Goal: Task Accomplishment & Management: Use online tool/utility

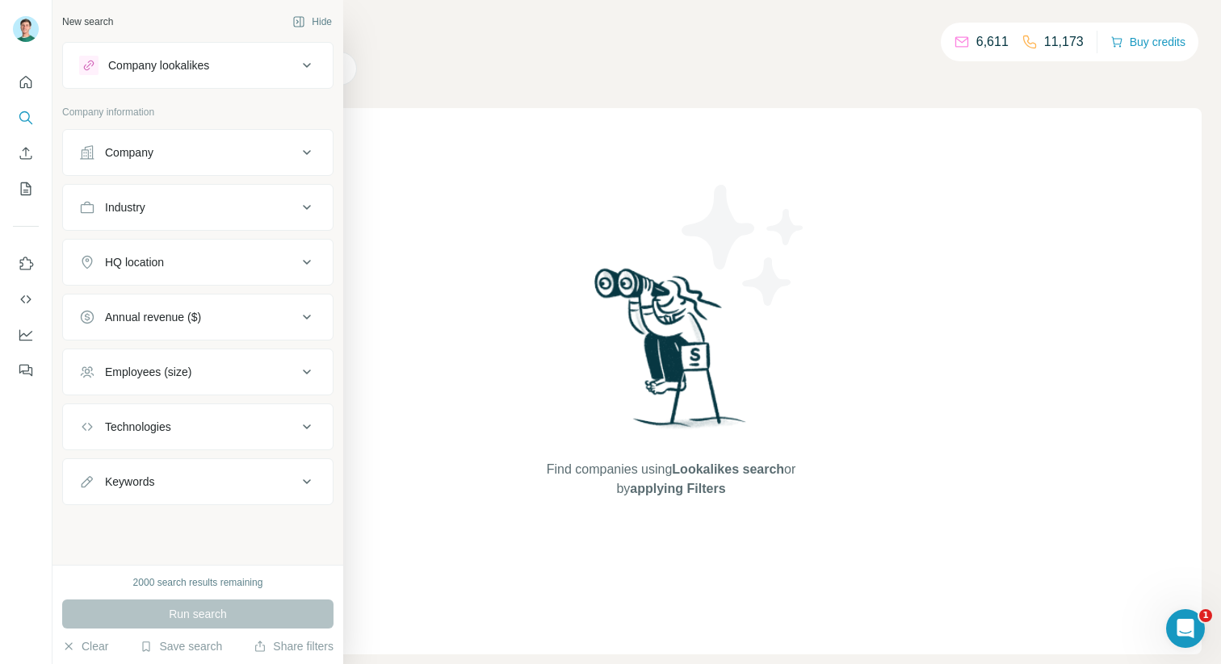
click at [217, 171] on button "Company" at bounding box center [198, 152] width 270 height 39
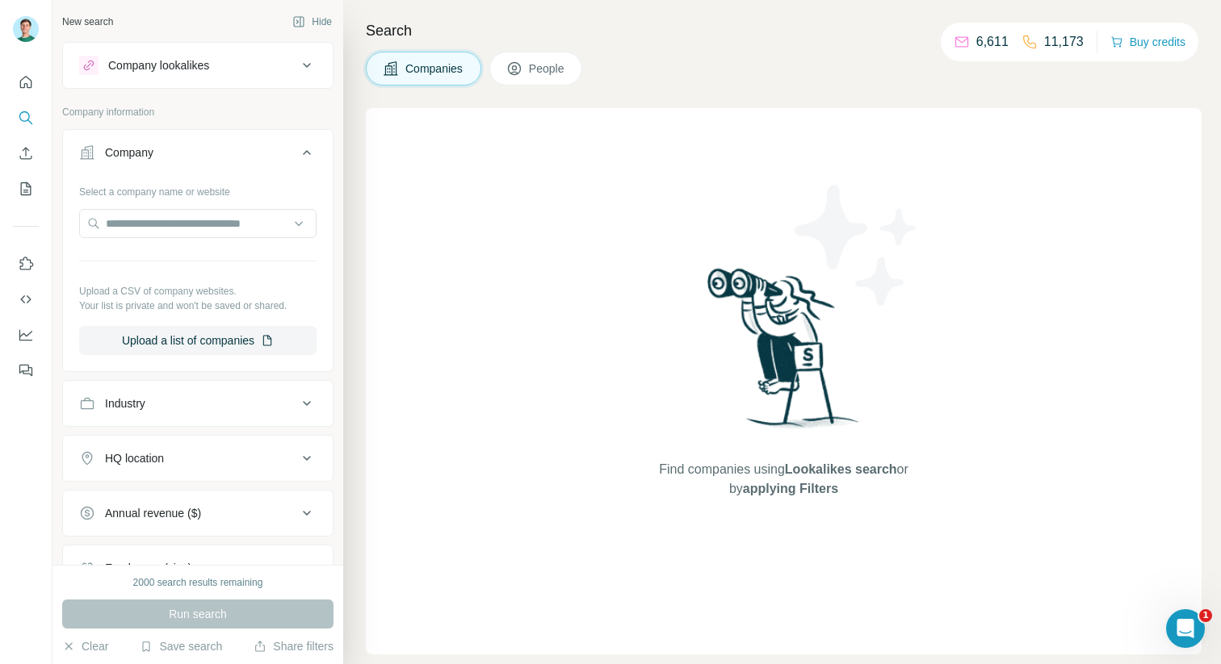
click at [217, 171] on button "Company" at bounding box center [198, 155] width 270 height 45
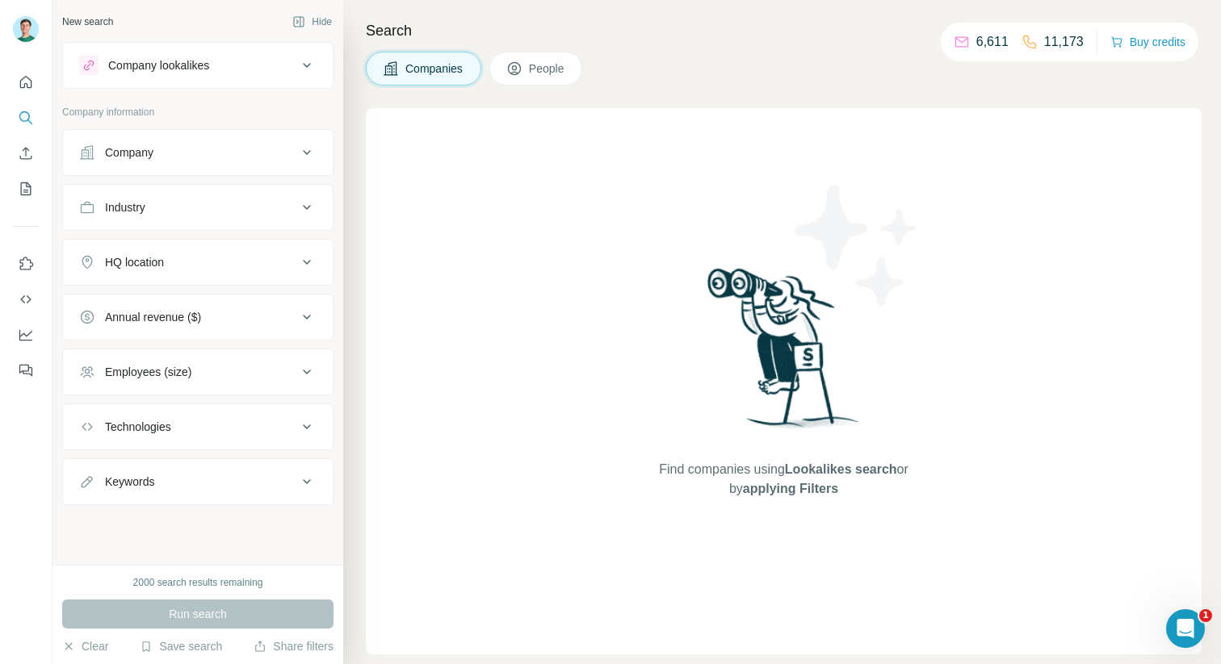
click at [204, 217] on button "Industry" at bounding box center [198, 207] width 270 height 39
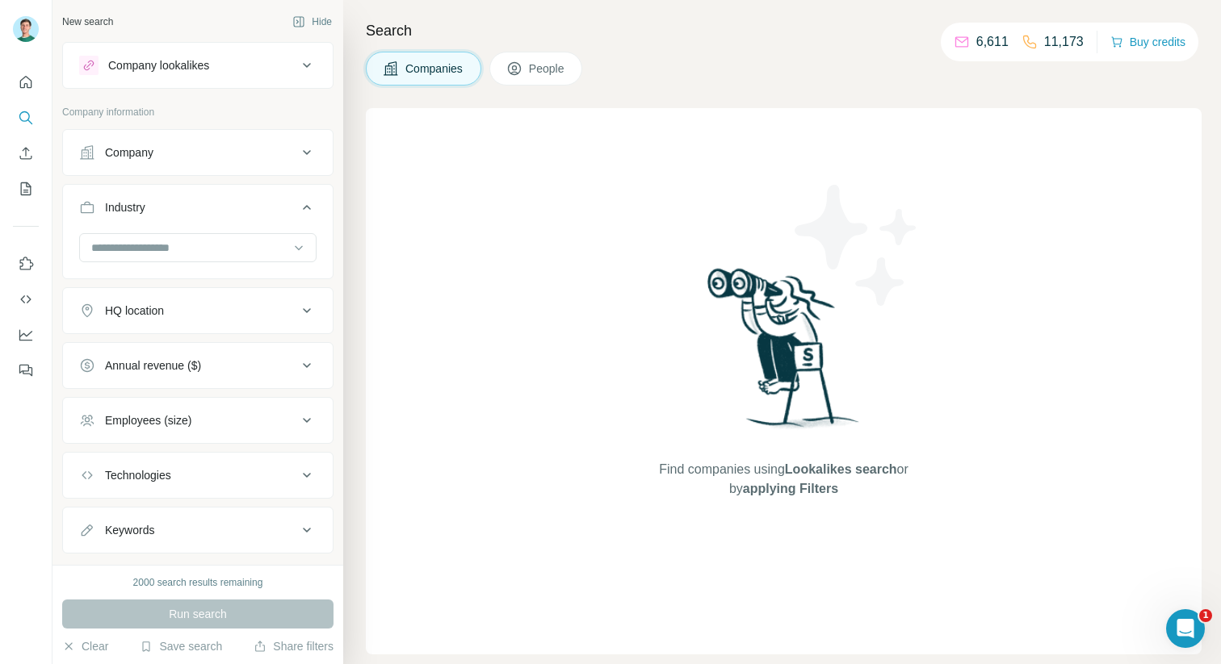
click at [204, 217] on button "Industry" at bounding box center [198, 210] width 270 height 45
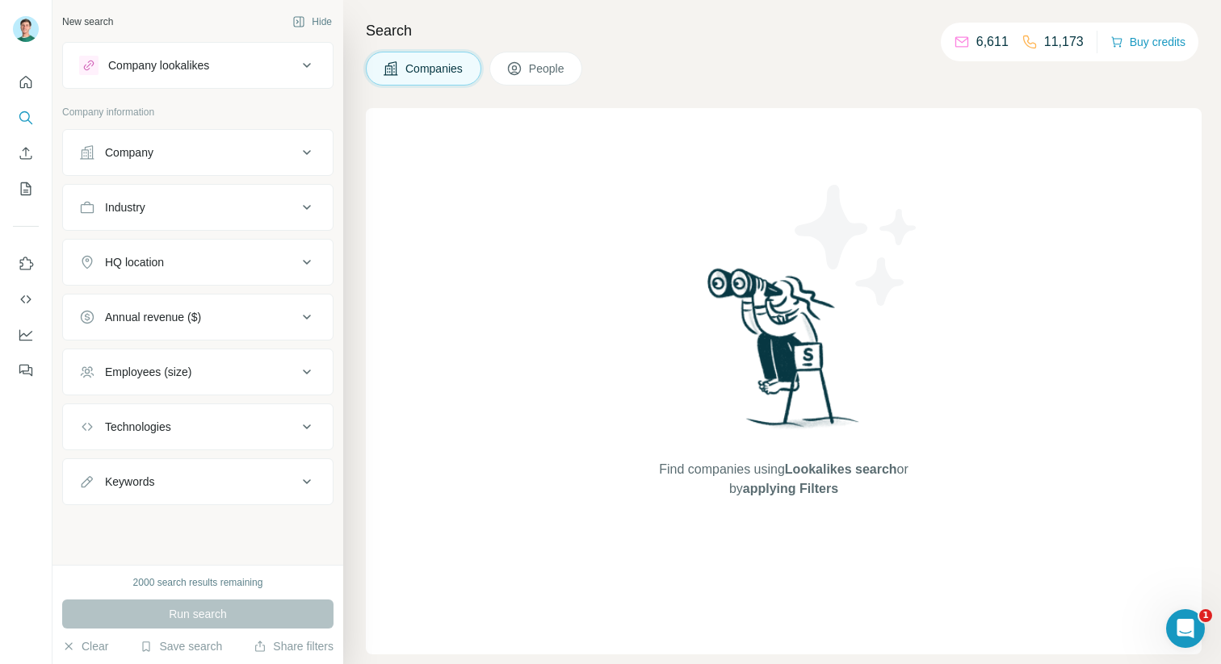
click at [204, 257] on div "HQ location" at bounding box center [188, 262] width 218 height 16
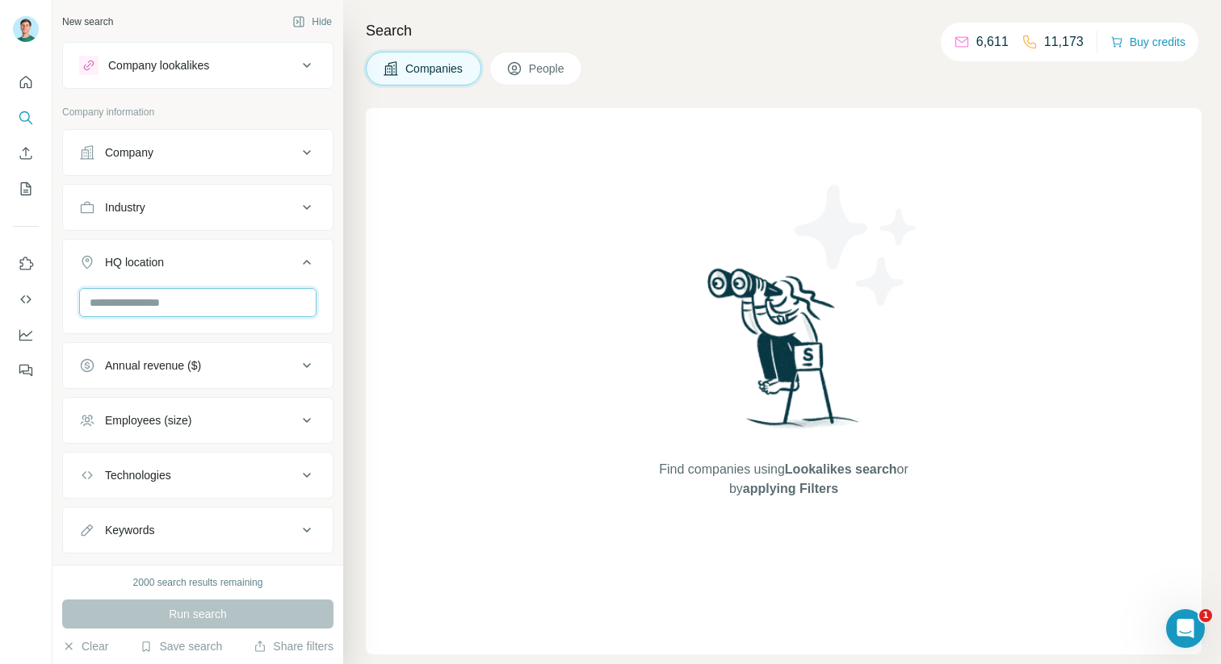
click at [182, 304] on input "text" at bounding box center [197, 302] width 237 height 29
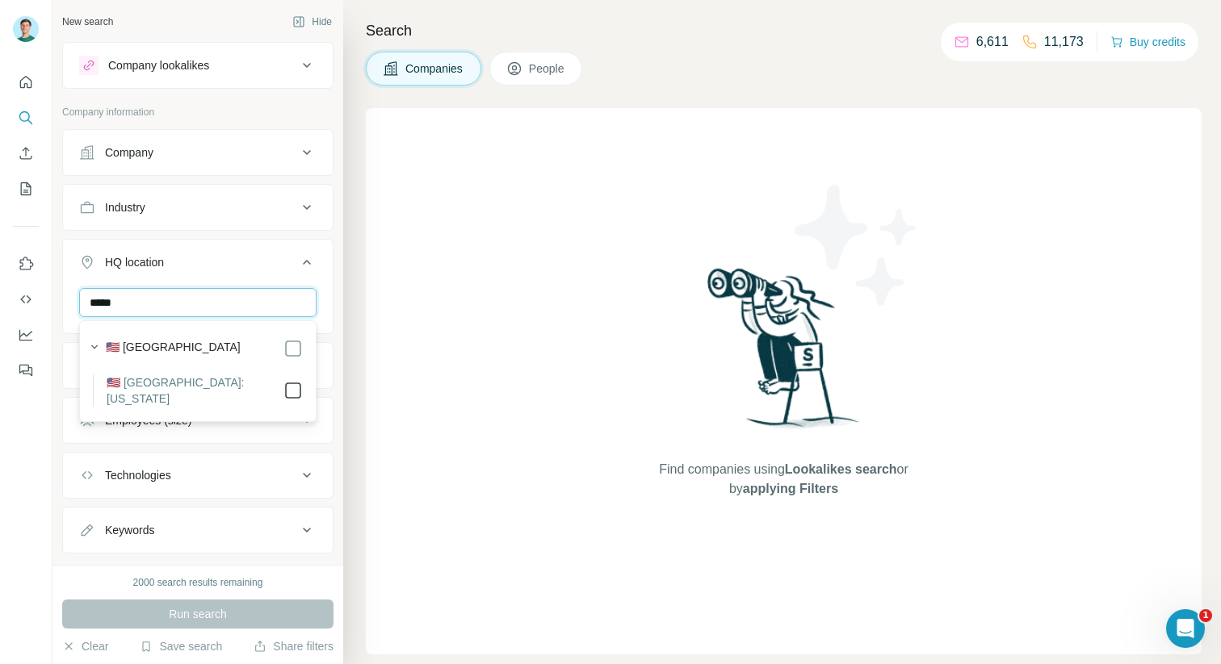
type input "*****"
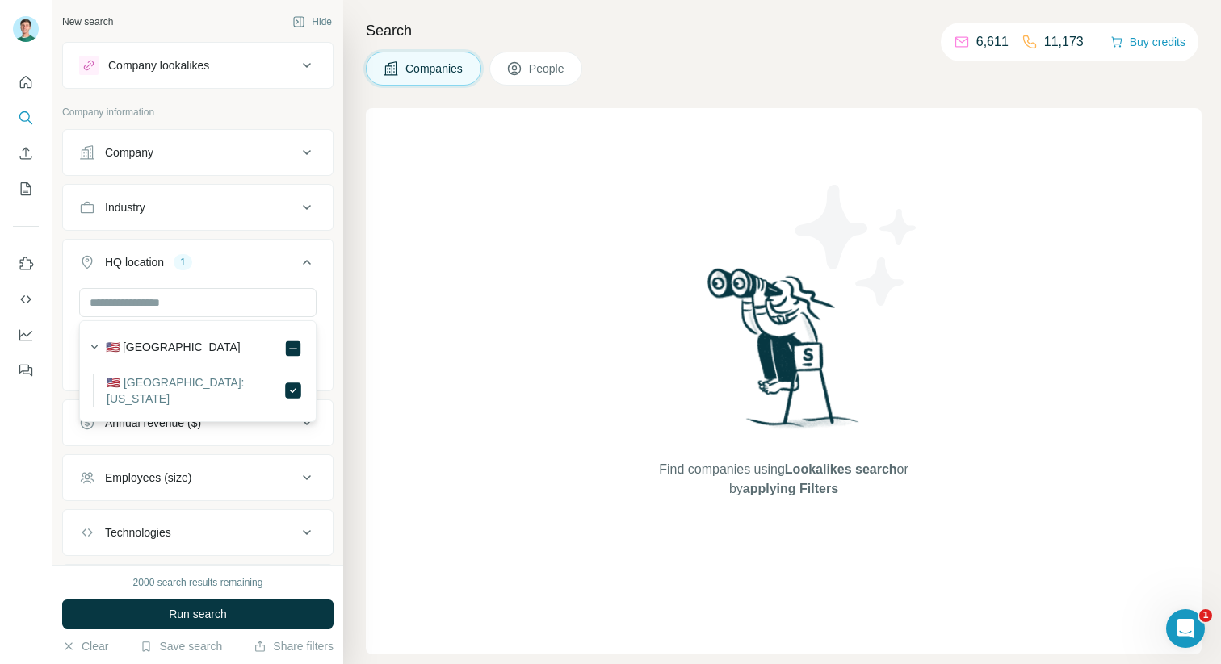
click at [306, 264] on icon at bounding box center [306, 262] width 19 height 19
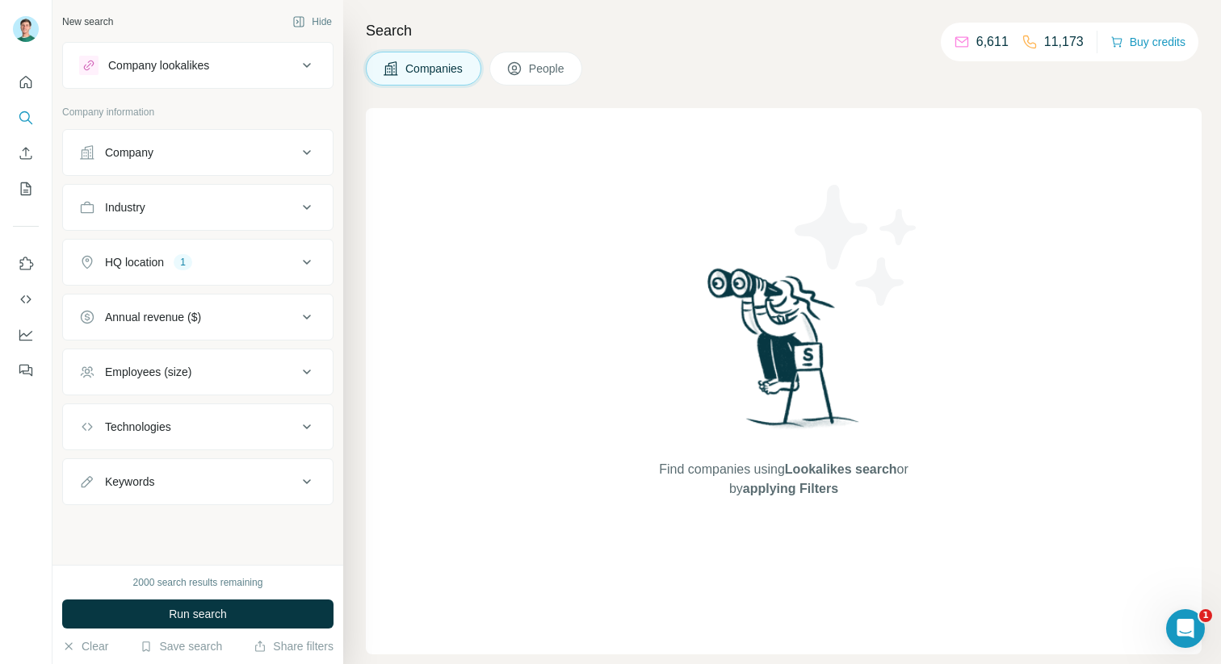
click at [302, 215] on icon at bounding box center [306, 207] width 19 height 19
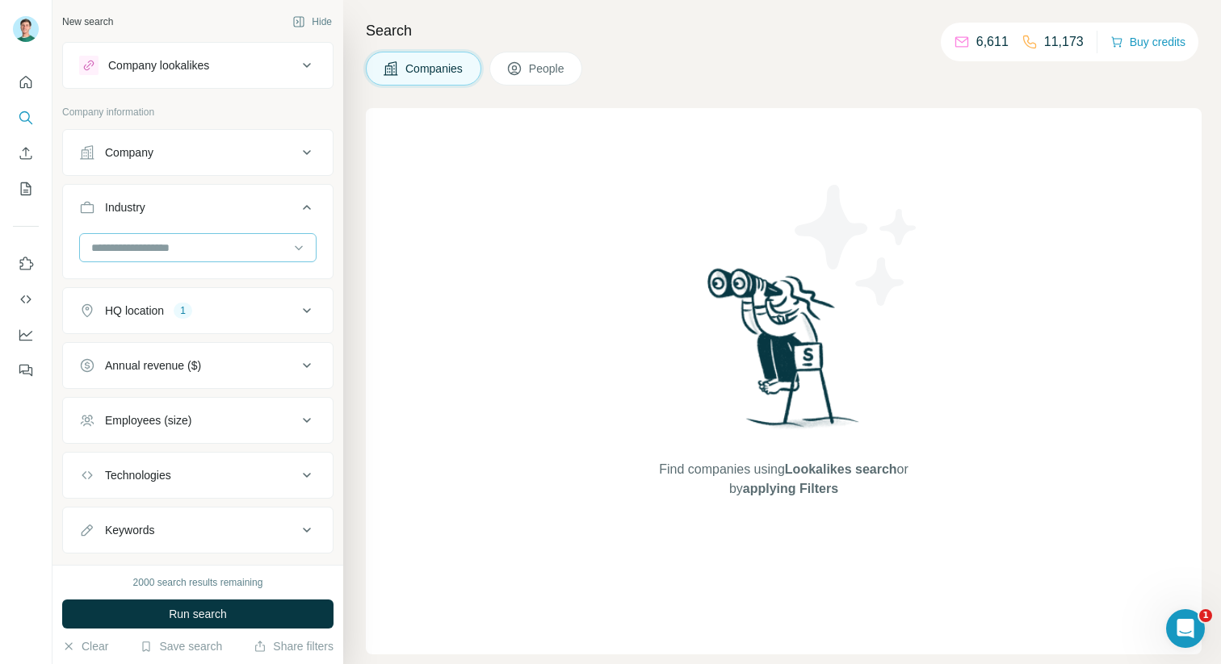
click at [258, 262] on div at bounding box center [197, 247] width 237 height 29
type input "****"
click at [182, 283] on div "Freight Service" at bounding box center [198, 284] width 210 height 16
click at [203, 245] on input at bounding box center [189, 248] width 199 height 18
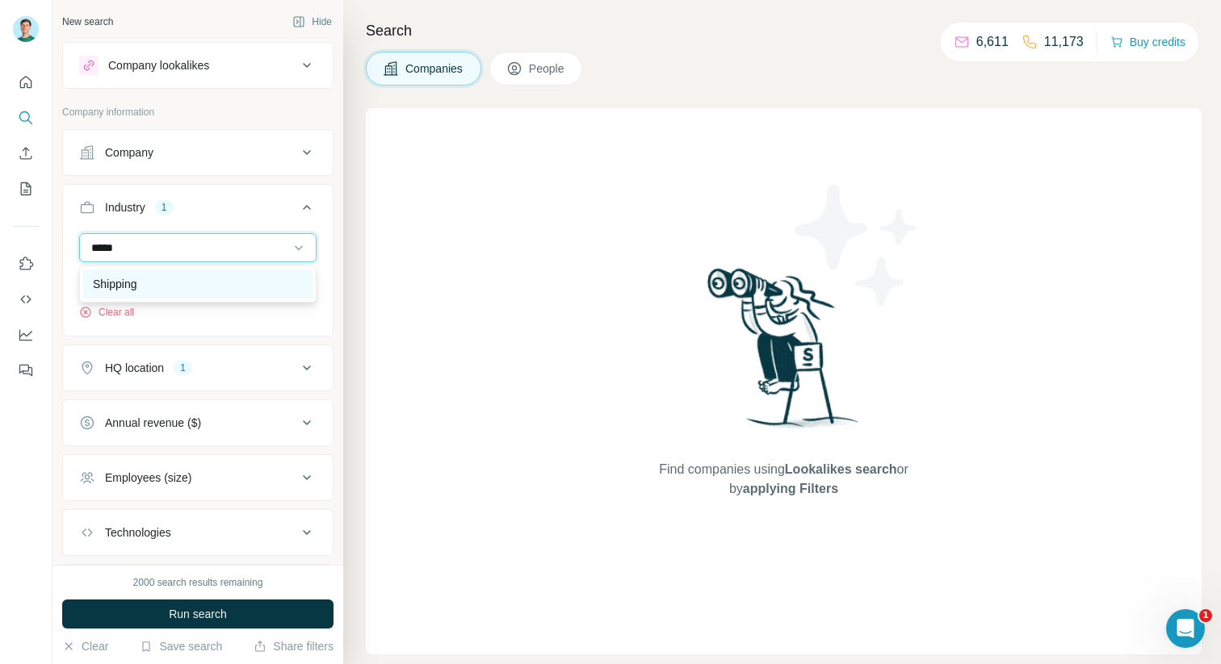
type input "*****"
click at [202, 287] on div "Shipping" at bounding box center [198, 284] width 210 height 16
click at [201, 244] on input at bounding box center [189, 248] width 199 height 18
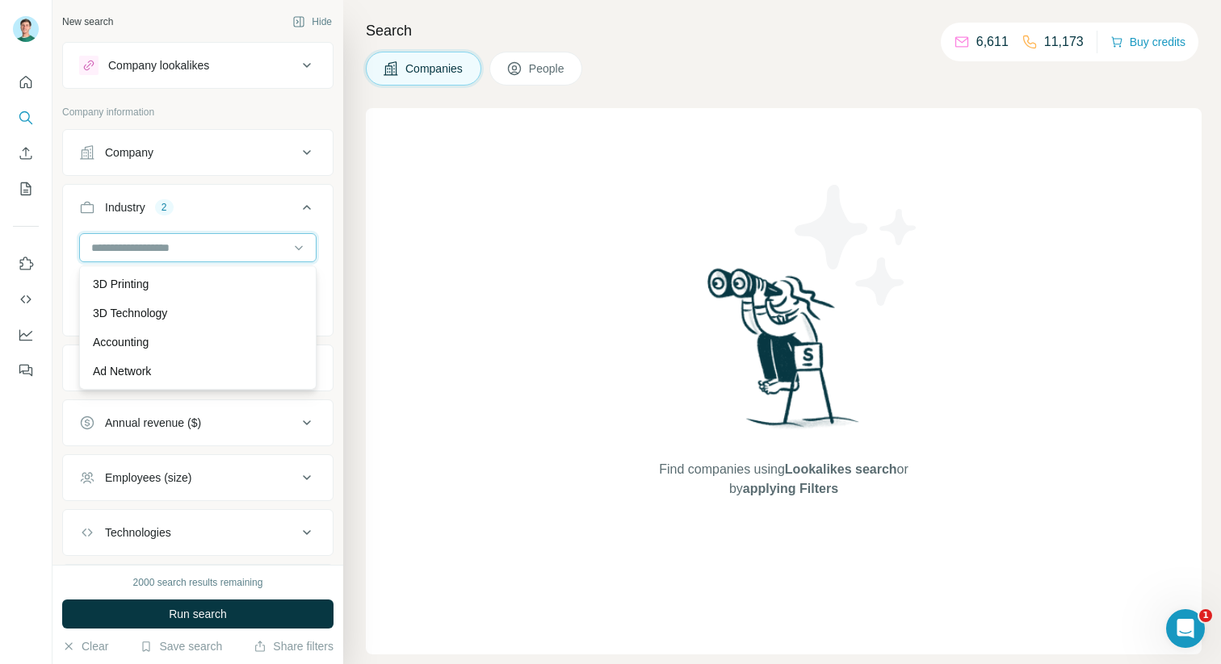
type input "*"
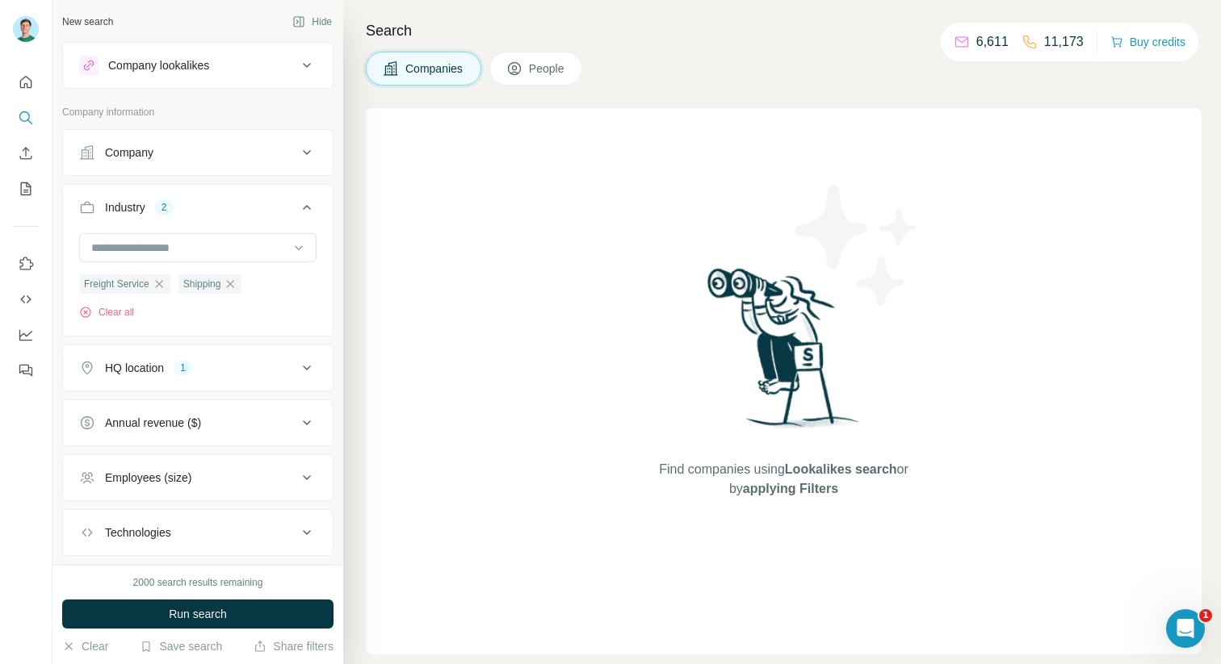
click at [344, 295] on div "Search Companies People Find companies using Lookalikes search or by applying F…" at bounding box center [782, 332] width 878 height 664
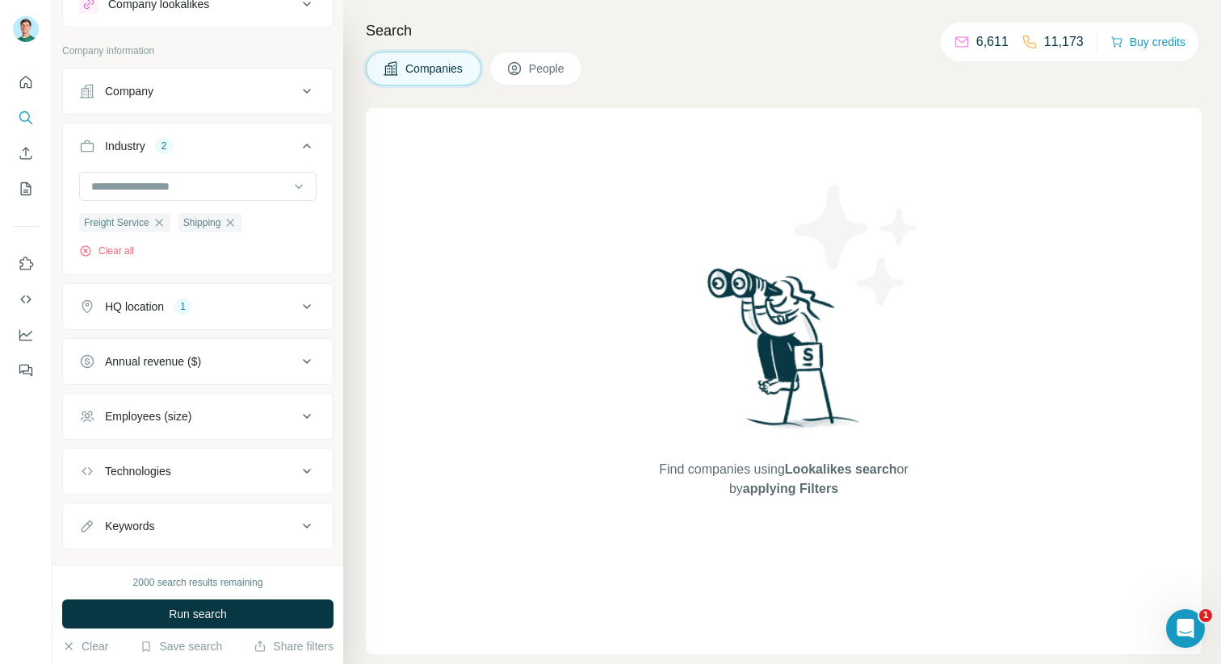
scroll to position [75, 0]
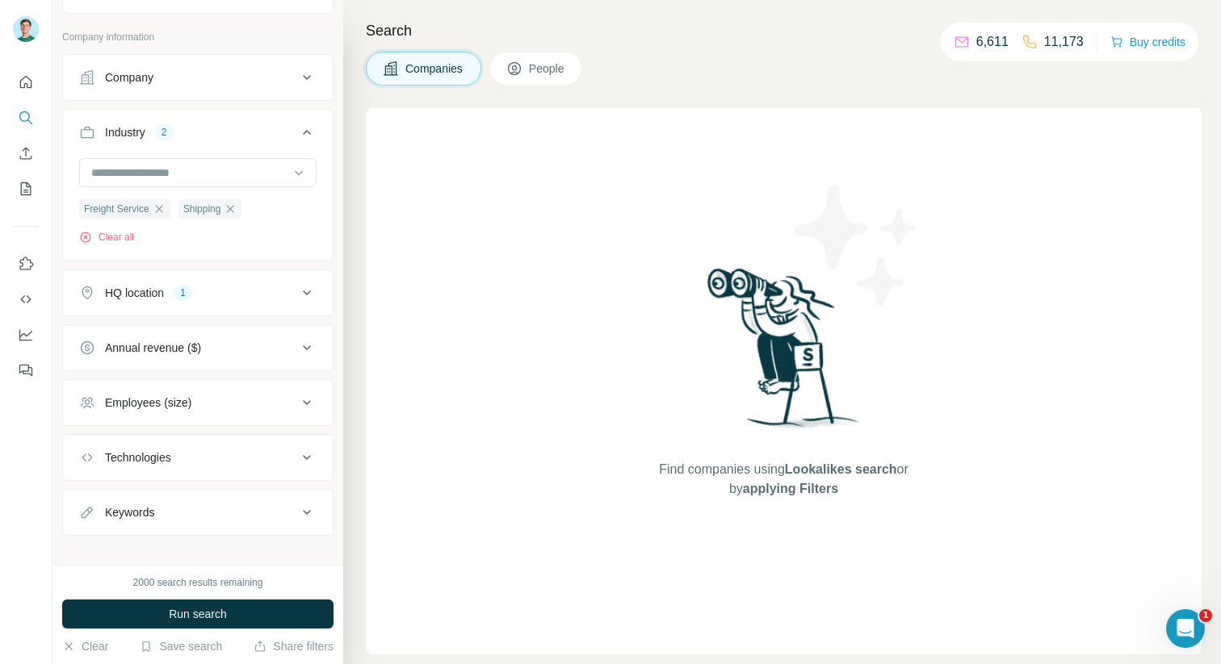
click at [298, 343] on icon at bounding box center [306, 347] width 19 height 19
click at [118, 417] on span "1-10M" at bounding box center [117, 413] width 39 height 16
click at [133, 438] on span "10-50M" at bounding box center [120, 443] width 44 height 16
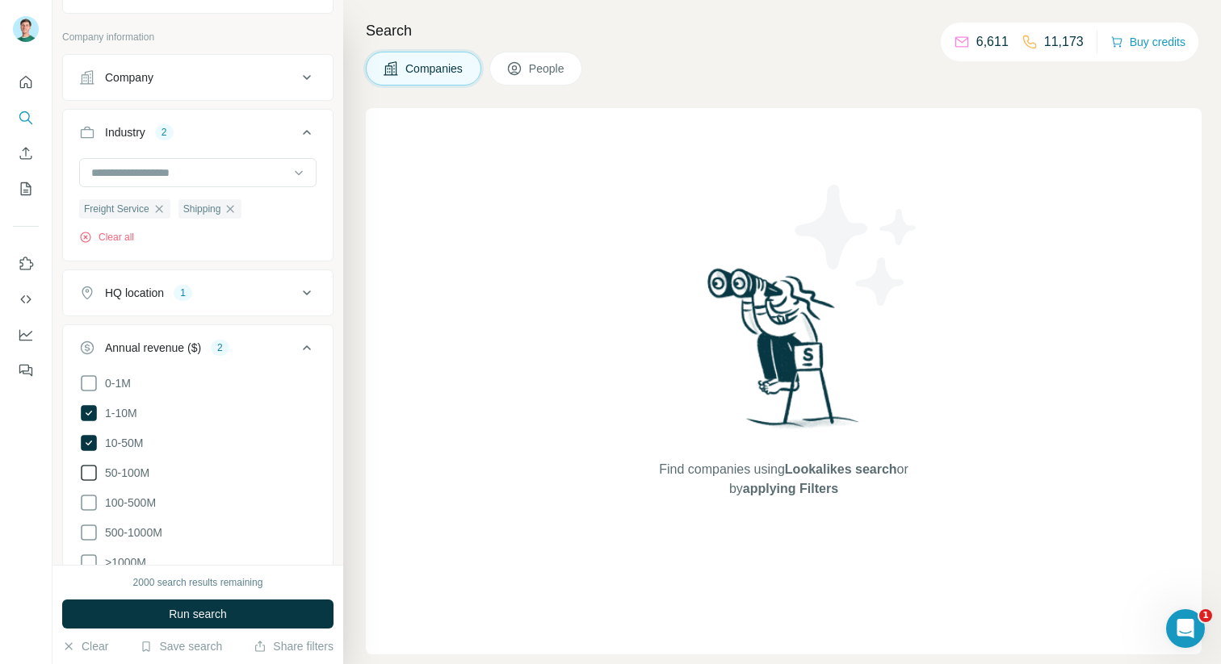
click at [133, 469] on span "50-100M" at bounding box center [123, 473] width 51 height 16
click at [132, 505] on span "100-500M" at bounding box center [126, 503] width 57 height 16
click at [132, 527] on span "500-1000M" at bounding box center [130, 533] width 64 height 16
click at [133, 558] on span ">1000M" at bounding box center [122, 563] width 48 height 16
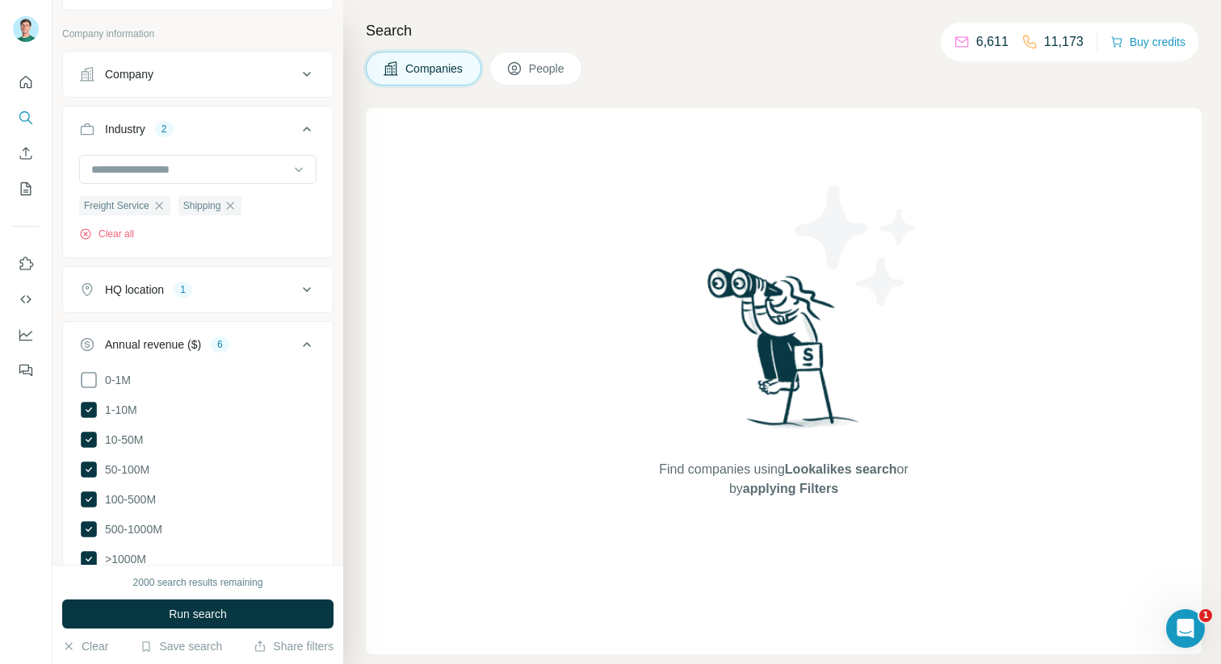
click at [304, 338] on icon at bounding box center [306, 344] width 19 height 19
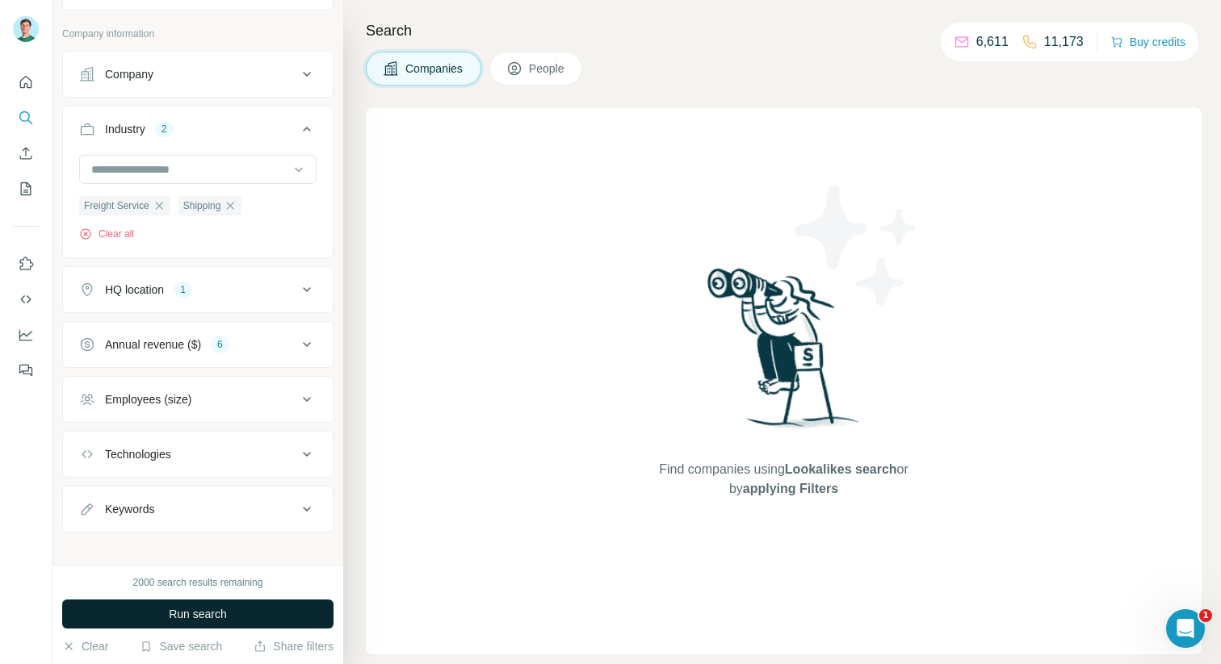
click at [217, 616] on span "Run search" at bounding box center [198, 614] width 58 height 16
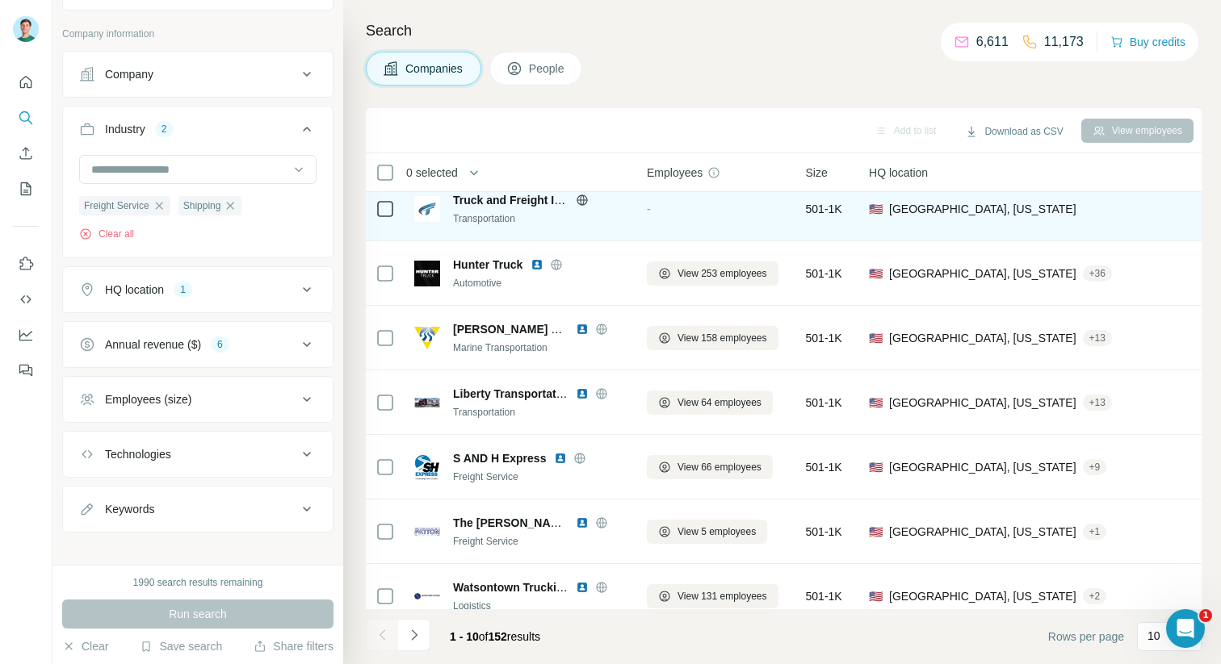
scroll to position [228, 0]
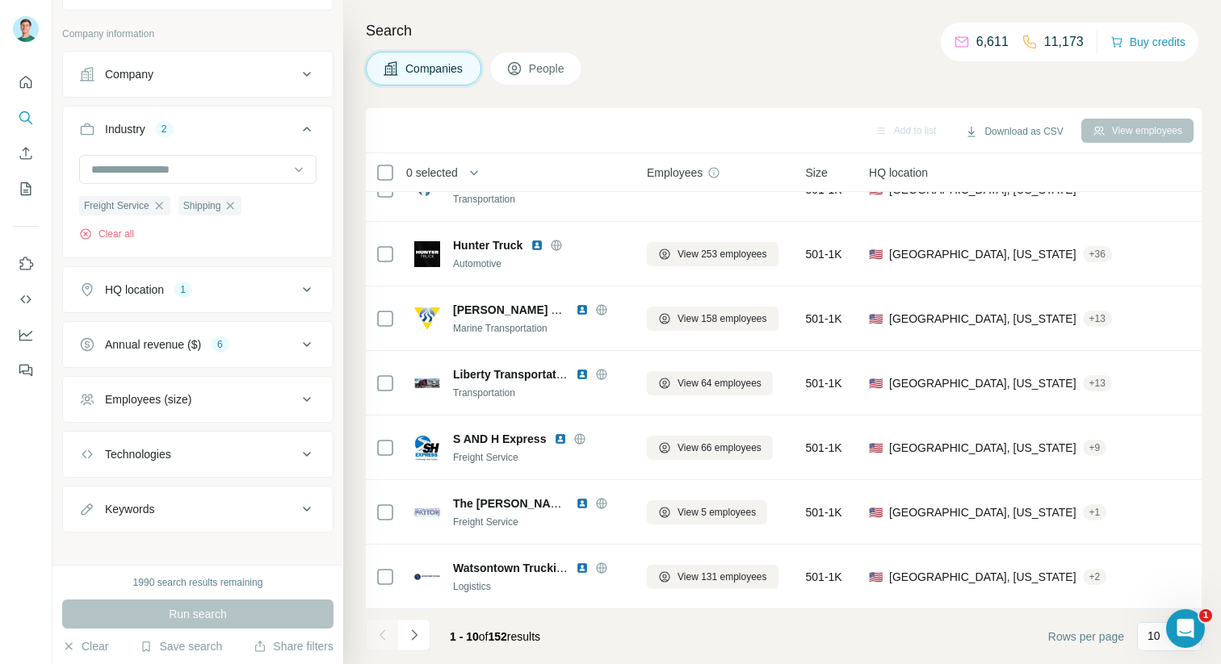
drag, startPoint x: 1185, startPoint y: 630, endPoint x: 1063, endPoint y: 630, distance: 121.9
click html
click at [1143, 635] on div "10" at bounding box center [1169, 636] width 65 height 29
click at [985, 630] on footer "1 - 10 of 152 results Rows per page 10" at bounding box center [784, 637] width 836 height 55
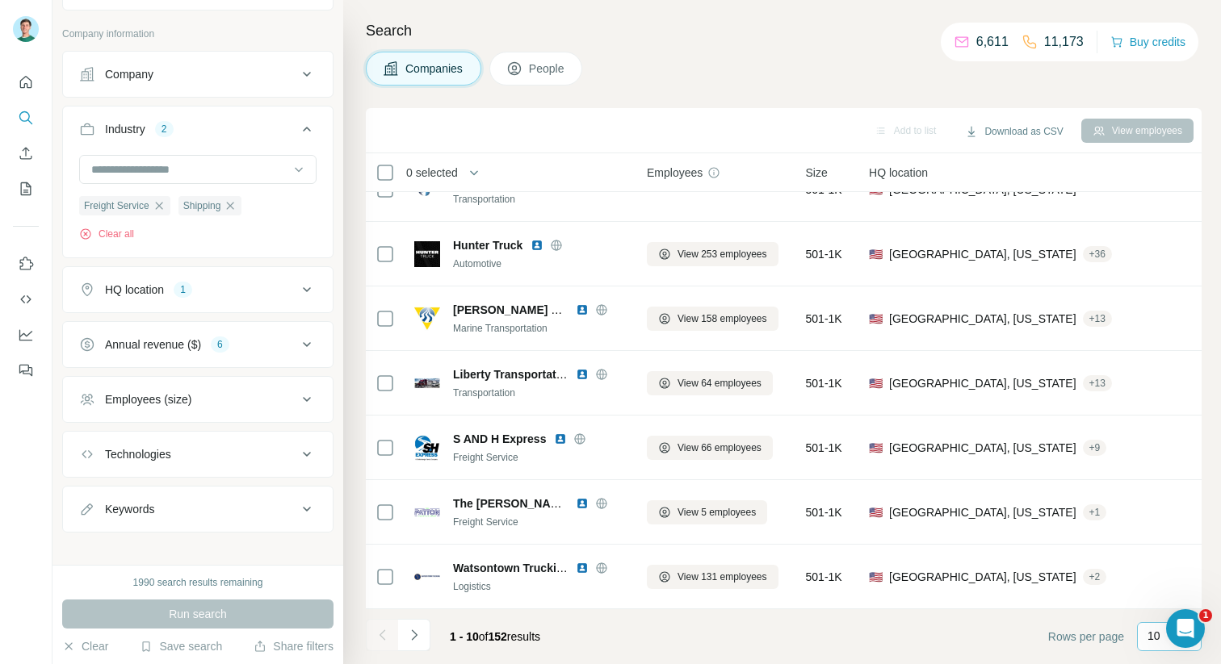
click at [1143, 637] on div "10" at bounding box center [1169, 636] width 65 height 29
click at [1169, 516] on div "60" at bounding box center [1169, 513] width 37 height 16
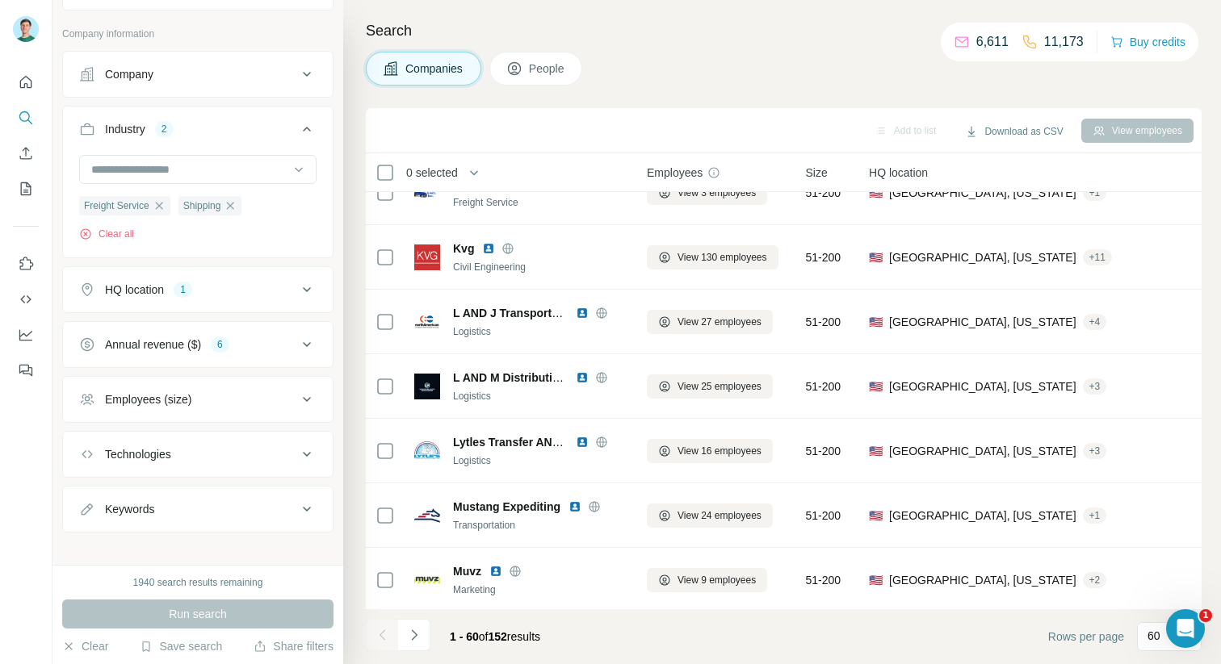
scroll to position [3458, 0]
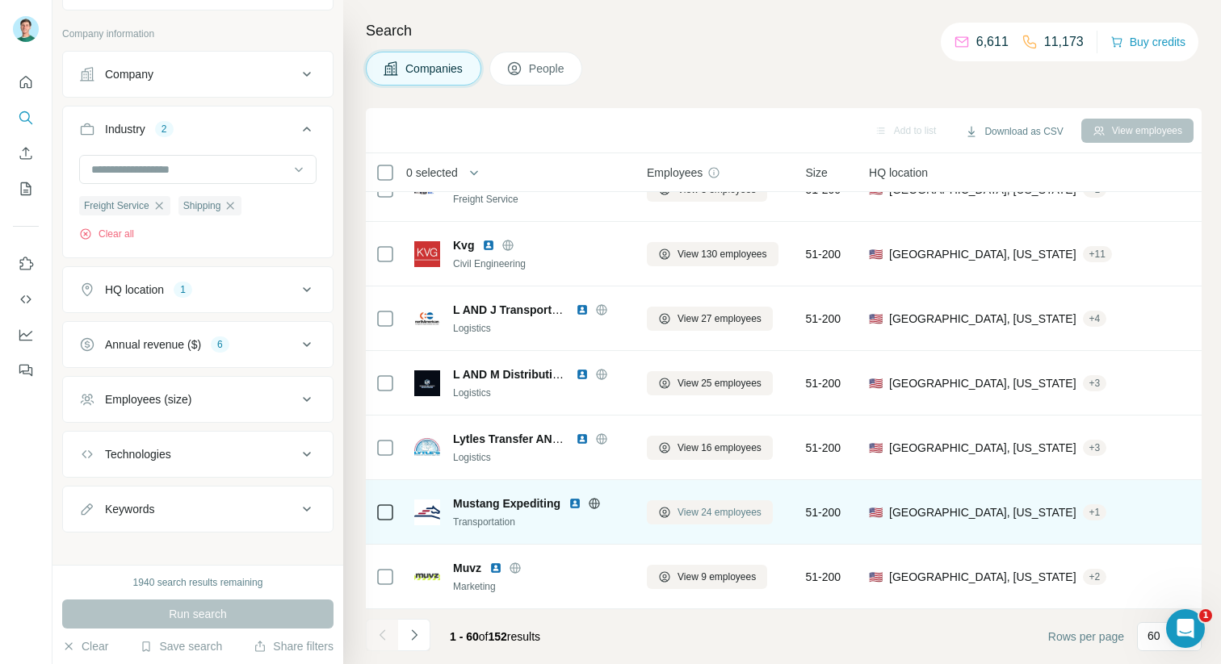
drag, startPoint x: 914, startPoint y: 471, endPoint x: 736, endPoint y: 516, distance: 184.1
click at [903, 472] on td "🇺🇸 [GEOGRAPHIC_DATA], [US_STATE] + 3" at bounding box center [1032, 448] width 346 height 65
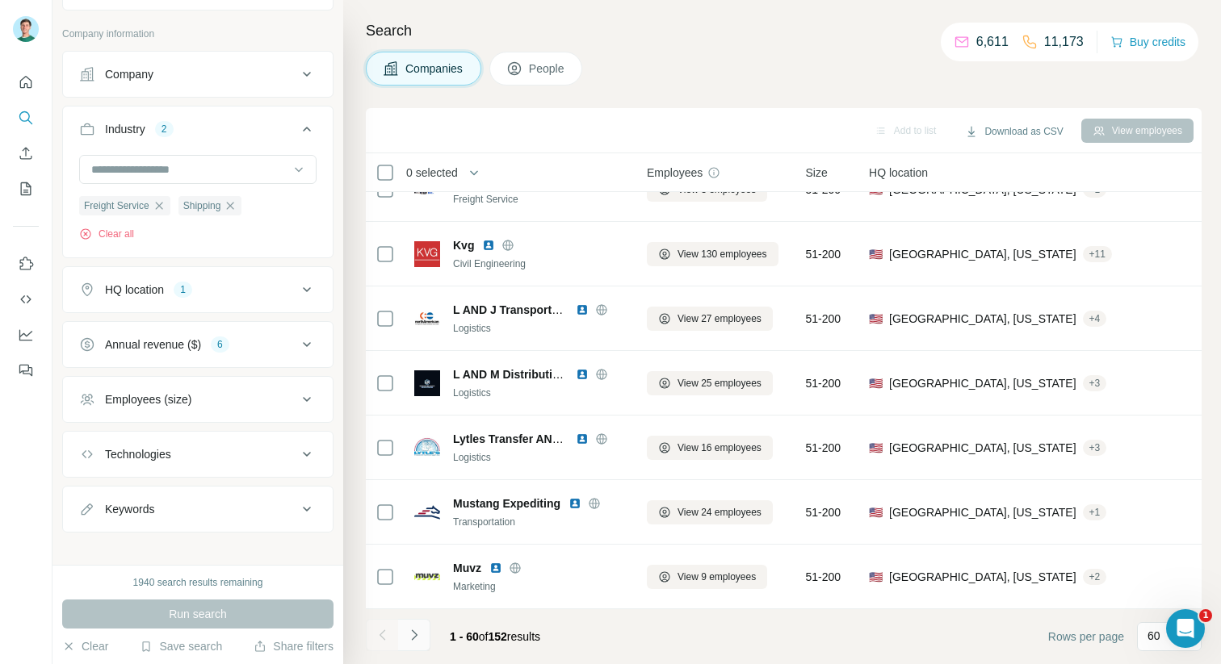
click at [409, 641] on icon "Navigate to next page" at bounding box center [414, 635] width 16 height 16
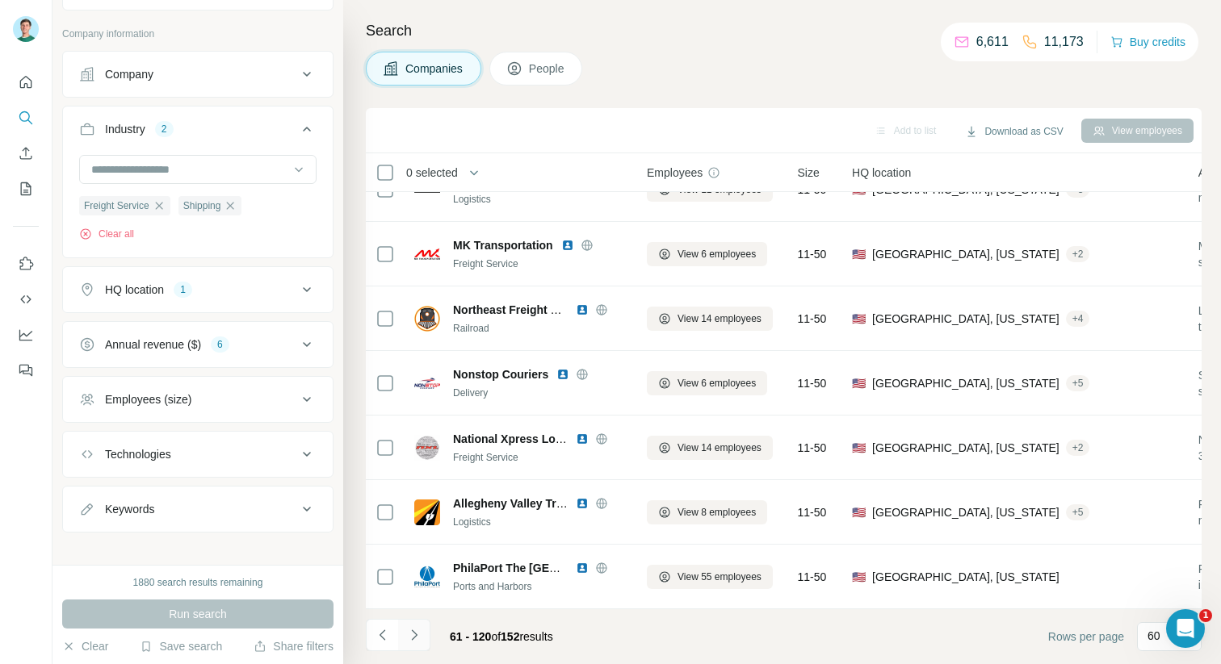
click at [409, 650] on button "Navigate to next page" at bounding box center [414, 635] width 32 height 32
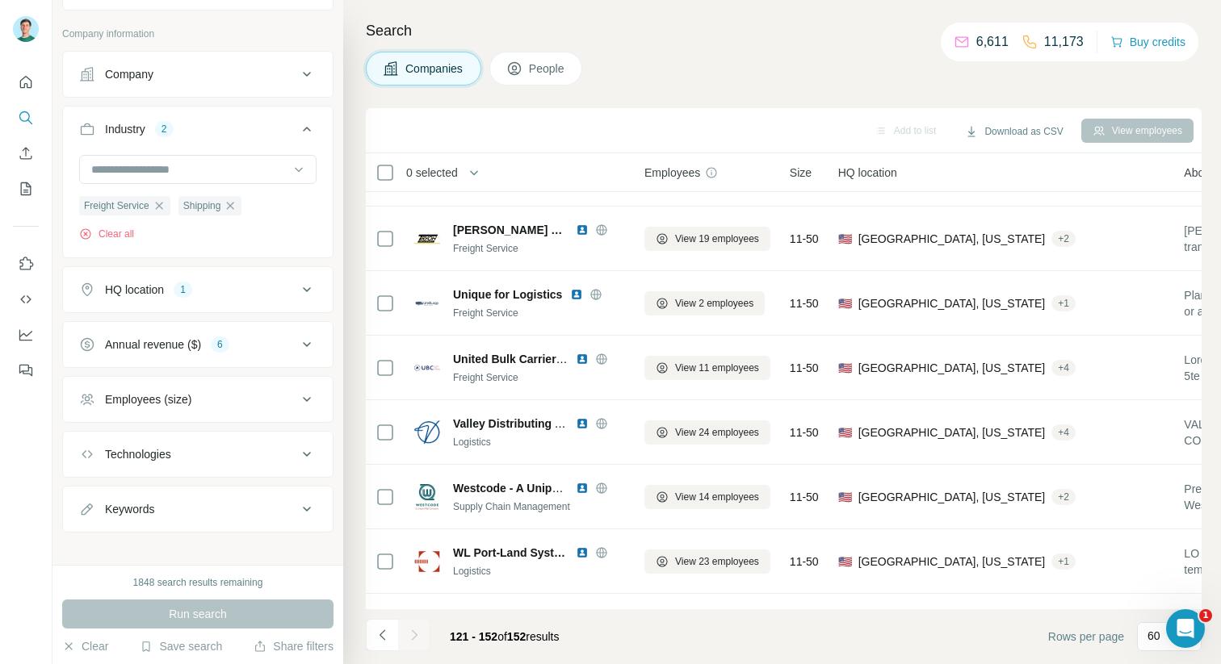
scroll to position [1649, 2]
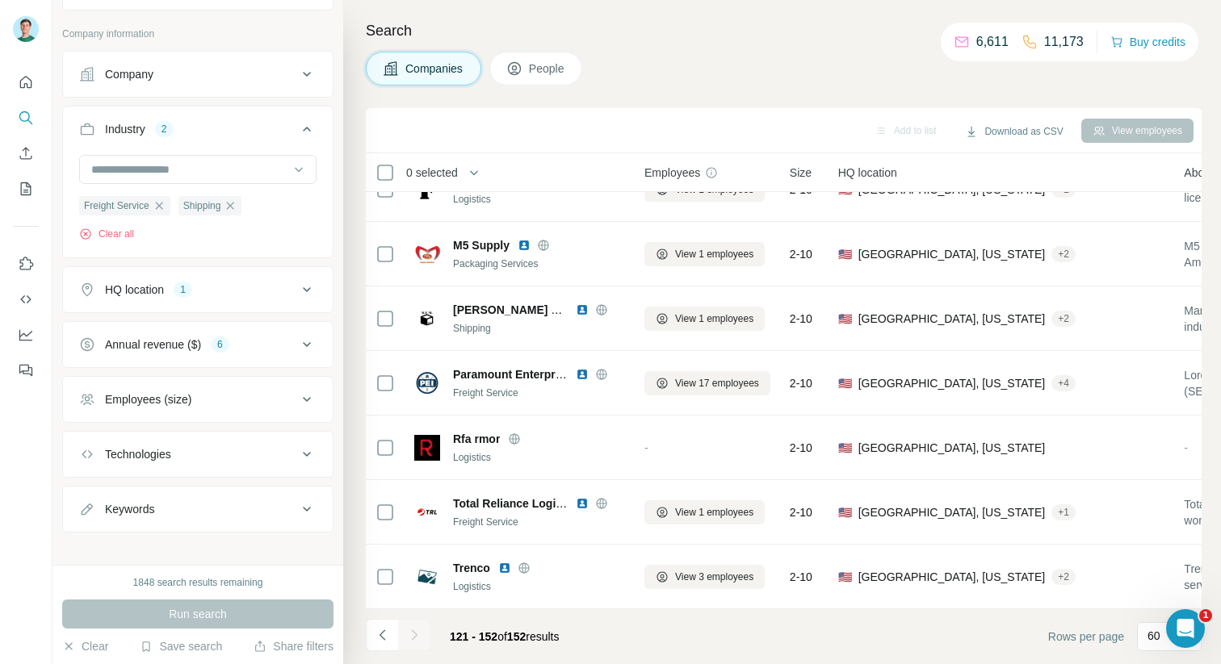
click at [411, 634] on div at bounding box center [414, 635] width 32 height 32
click at [382, 634] on icon "Navigate to previous page" at bounding box center [383, 635] width 16 height 16
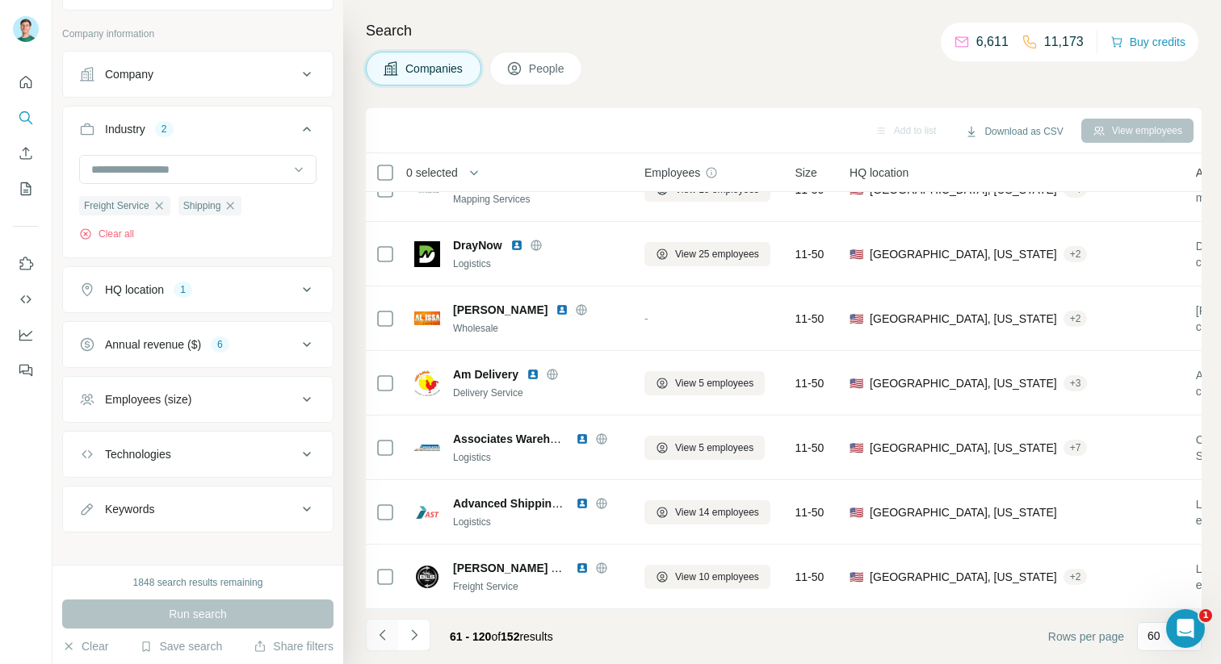
click at [382, 634] on icon "Navigate to previous page" at bounding box center [383, 635] width 16 height 16
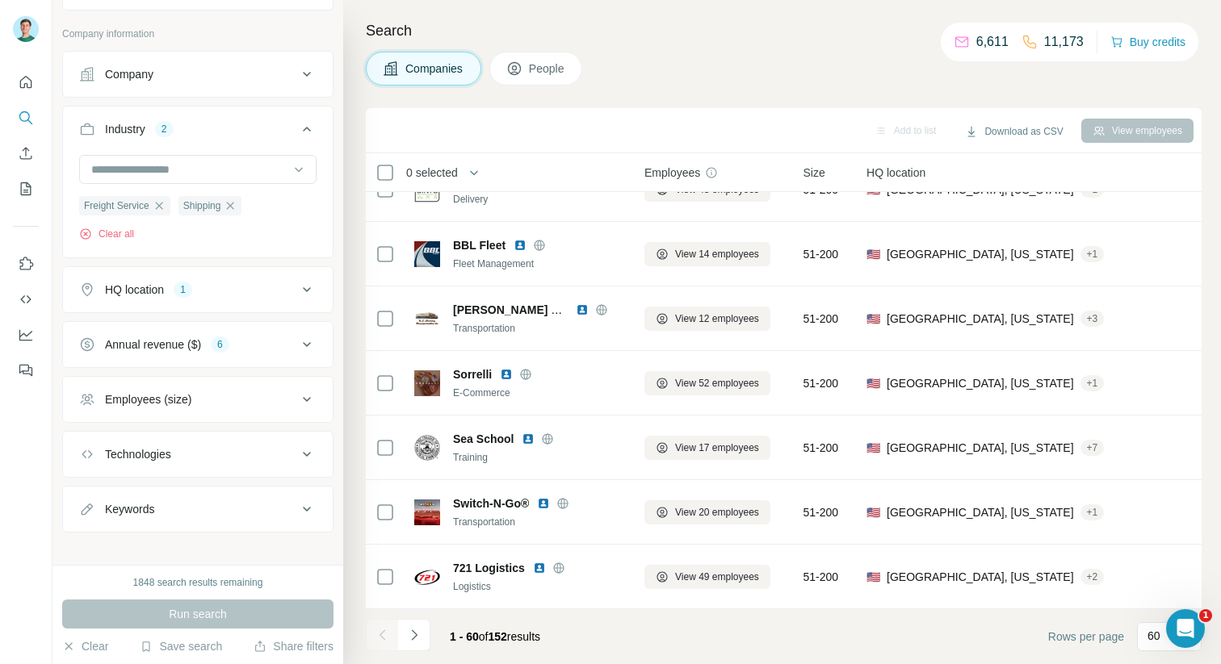
click at [391, 639] on div at bounding box center [382, 635] width 32 height 32
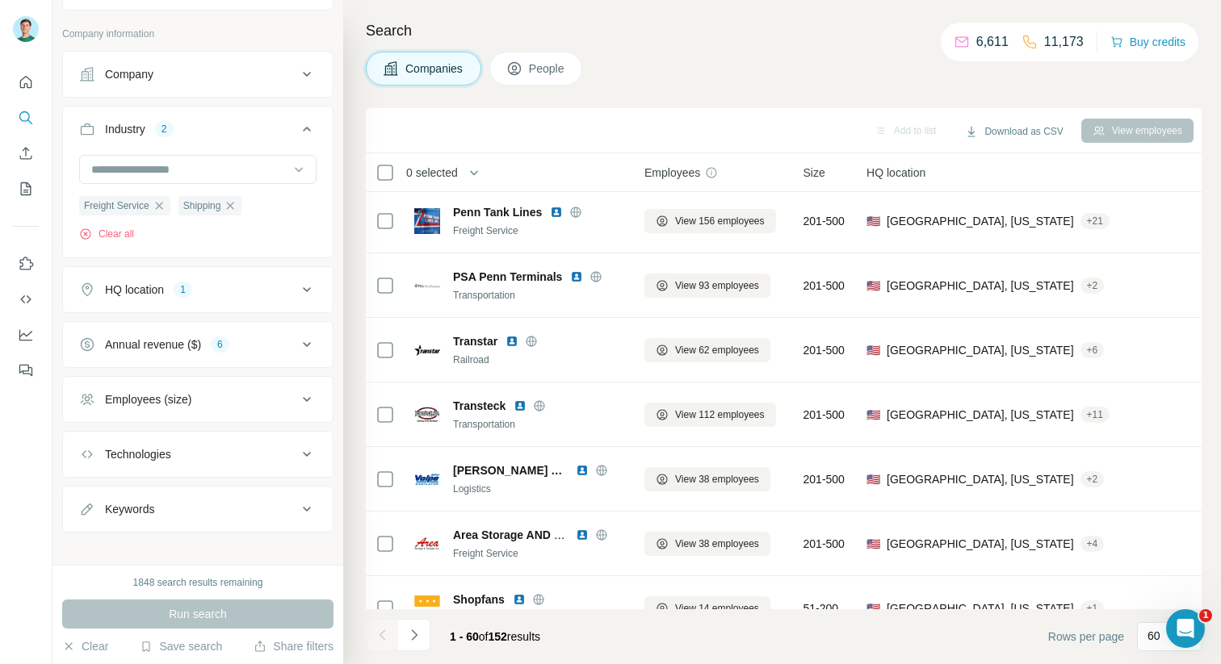
scroll to position [0, 2]
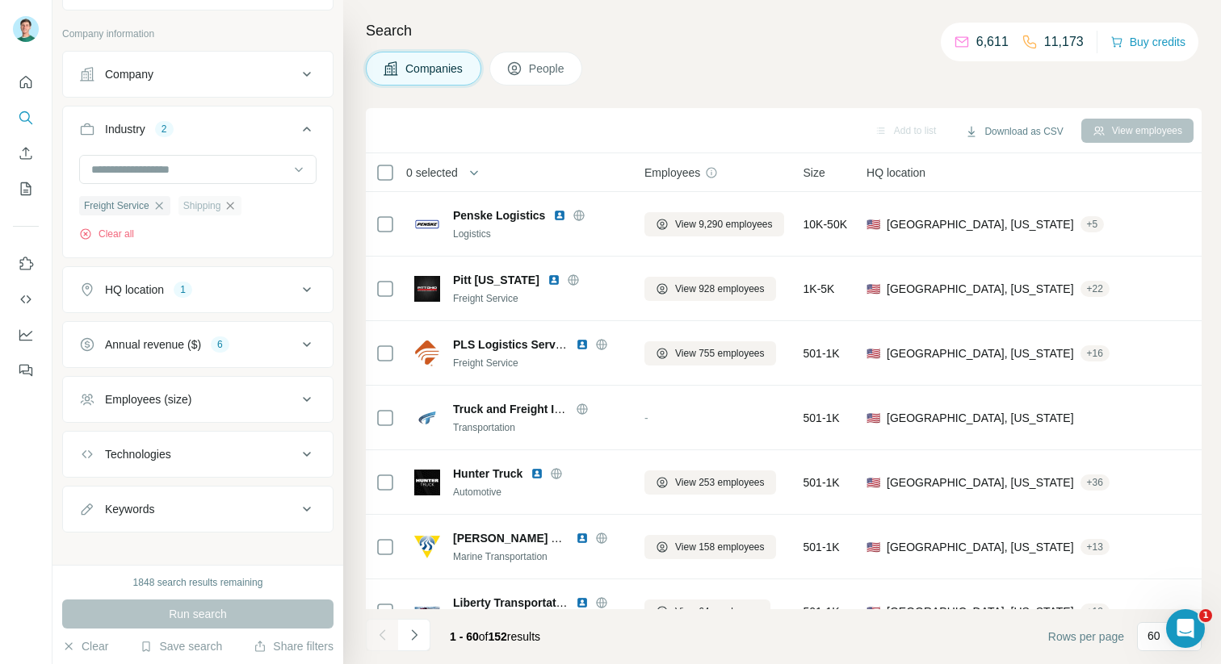
click at [235, 205] on icon "button" at bounding box center [230, 205] width 13 height 13
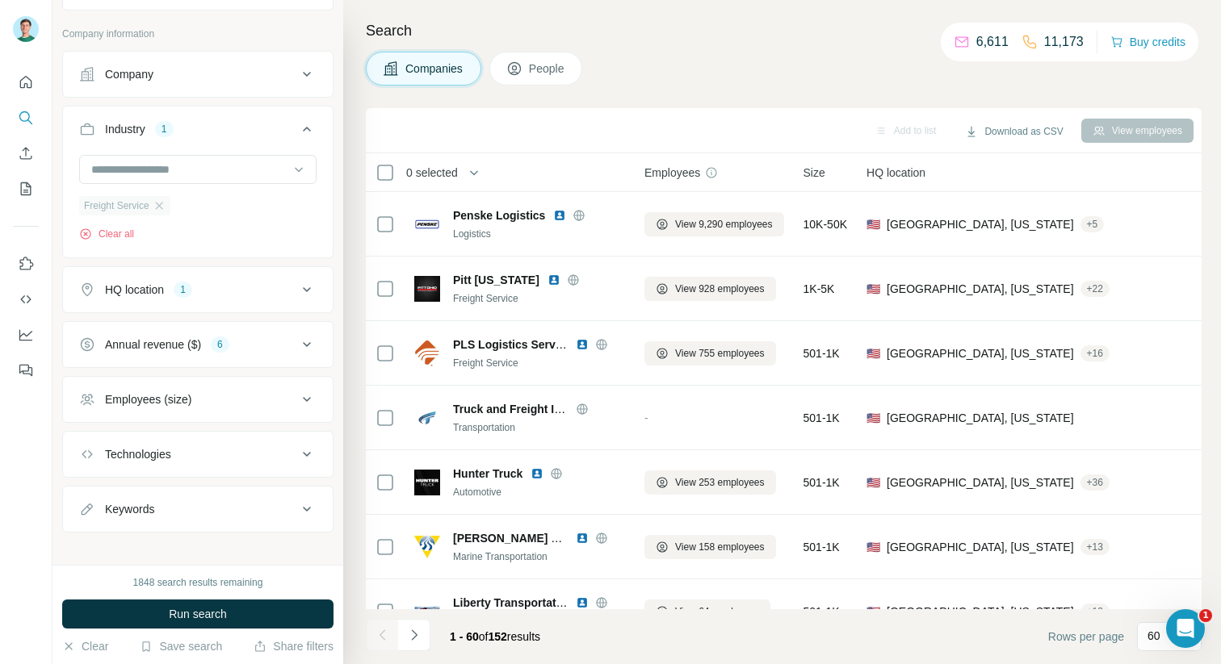
click at [170, 206] on div "Freight Service" at bounding box center [124, 205] width 91 height 19
click at [160, 205] on icon "button" at bounding box center [159, 205] width 13 height 13
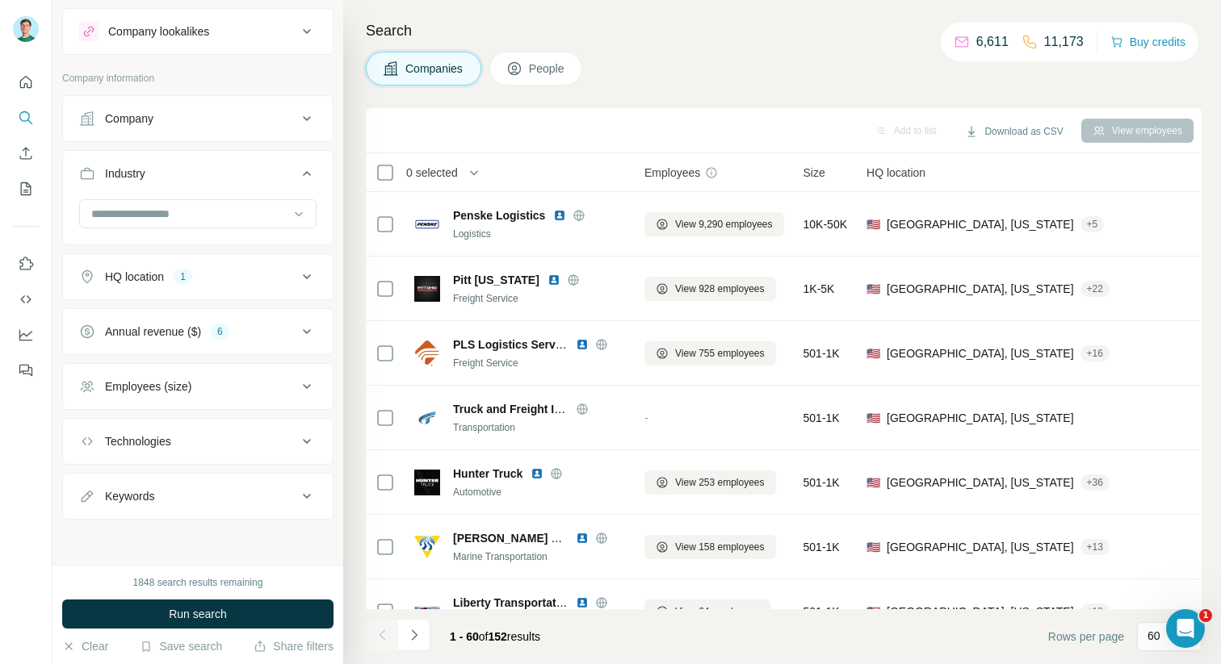
scroll to position [34, 0]
click at [329, 346] on button "Annual revenue ($) 6" at bounding box center [198, 331] width 270 height 39
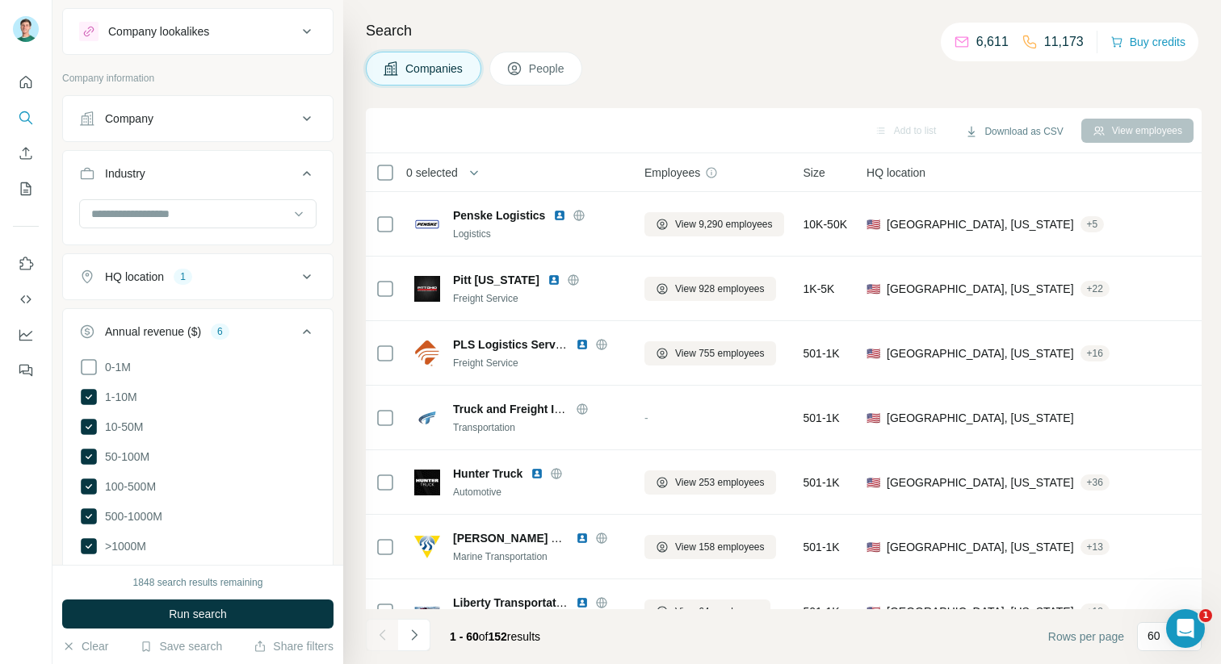
click at [318, 342] on button "Annual revenue ($) 6" at bounding box center [198, 334] width 270 height 45
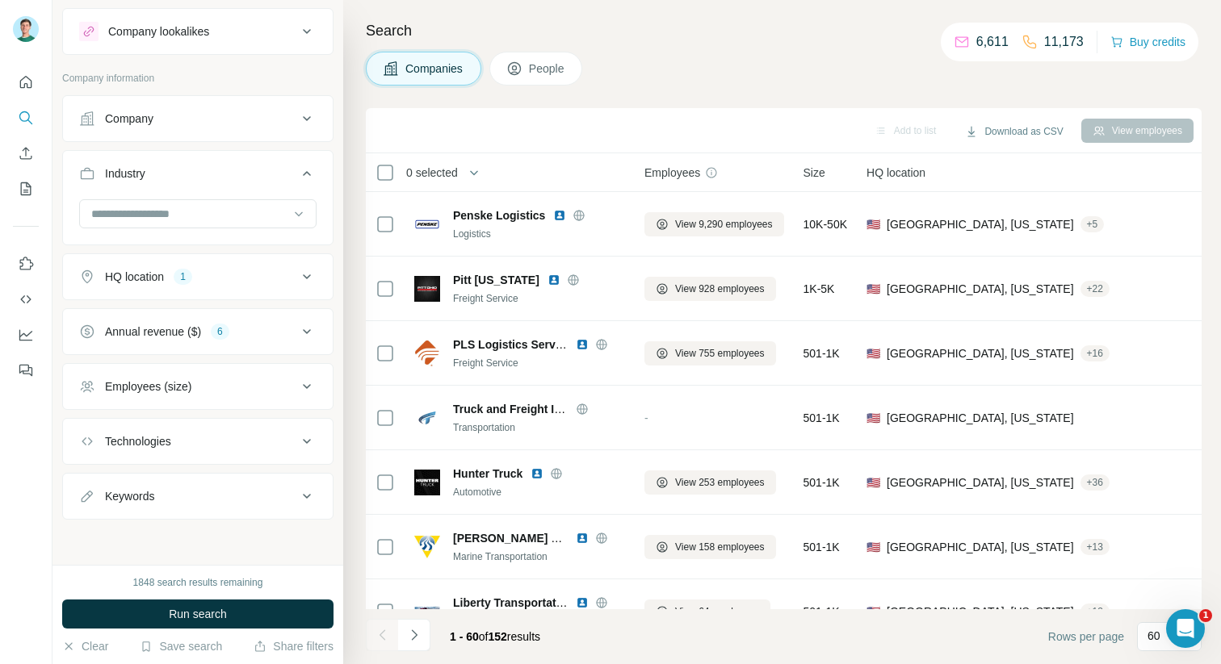
click at [318, 342] on button "Annual revenue ($) 6" at bounding box center [198, 331] width 270 height 39
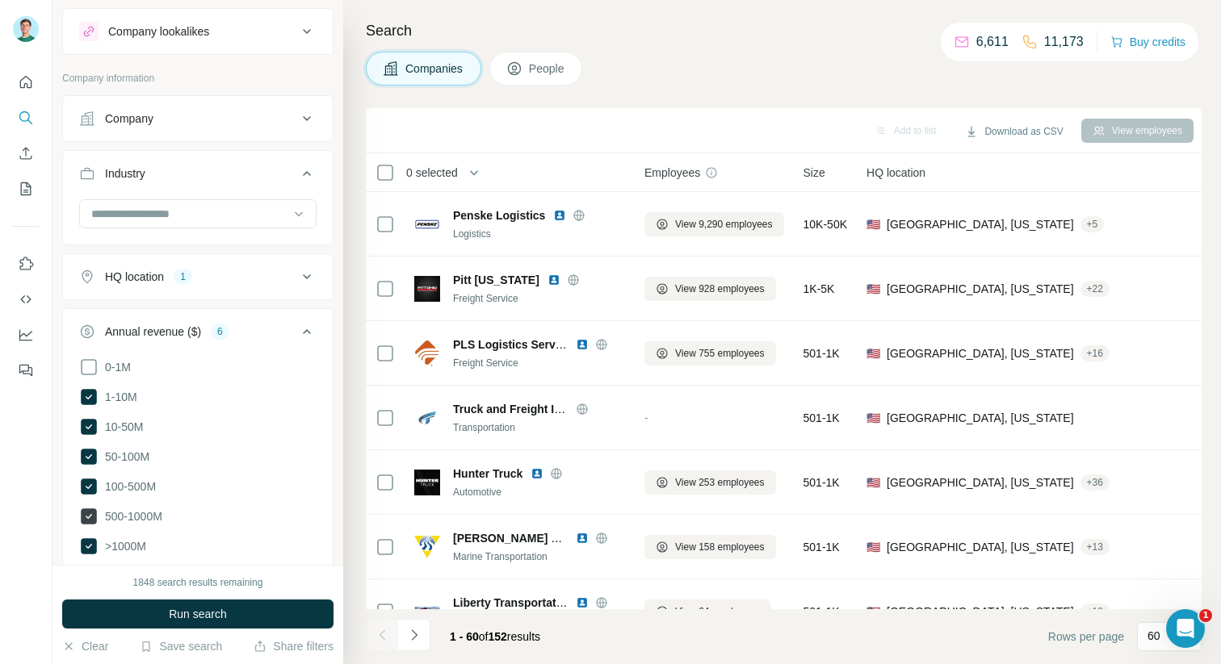
click at [136, 539] on span ">1000M" at bounding box center [122, 547] width 48 height 16
click at [132, 512] on span "500-1000M" at bounding box center [130, 517] width 64 height 16
click at [124, 495] on ul "0-1M 1-10M 10-50M 50-100M 100-500M 500-1000M >1000M" at bounding box center [197, 457] width 237 height 199
click at [116, 382] on ul "0-1M 1-10M 10-50M 50-100M 100-500M 500-1000M >1000M" at bounding box center [197, 457] width 237 height 199
click at [117, 399] on span "1-10M" at bounding box center [117, 397] width 39 height 16
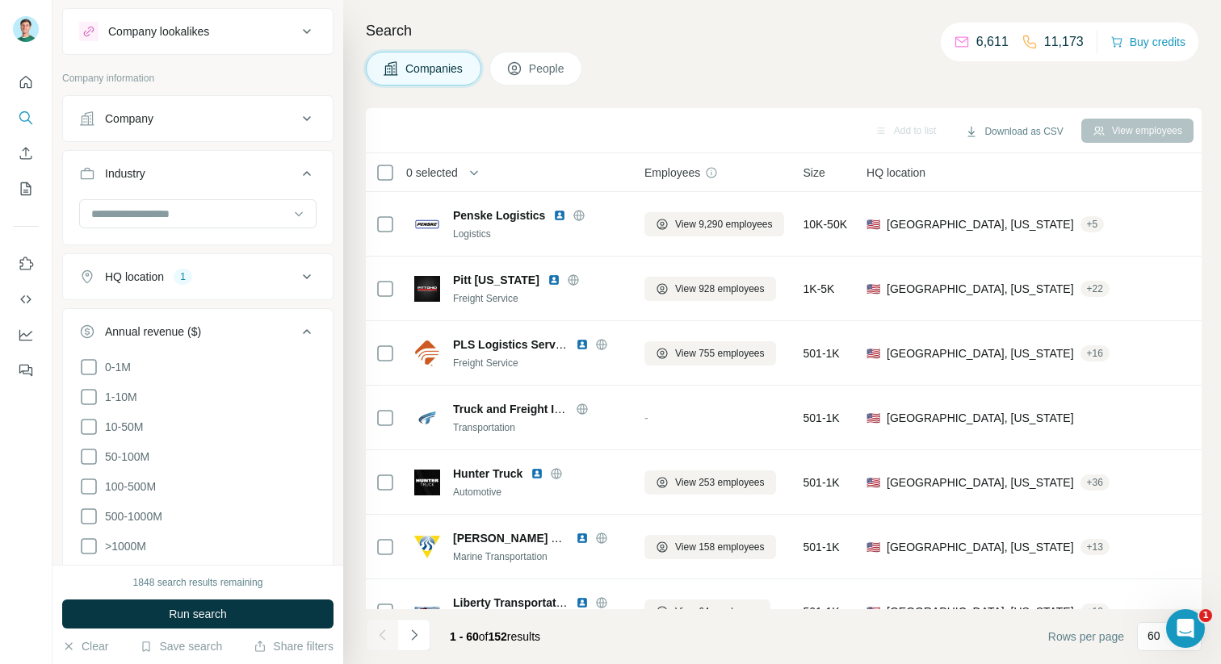
click at [281, 336] on div "Annual revenue ($)" at bounding box center [188, 332] width 218 height 16
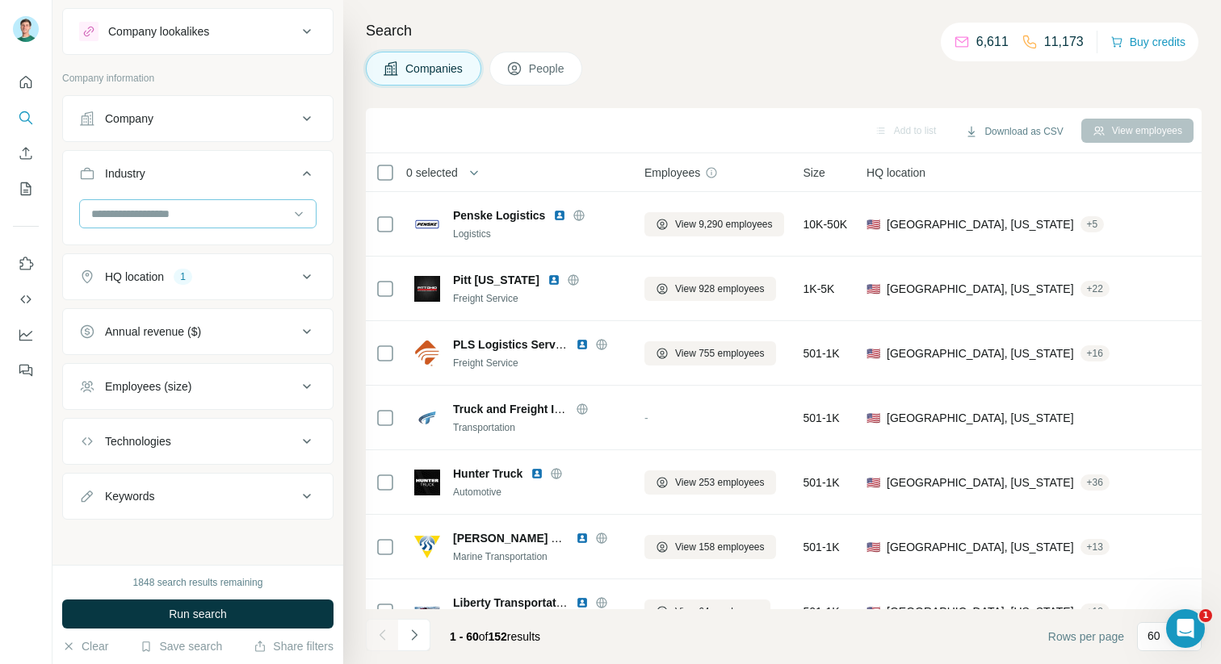
click at [182, 226] on div at bounding box center [189, 213] width 199 height 27
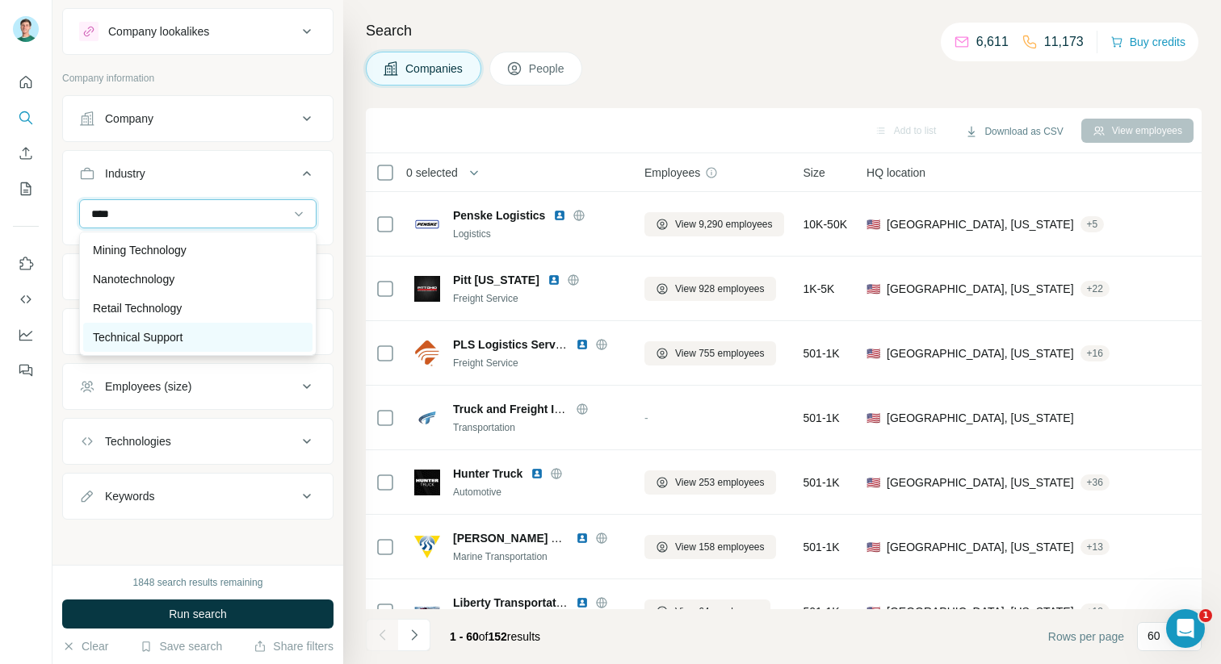
type input "****"
click at [220, 325] on div "Technical Support" at bounding box center [197, 337] width 229 height 29
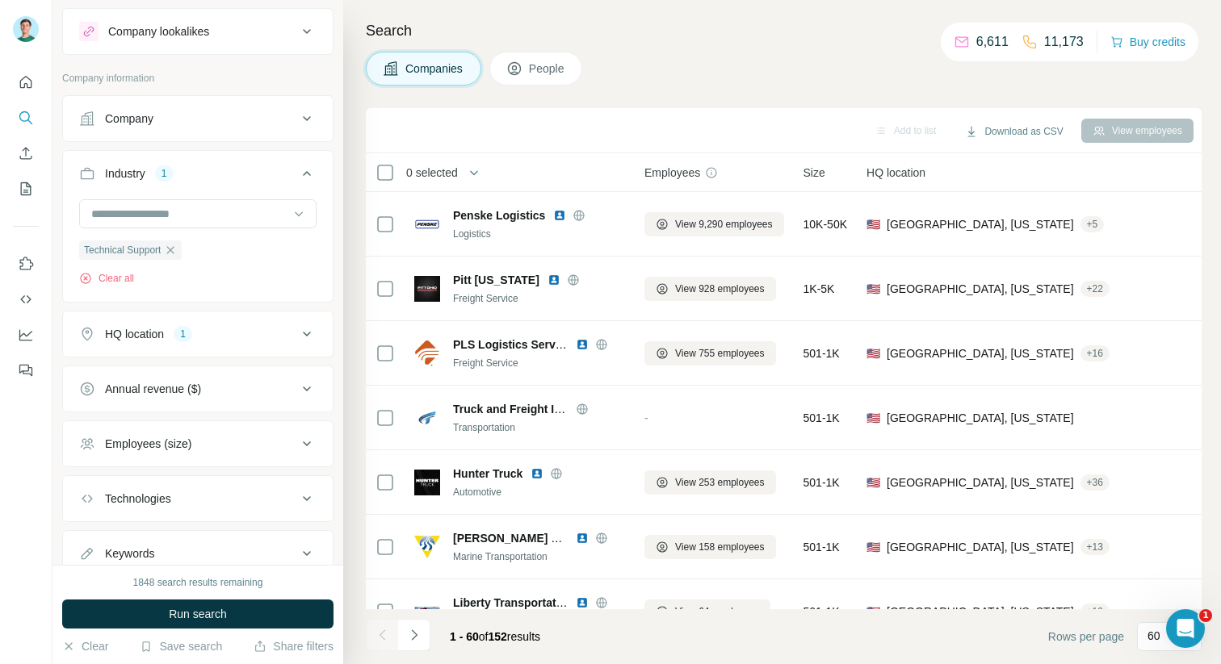
click at [198, 221] on input at bounding box center [189, 214] width 199 height 18
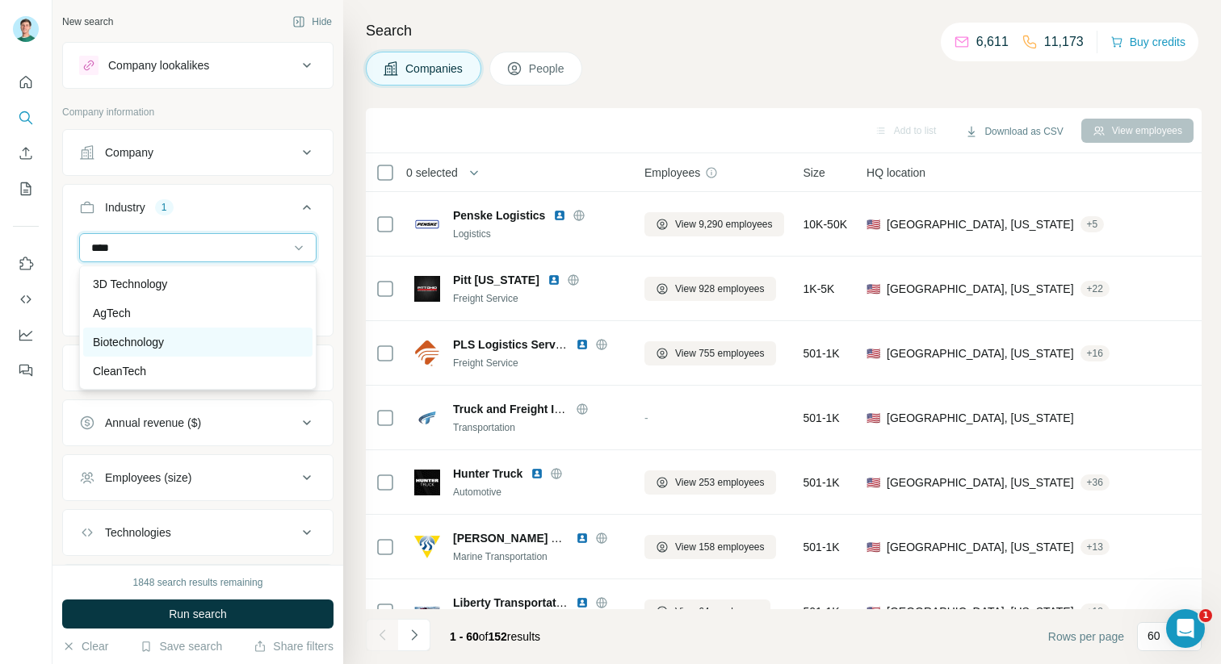
type input "****"
click at [171, 355] on div "Biotechnology" at bounding box center [197, 342] width 229 height 29
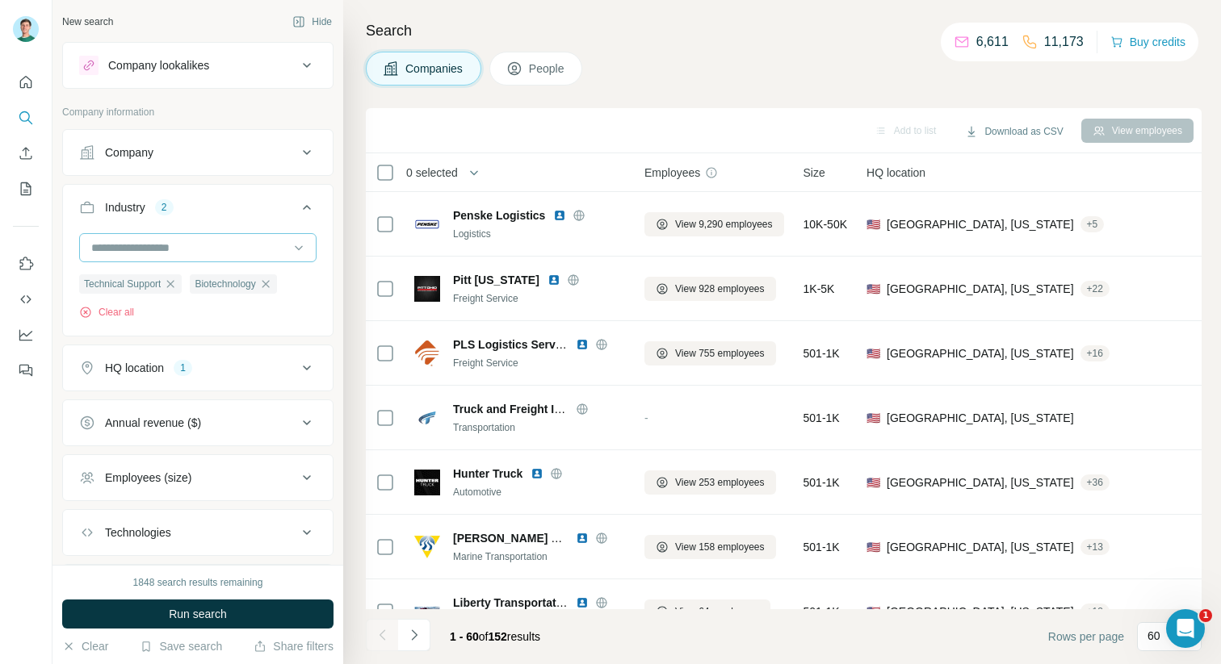
click at [204, 254] on input at bounding box center [189, 248] width 199 height 18
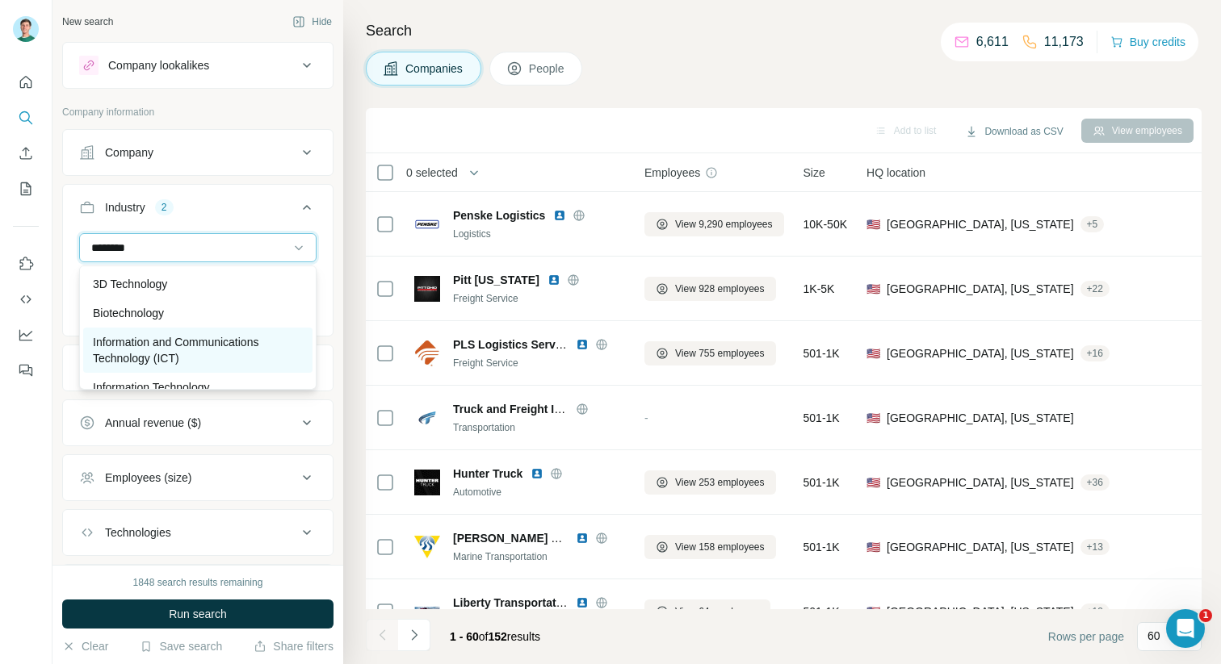
type input "********"
click at [215, 332] on div "Information and Communications Technology (ICT)" at bounding box center [197, 350] width 229 height 45
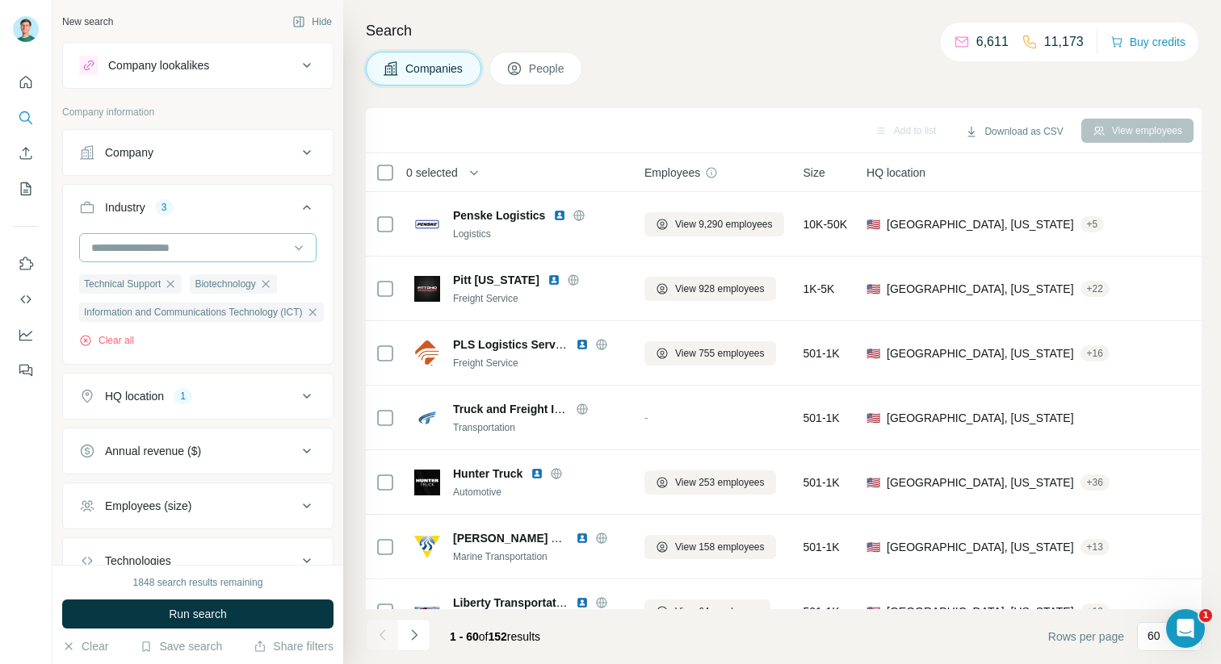
click at [204, 254] on input at bounding box center [189, 248] width 199 height 18
type input "****"
click at [178, 291] on div "SaaS" at bounding box center [198, 284] width 210 height 16
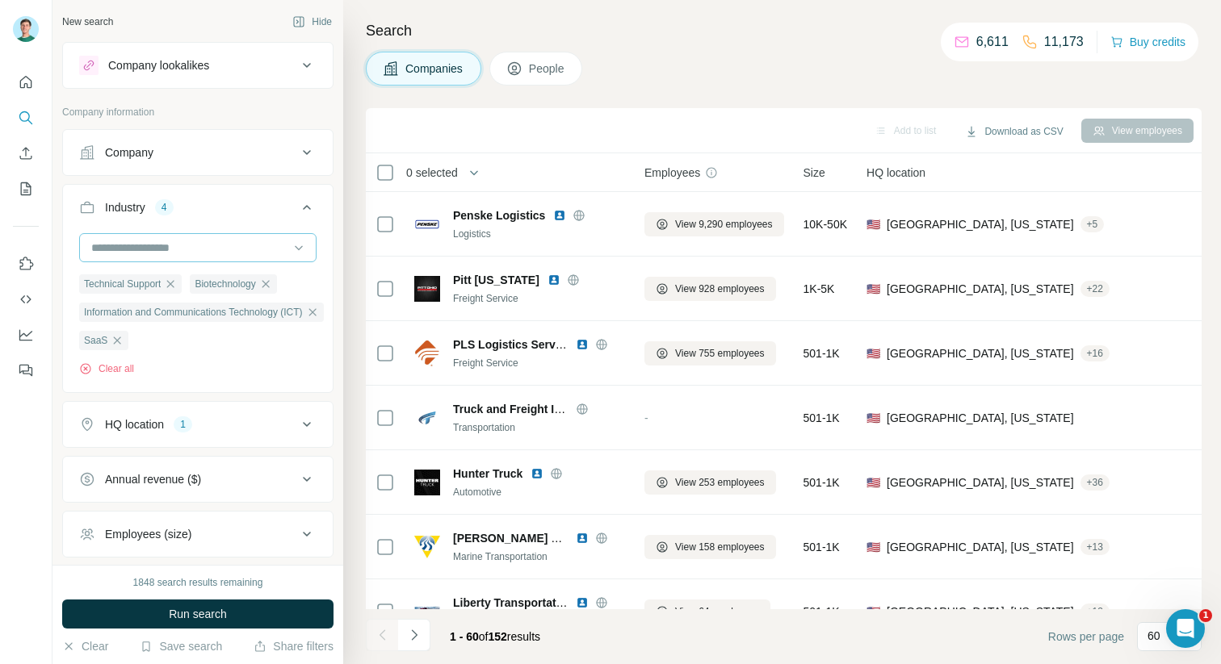
click at [167, 246] on input at bounding box center [189, 248] width 199 height 18
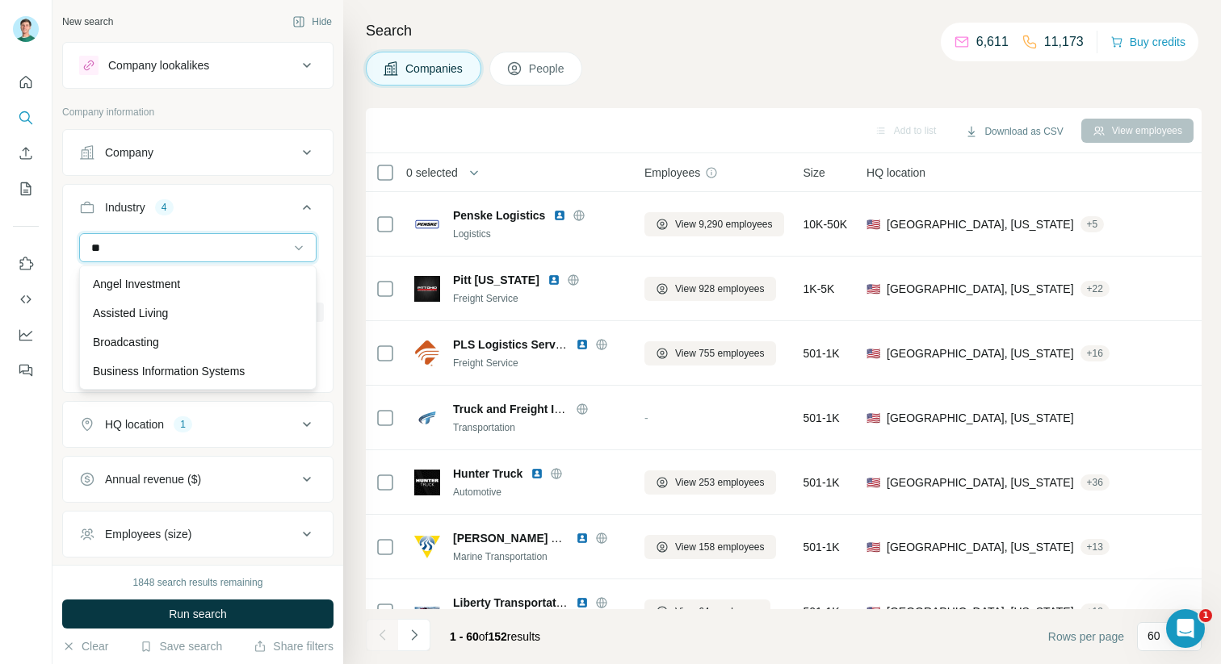
type input "*"
click at [233, 203] on div "Industry 4" at bounding box center [188, 207] width 218 height 16
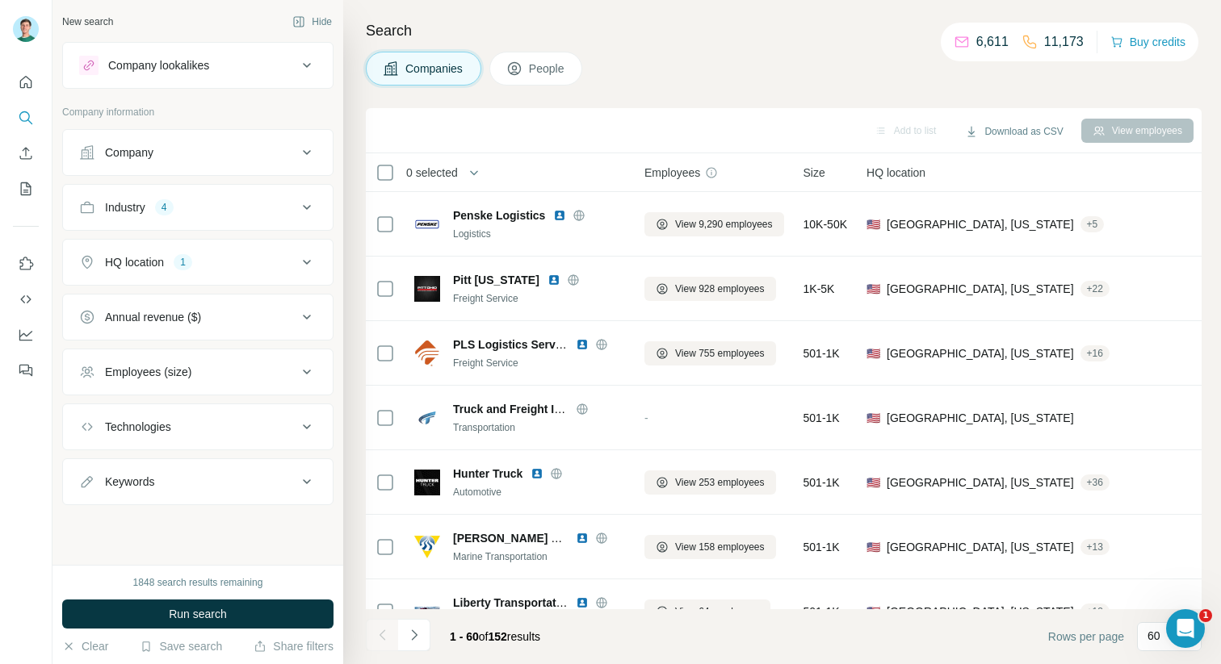
click at [233, 203] on div "Industry 4" at bounding box center [188, 207] width 218 height 16
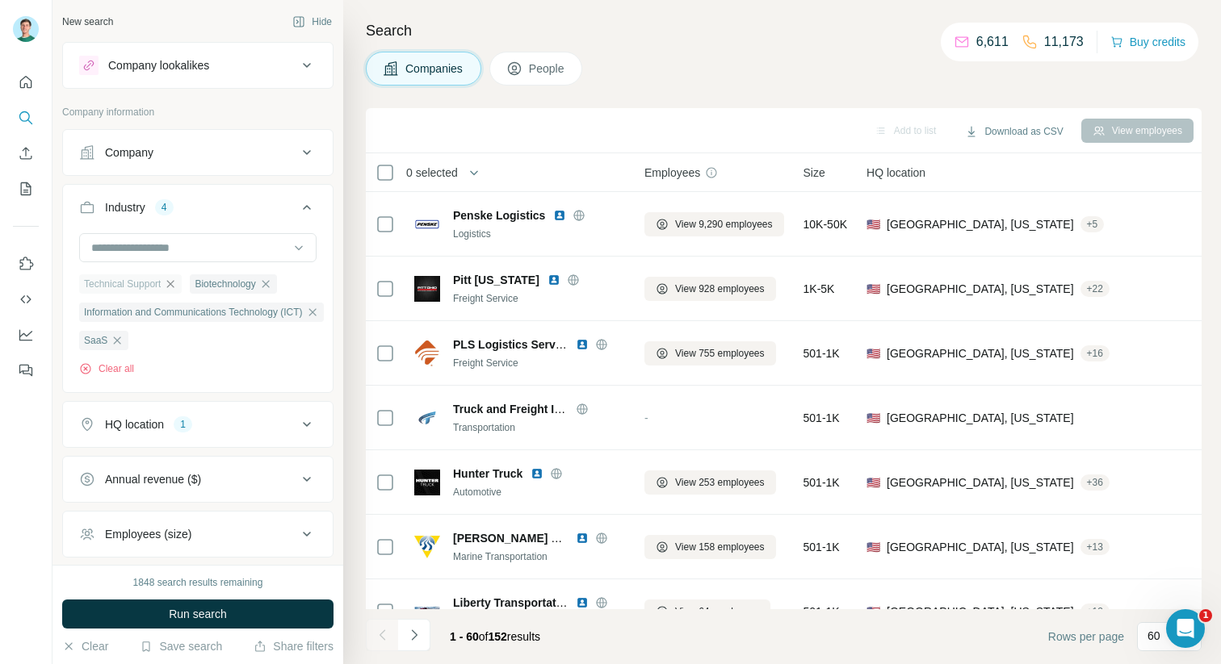
click at [177, 279] on icon "button" at bounding box center [170, 284] width 13 height 13
click at [160, 281] on icon "button" at bounding box center [154, 284] width 13 height 13
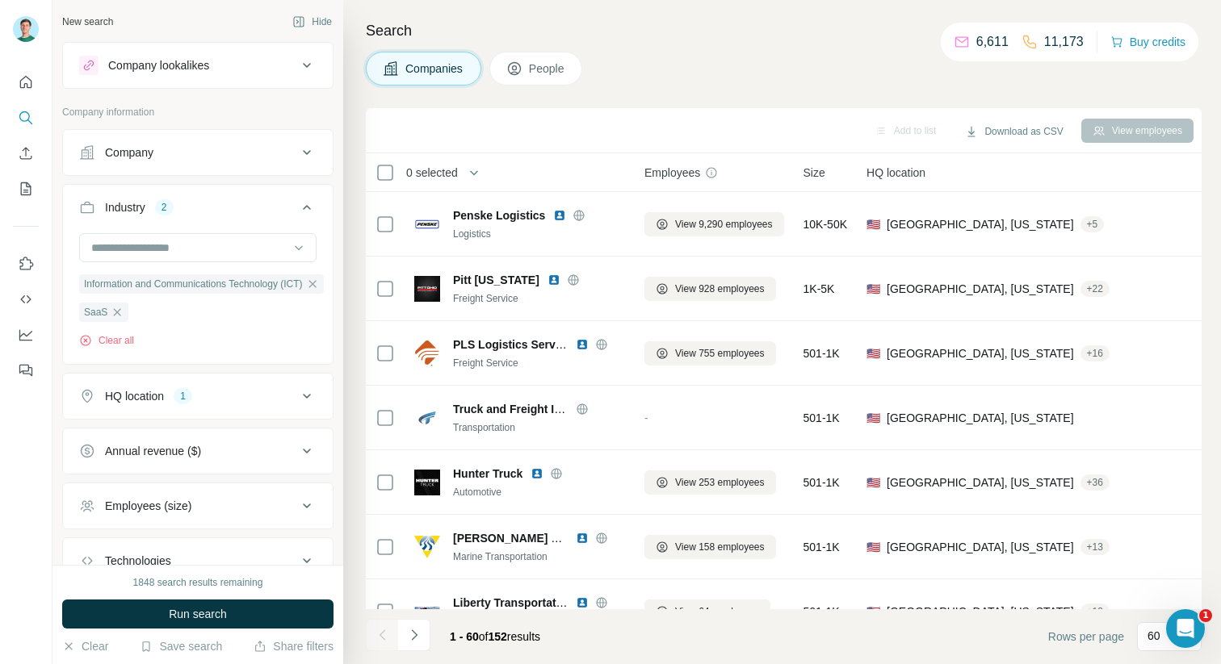
click at [228, 391] on div "HQ location 1" at bounding box center [188, 396] width 218 height 16
click at [295, 403] on div "HQ location 1" at bounding box center [188, 396] width 218 height 16
click at [210, 609] on span "Run search" at bounding box center [198, 614] width 58 height 16
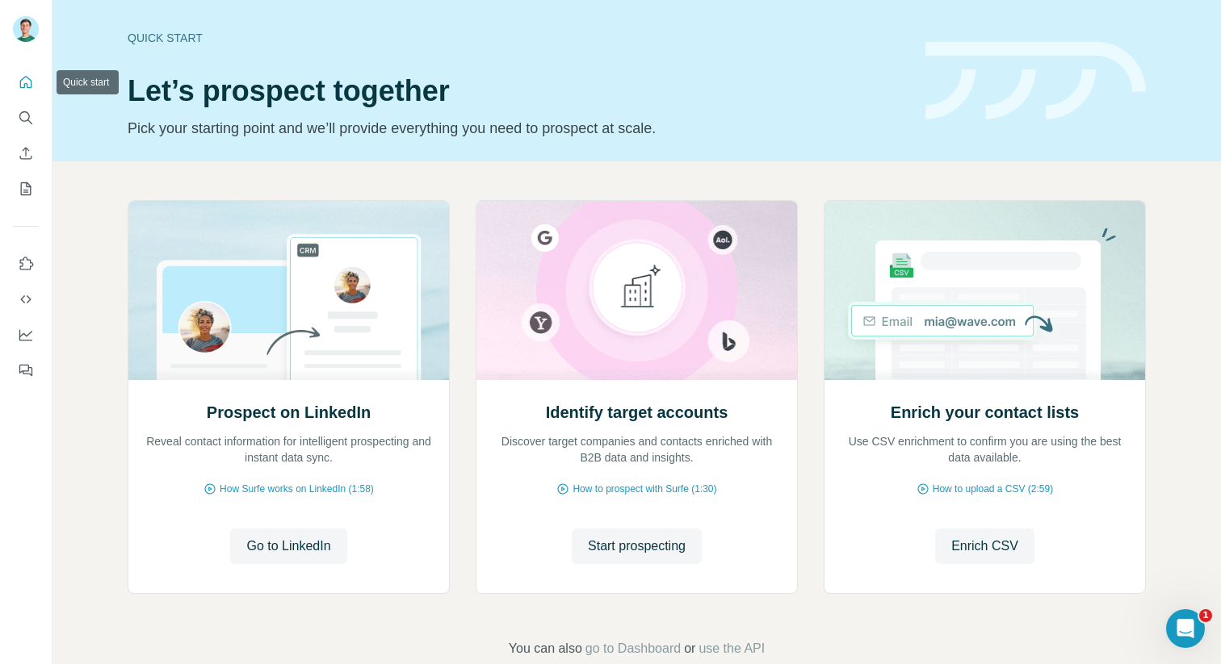
click at [22, 77] on icon "Quick start" at bounding box center [26, 82] width 16 height 16
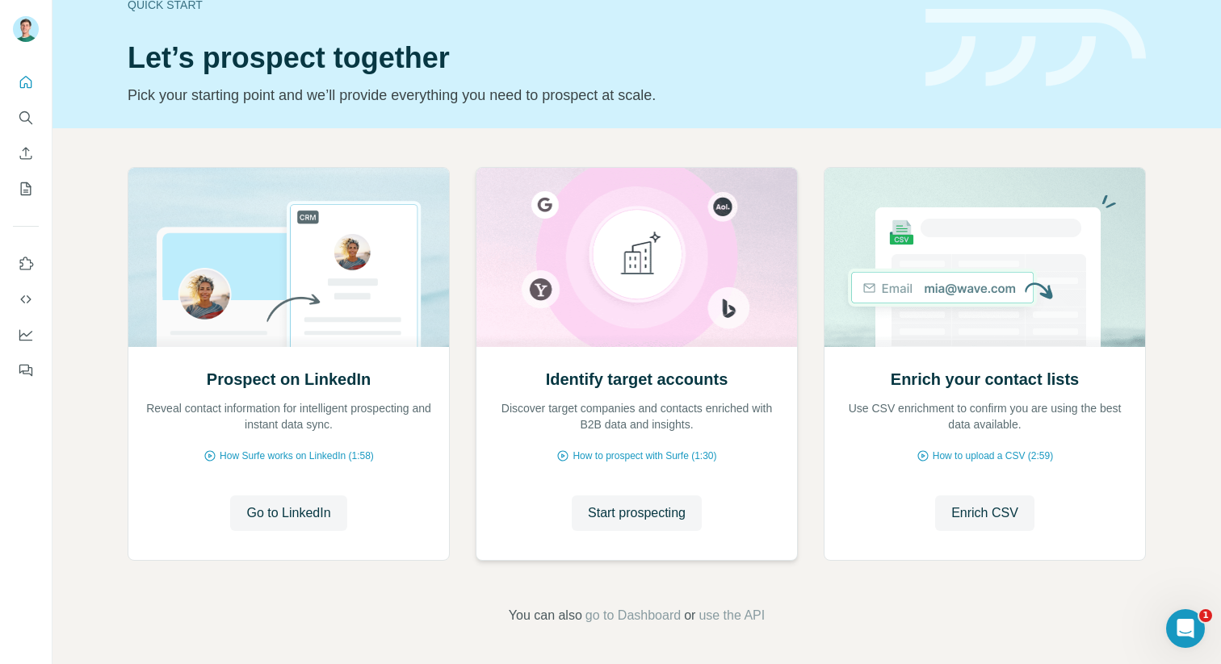
click at [631, 393] on div "Identify target accounts Discover target companies and contacts enriched with B…" at bounding box center [636, 400] width 288 height 65
click at [626, 510] on span "Start prospecting" at bounding box center [637, 513] width 98 height 19
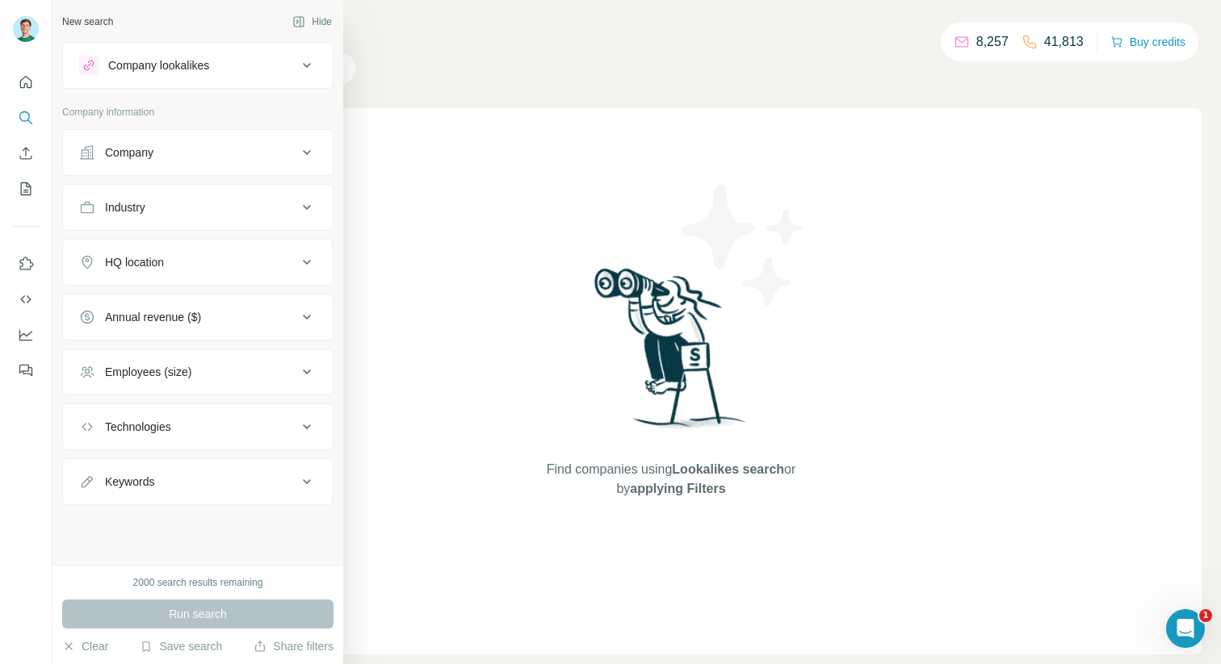
click at [149, 123] on div "Company information" at bounding box center [197, 117] width 271 height 24
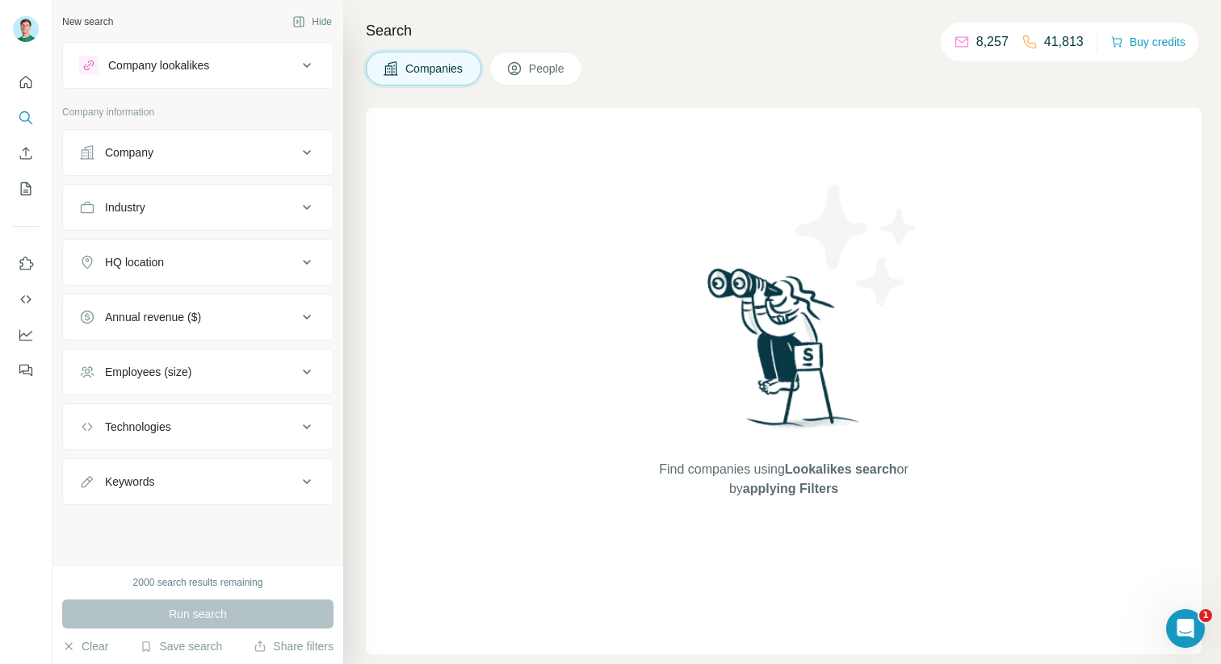
click at [149, 145] on div "Company" at bounding box center [129, 153] width 48 height 16
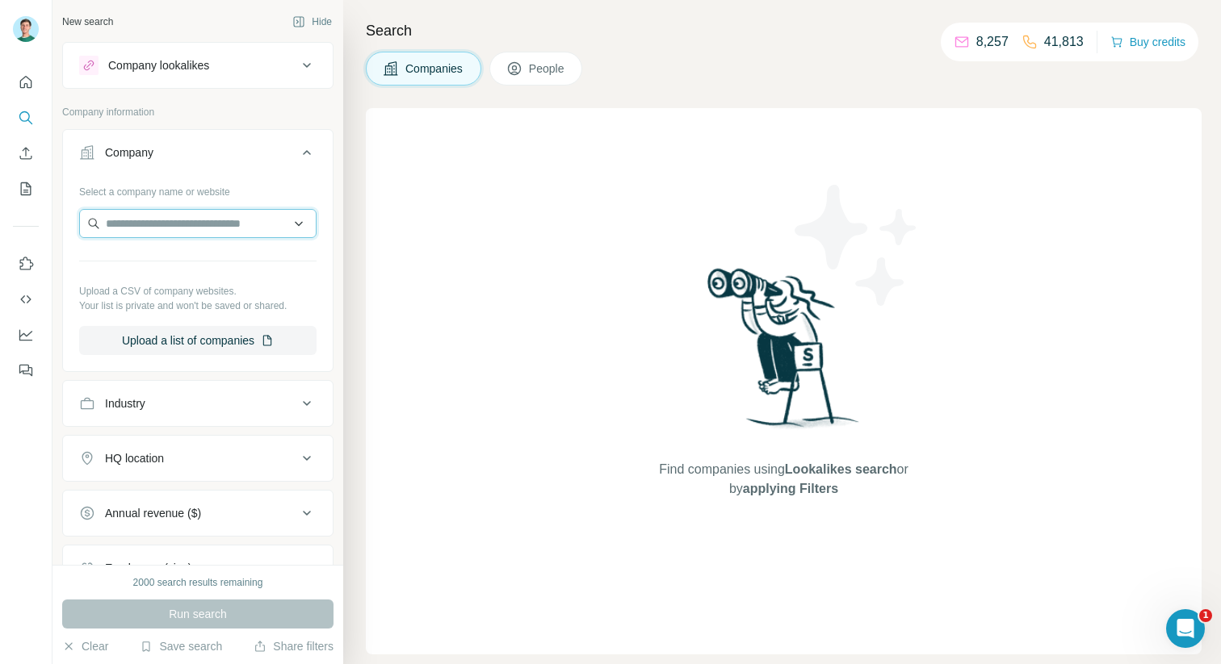
click at [161, 209] on input "text" at bounding box center [197, 223] width 237 height 29
type input "****"
click at [473, 321] on div "Find companies using Lookalikes search or by applying Filters" at bounding box center [784, 381] width 836 height 547
click at [241, 392] on button "Industry" at bounding box center [198, 403] width 270 height 39
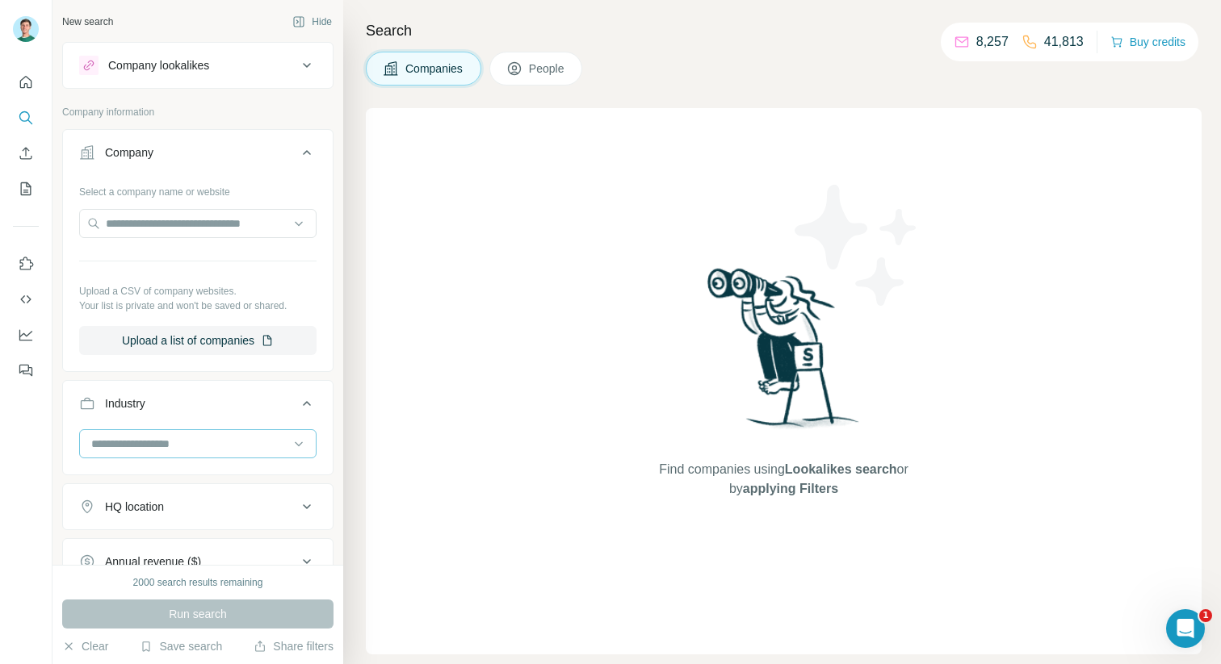
click at [202, 443] on input at bounding box center [189, 444] width 199 height 18
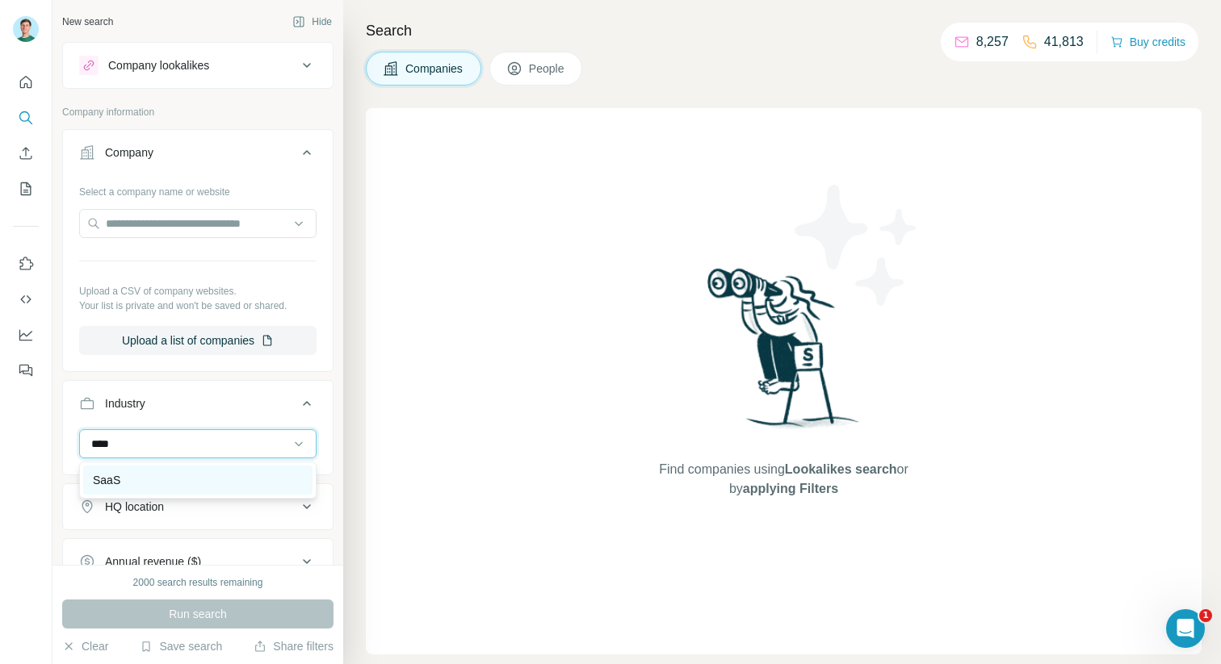
type input "****"
click at [257, 476] on div "SaaS" at bounding box center [198, 480] width 210 height 16
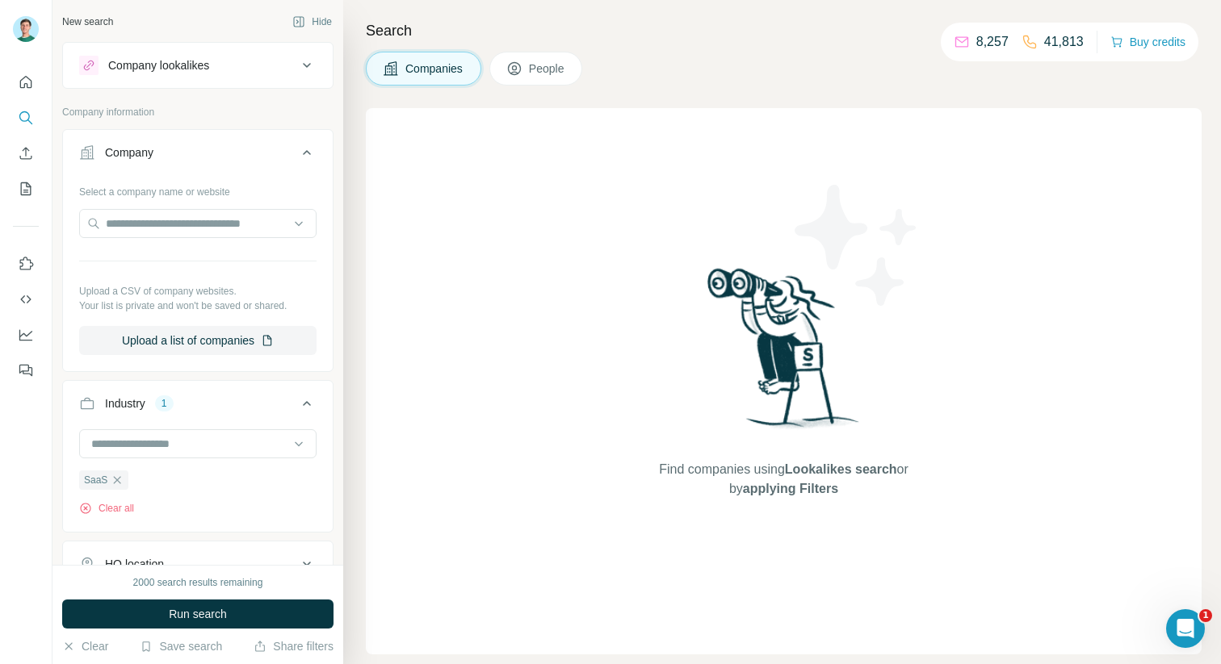
click at [292, 178] on div "Select a company name or website" at bounding box center [197, 188] width 237 height 21
click at [279, 153] on div "Company" at bounding box center [188, 153] width 218 height 16
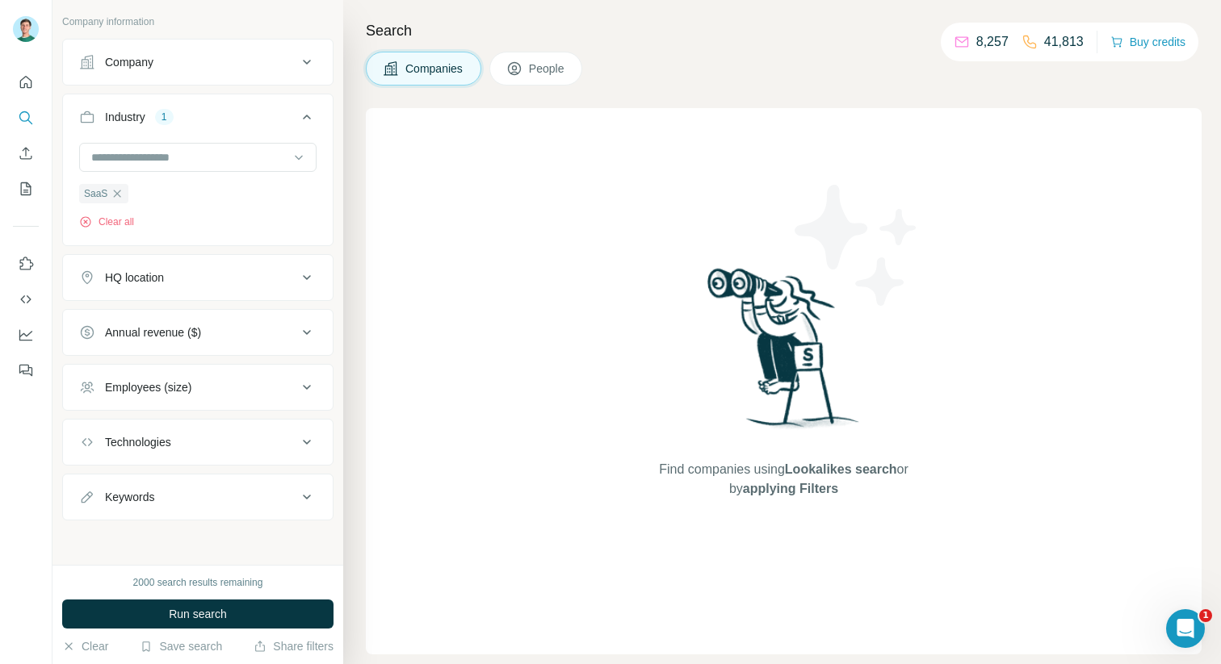
scroll to position [91, 0]
click at [207, 386] on div "Employees (size)" at bounding box center [188, 387] width 218 height 16
click at [116, 448] on span "2-10" at bounding box center [112, 452] width 29 height 16
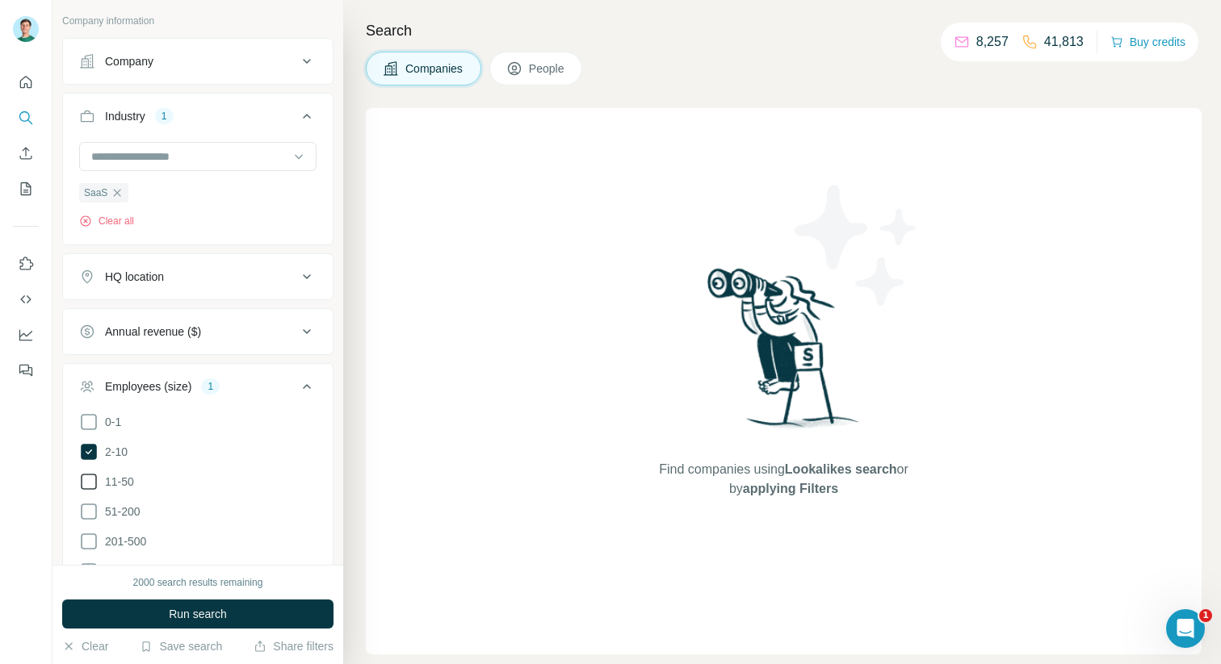
click at [115, 479] on span "11-50" at bounding box center [116, 482] width 36 height 16
click at [115, 493] on ul "0-1 2-10 11-50 [PHONE_NUMBER] 501-1K 1K-5K 5K-10K 10K-50K 50K-100K 100K-500K 50…" at bounding box center [197, 587] width 237 height 349
click at [116, 499] on ul "0-1 2-10 11-50 [PHONE_NUMBER] 501-1K 1K-5K 5K-10K 10K-50K 50K-100K 100K-500K 50…" at bounding box center [197, 587] width 237 height 349
click at [132, 518] on span "51-200" at bounding box center [119, 512] width 42 height 16
click at [182, 604] on button "Run search" at bounding box center [197, 614] width 271 height 29
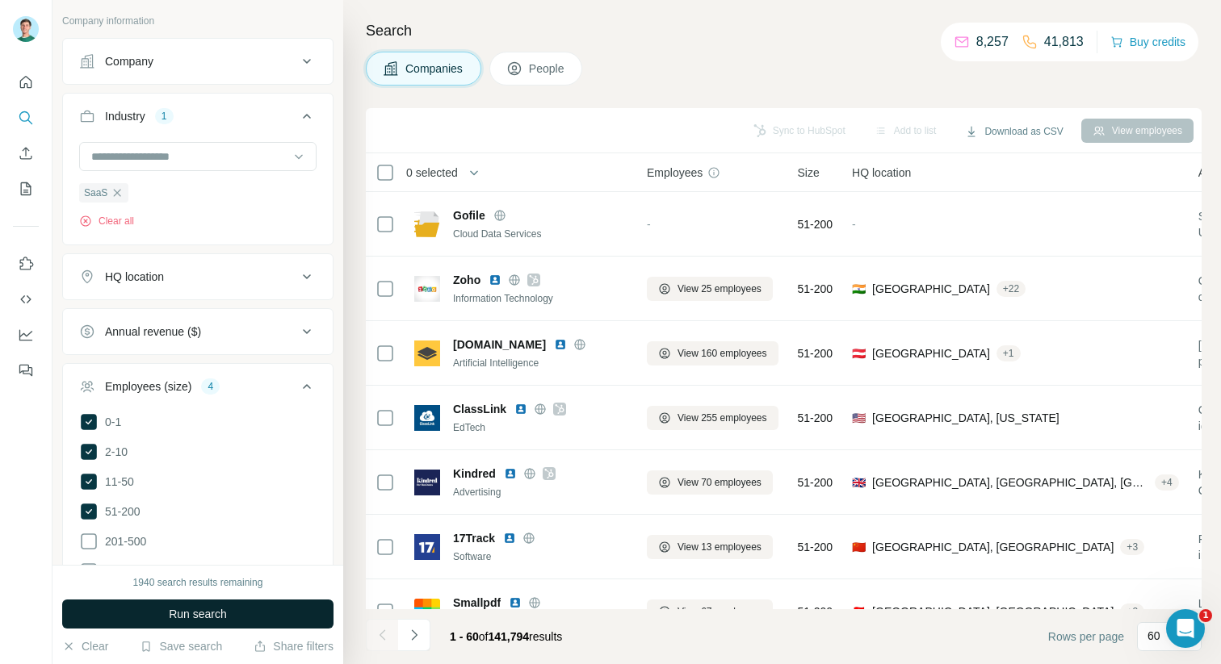
click at [205, 601] on button "Run search" at bounding box center [197, 614] width 271 height 29
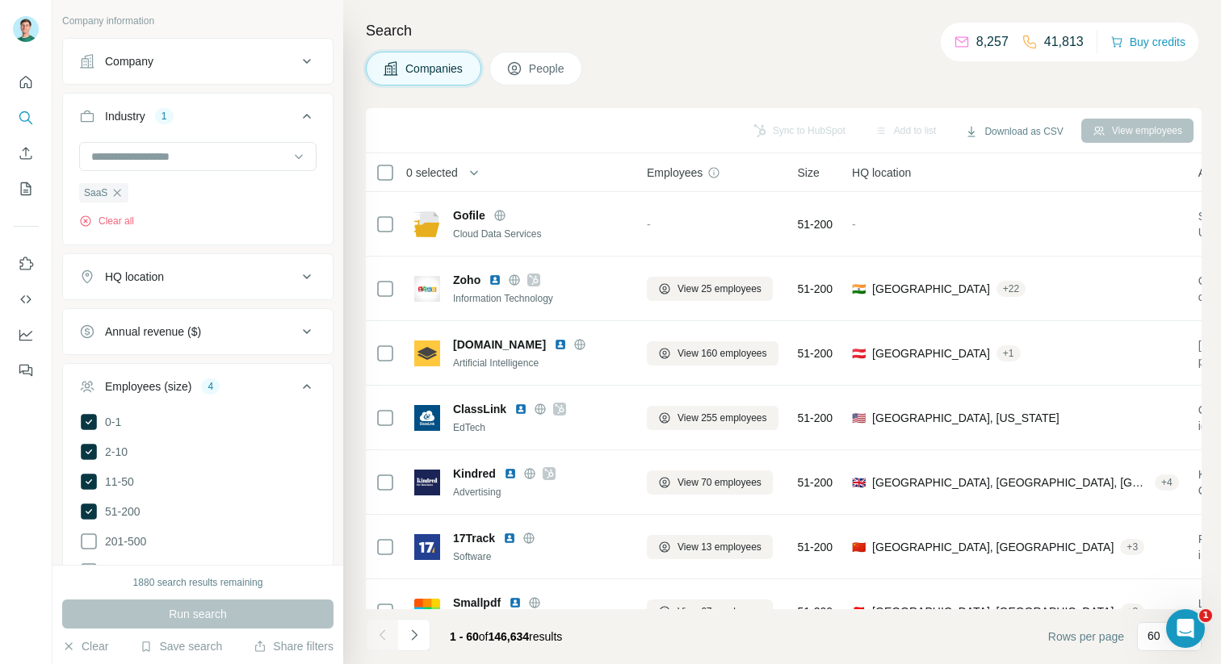
click at [308, 383] on icon at bounding box center [306, 386] width 19 height 19
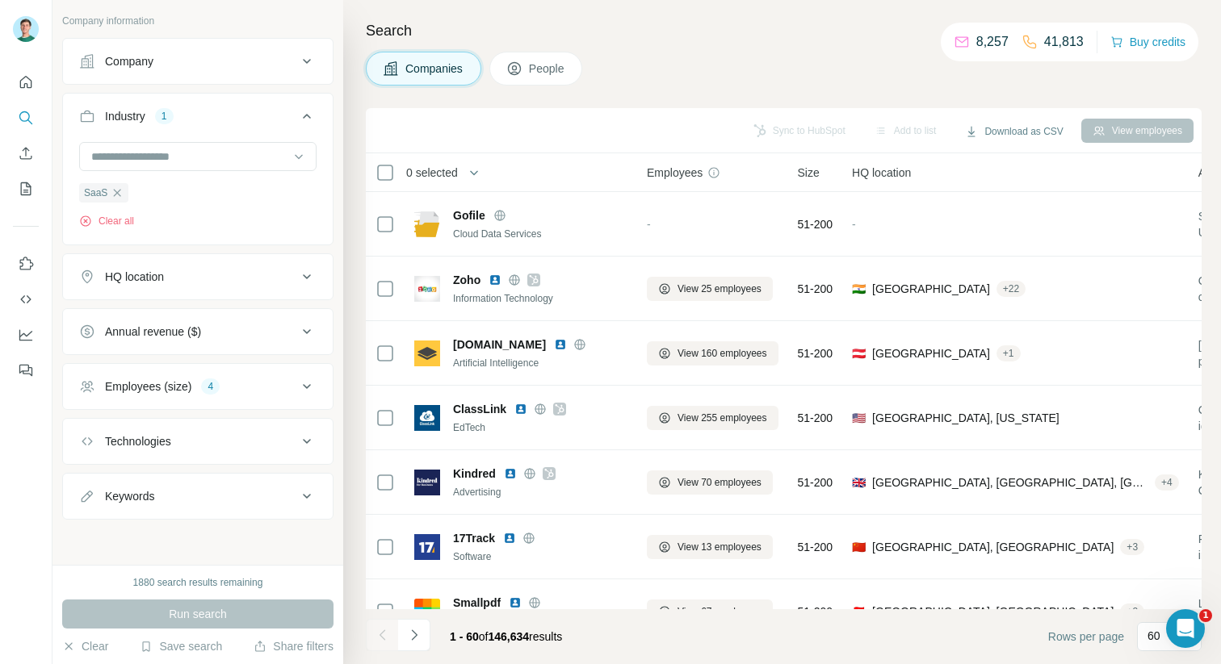
click at [257, 287] on button "HQ location" at bounding box center [198, 277] width 270 height 39
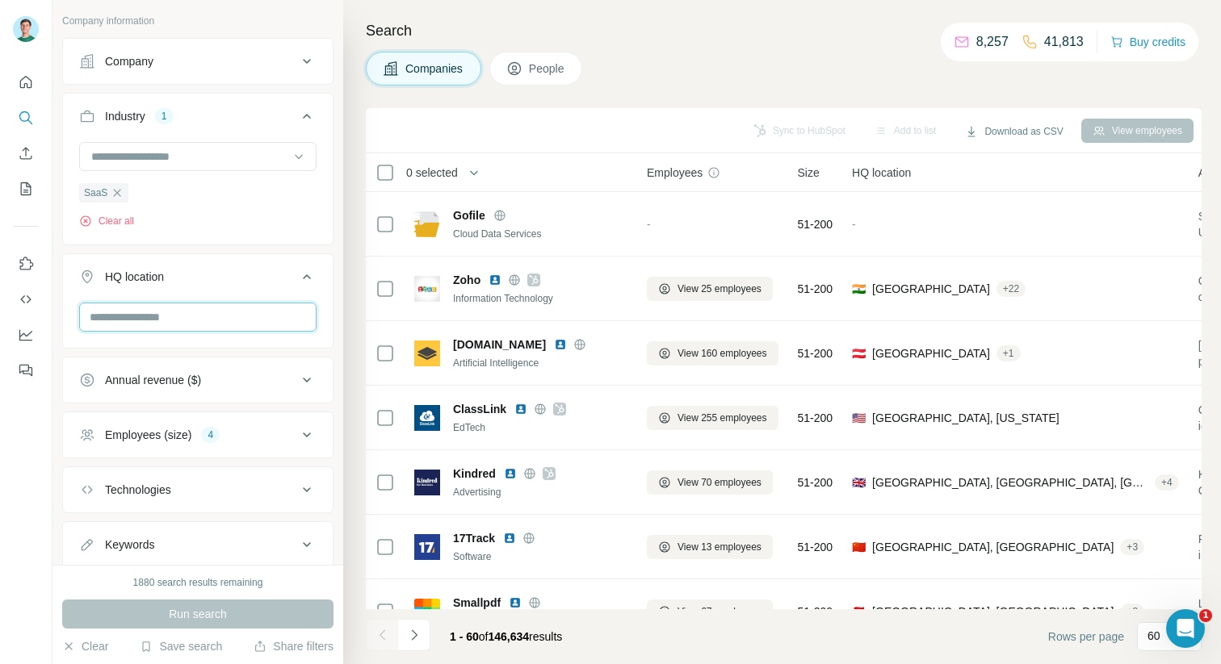
click at [187, 328] on input "text" at bounding box center [197, 317] width 237 height 29
type input "*****"
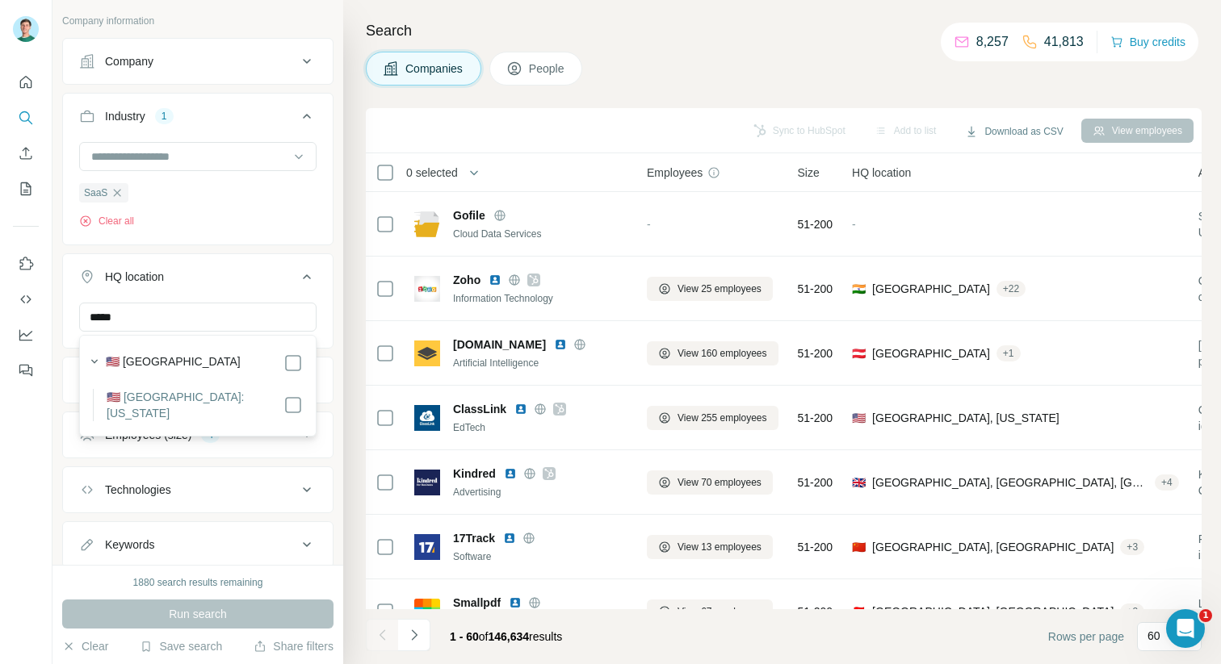
click at [149, 386] on section "🇺🇸 United States 🇺🇸 United States: Pennsylvania" at bounding box center [193, 385] width 220 height 71
click at [160, 395] on label "🇺🇸 [GEOGRAPHIC_DATA]: [US_STATE]" at bounding box center [195, 405] width 177 height 32
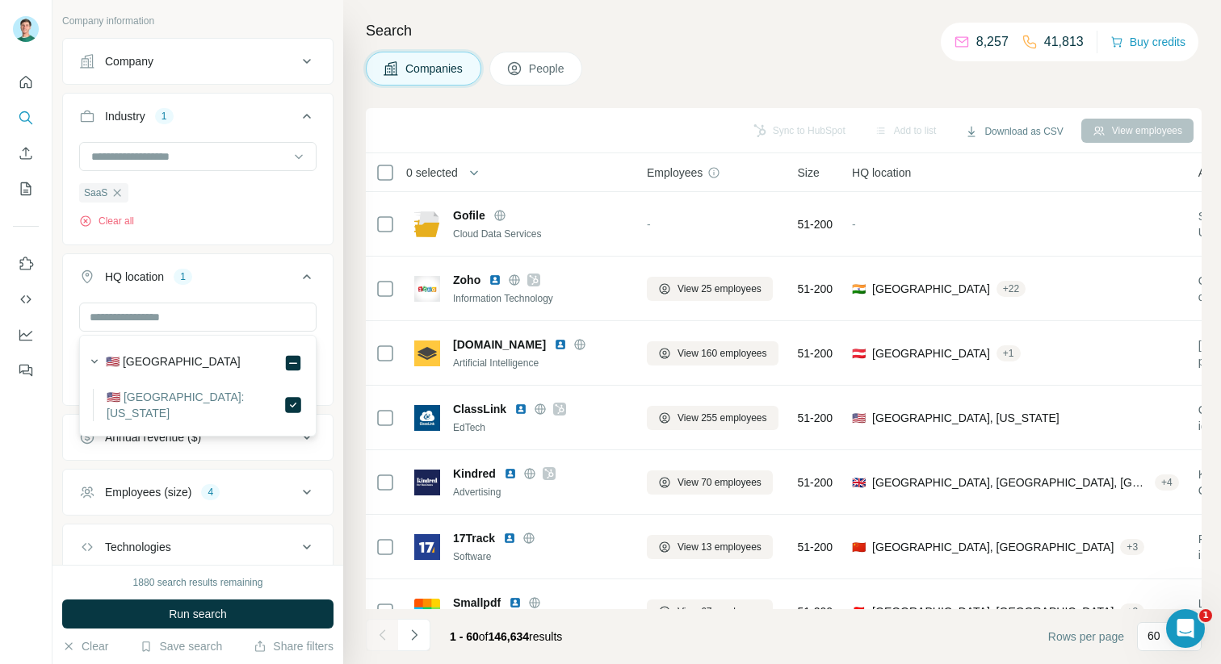
click at [216, 597] on div "1880 search results remaining Run search Clear Save search Share filters" at bounding box center [197, 614] width 291 height 99
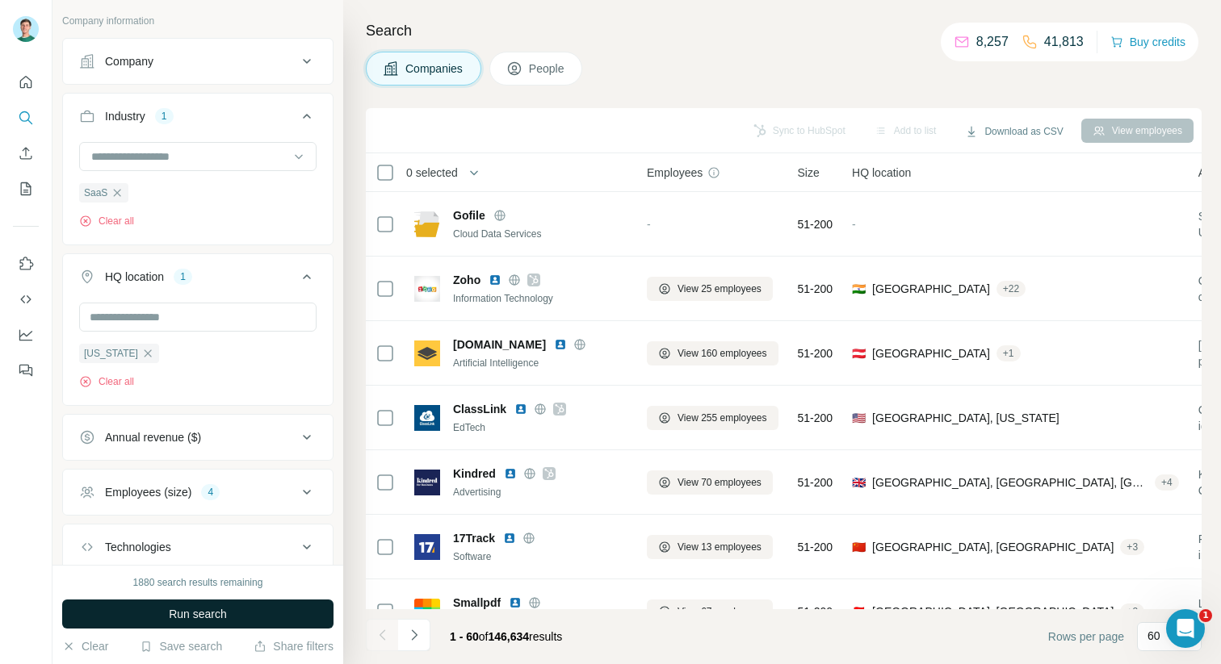
click at [224, 616] on span "Run search" at bounding box center [198, 614] width 58 height 16
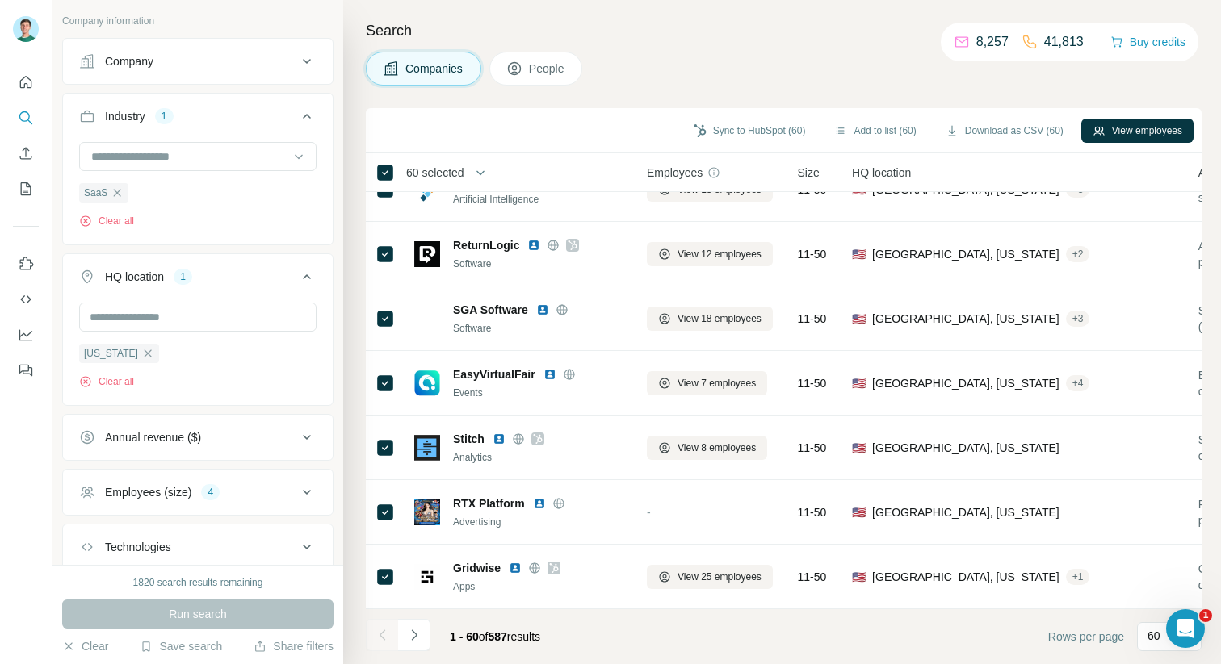
scroll to position [3456, 0]
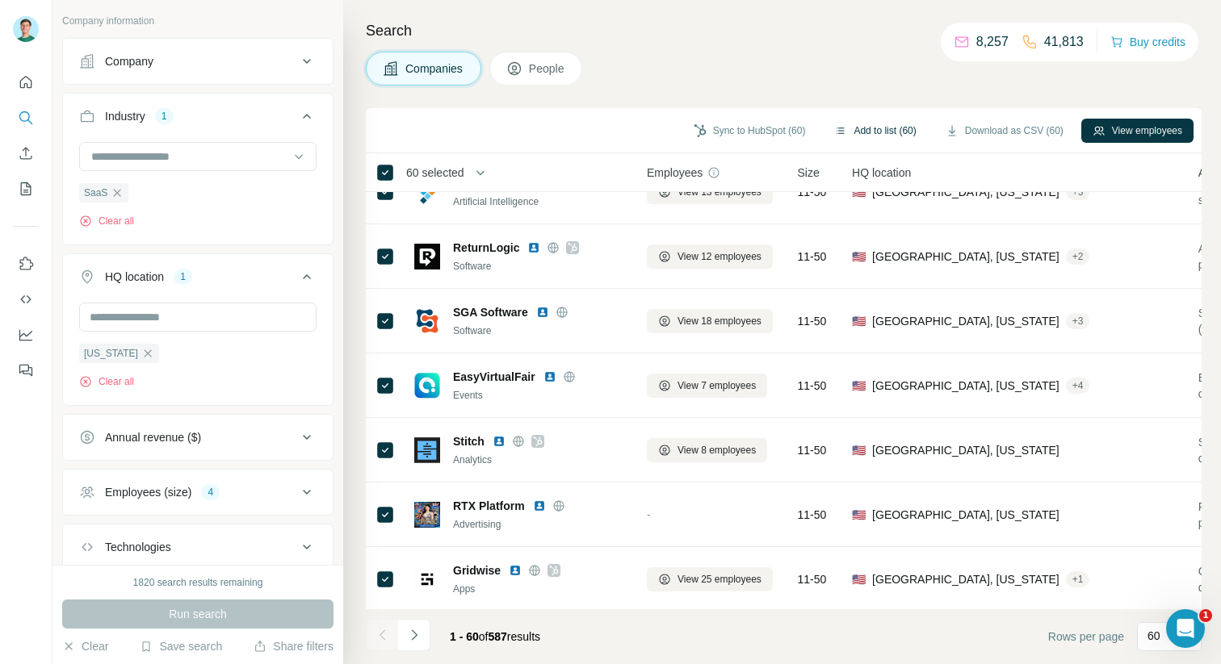
click at [846, 129] on button "Add to list (60)" at bounding box center [875, 131] width 104 height 24
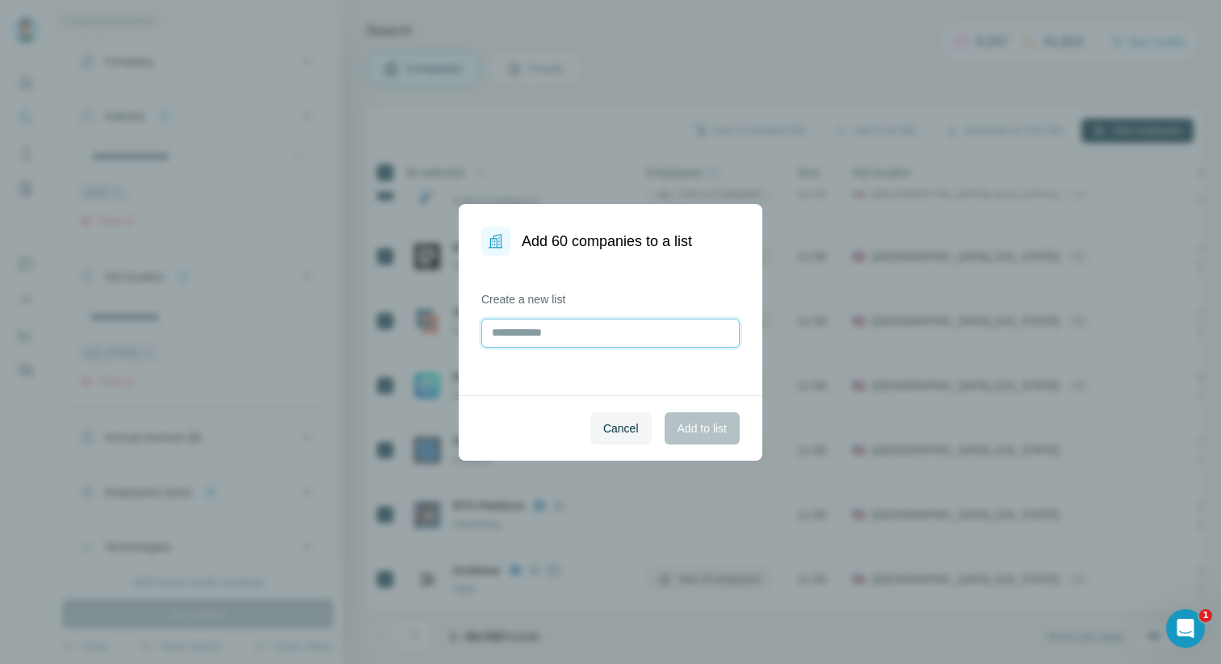
click at [553, 329] on input "text" at bounding box center [610, 333] width 258 height 29
click at [631, 434] on span "Cancel" at bounding box center [621, 429] width 36 height 16
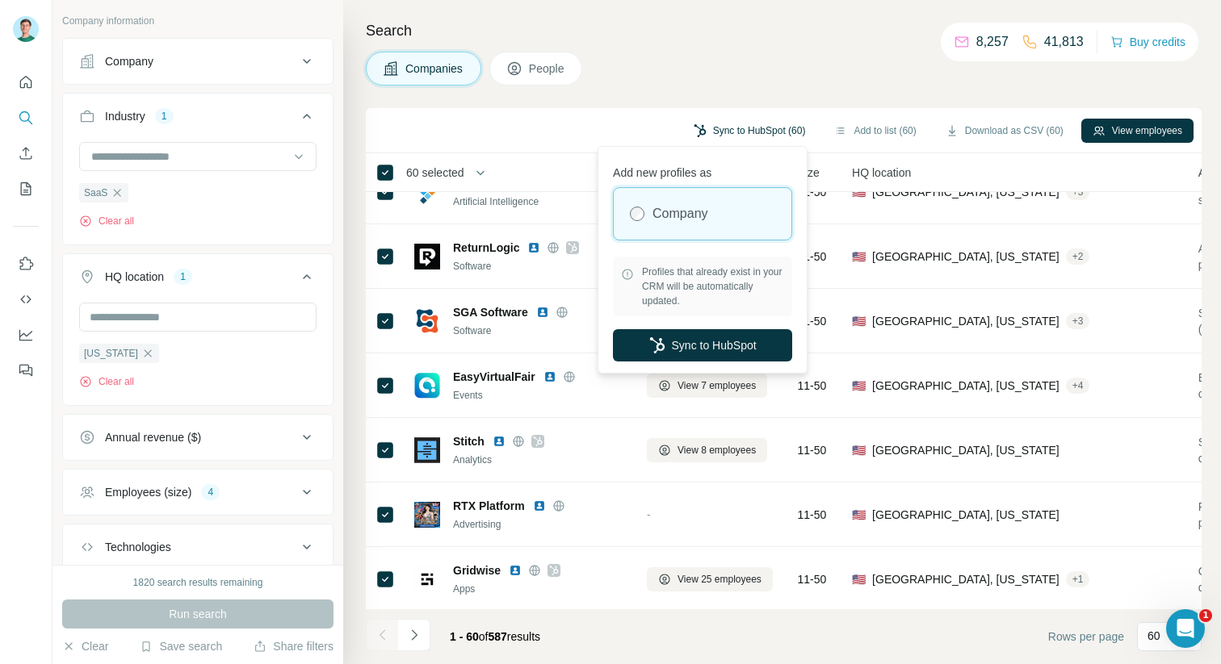
click at [757, 132] on button "Sync to HubSpot (60)" at bounding box center [749, 131] width 135 height 24
click at [723, 339] on button "Sync to HubSpot" at bounding box center [702, 345] width 179 height 32
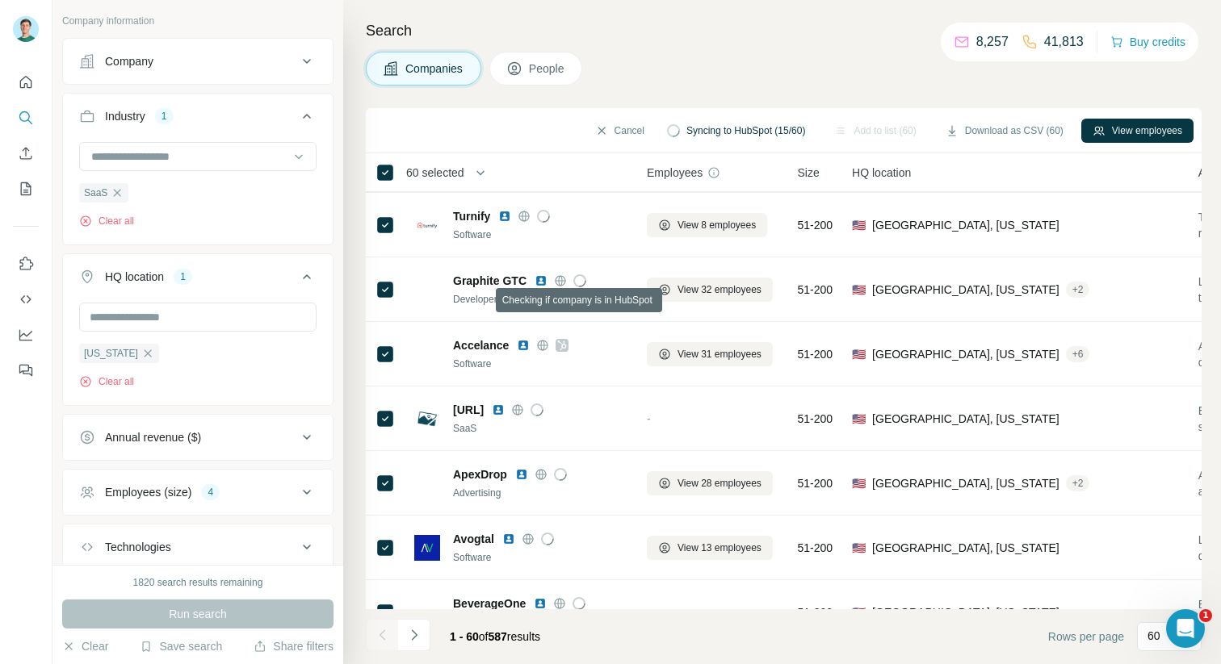
scroll to position [755, 0]
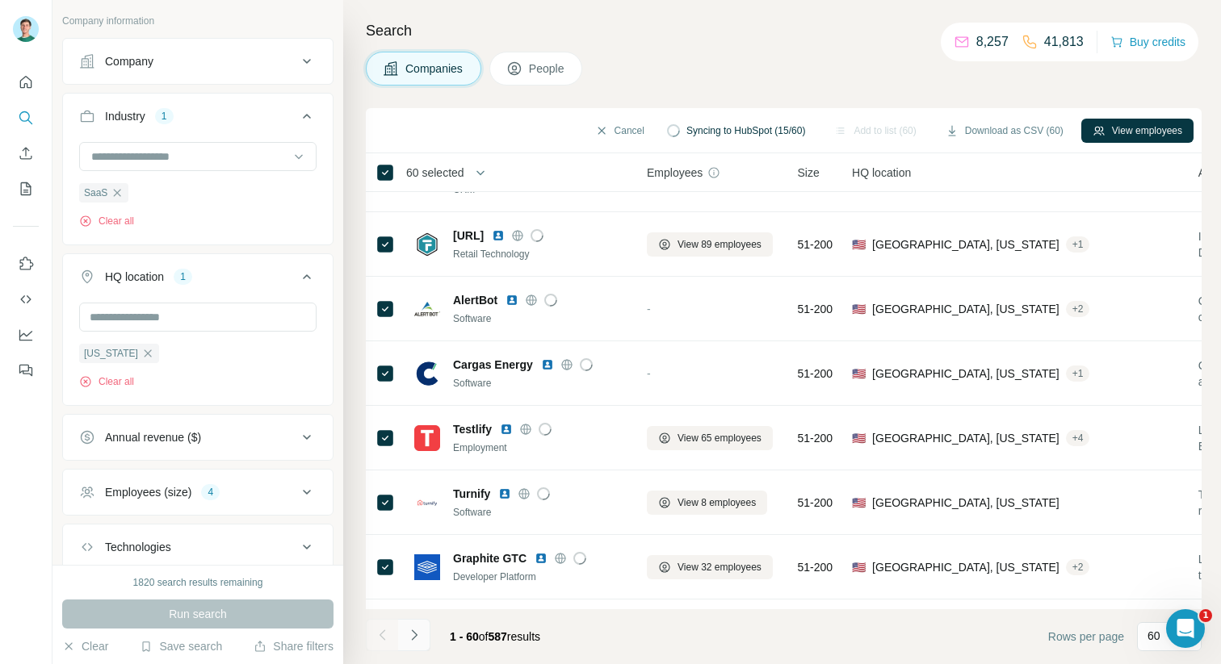
click at [417, 634] on icon "Navigate to next page" at bounding box center [414, 635] width 16 height 16
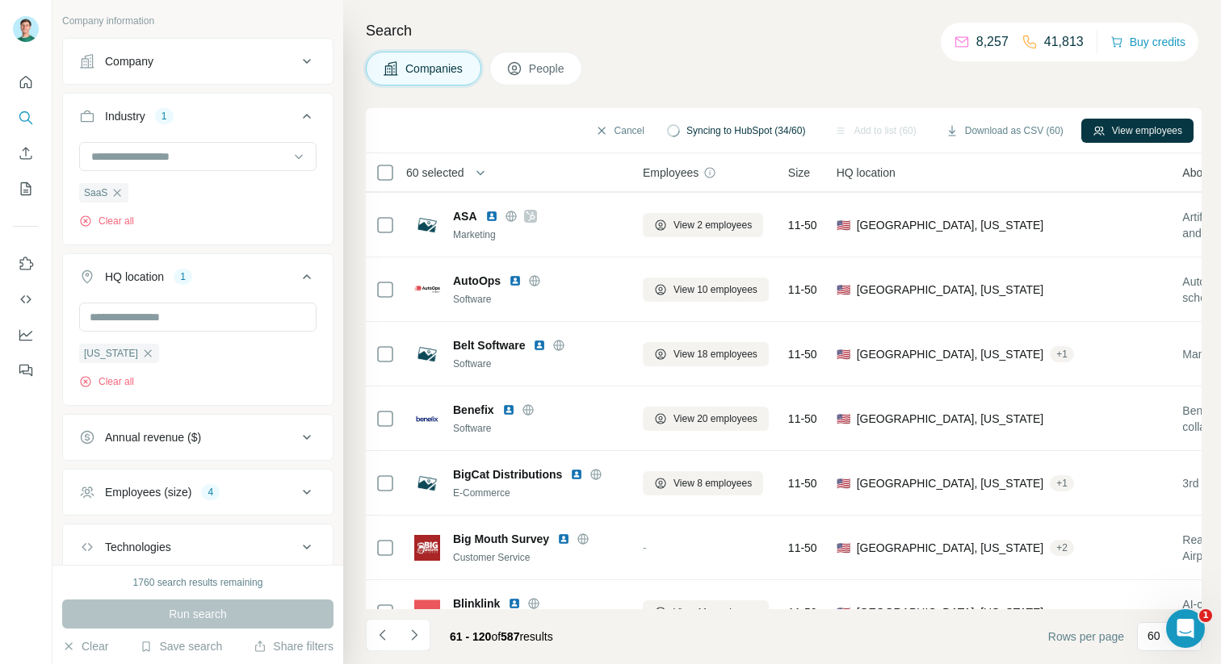
scroll to position [3458, 4]
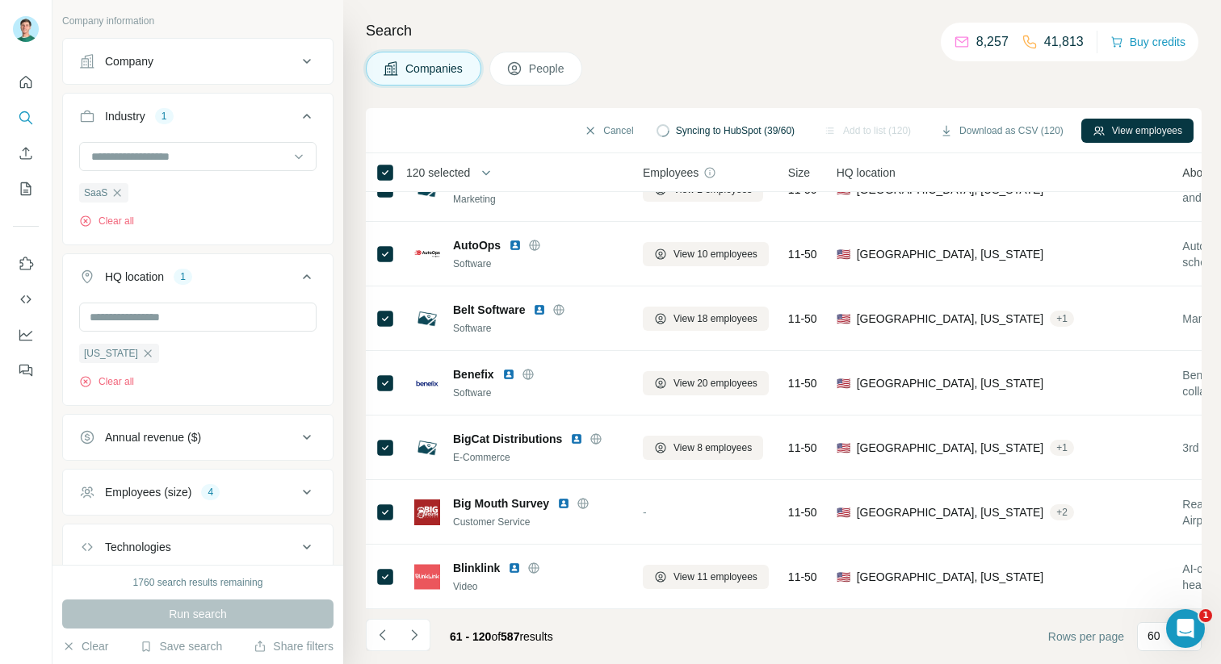
click at [731, 132] on span "Syncing to HubSpot (39/60)" at bounding box center [735, 131] width 119 height 15
click at [695, 132] on span "Syncing to HubSpot (44/60)" at bounding box center [735, 131] width 119 height 15
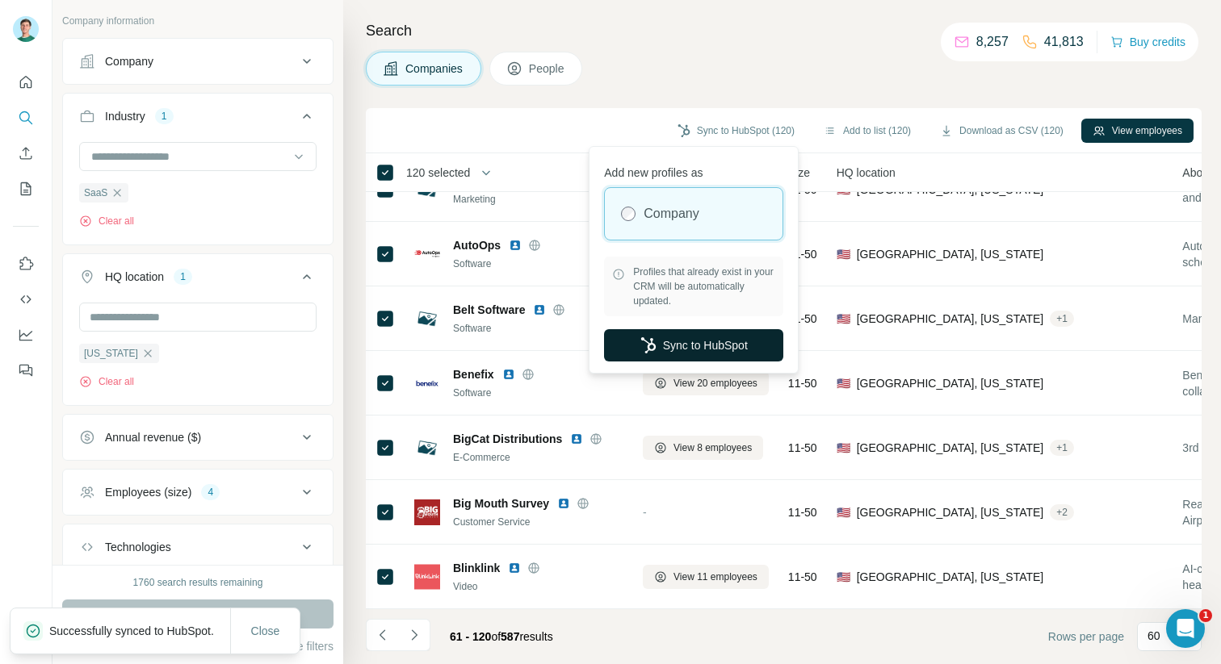
click at [717, 346] on button "Sync to HubSpot" at bounding box center [693, 345] width 179 height 32
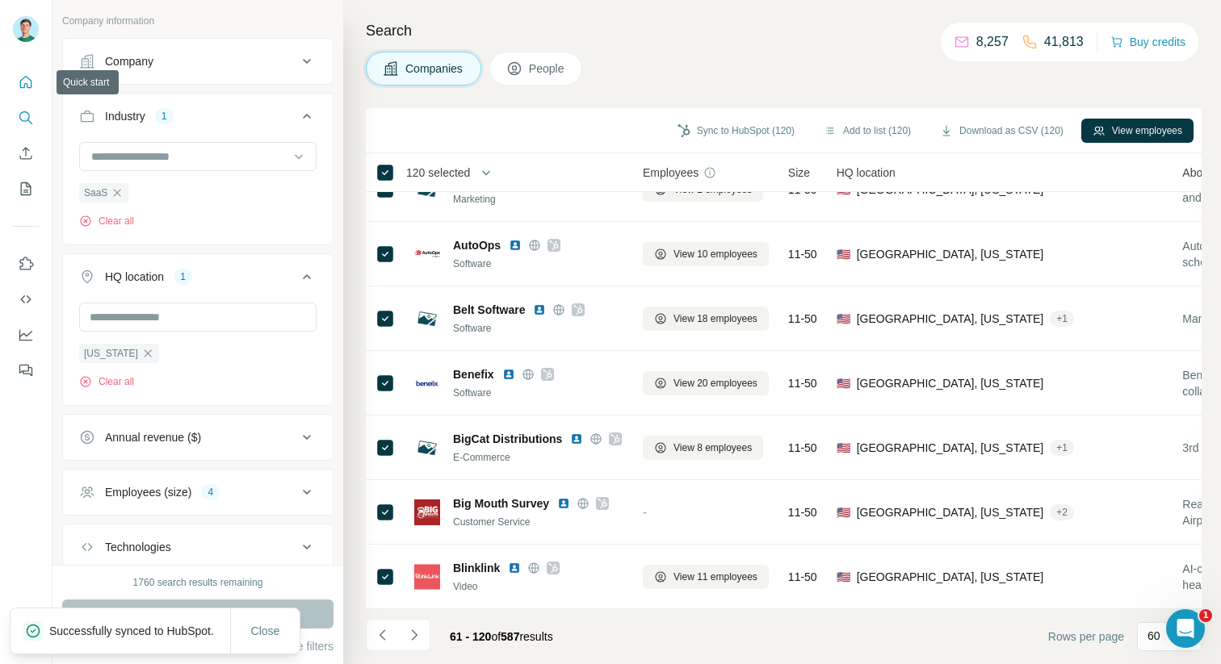
click at [25, 76] on icon "Quick start" at bounding box center [26, 82] width 12 height 12
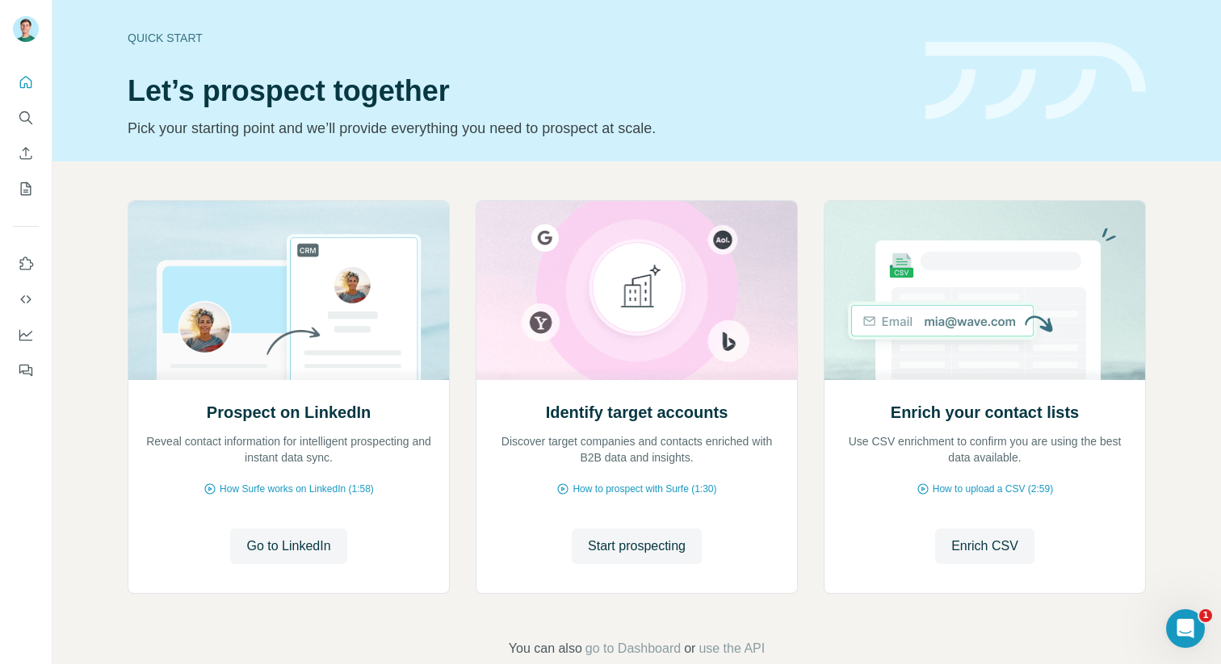
scroll to position [33, 0]
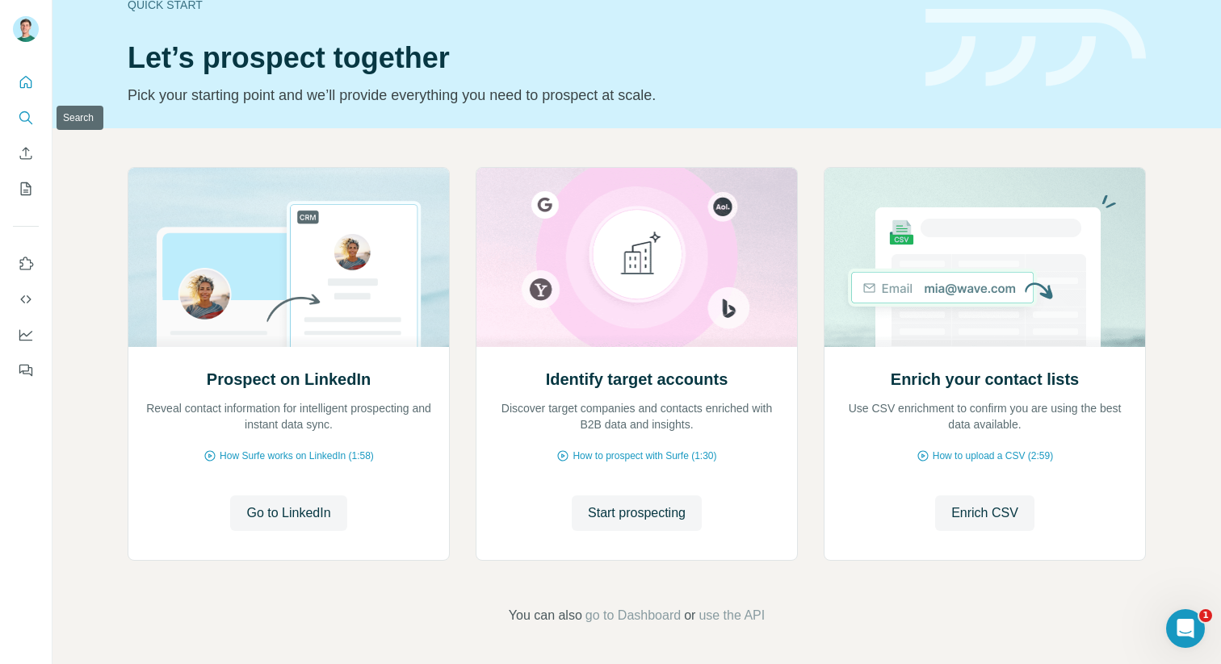
click at [20, 124] on icon "Search" at bounding box center [26, 118] width 16 height 16
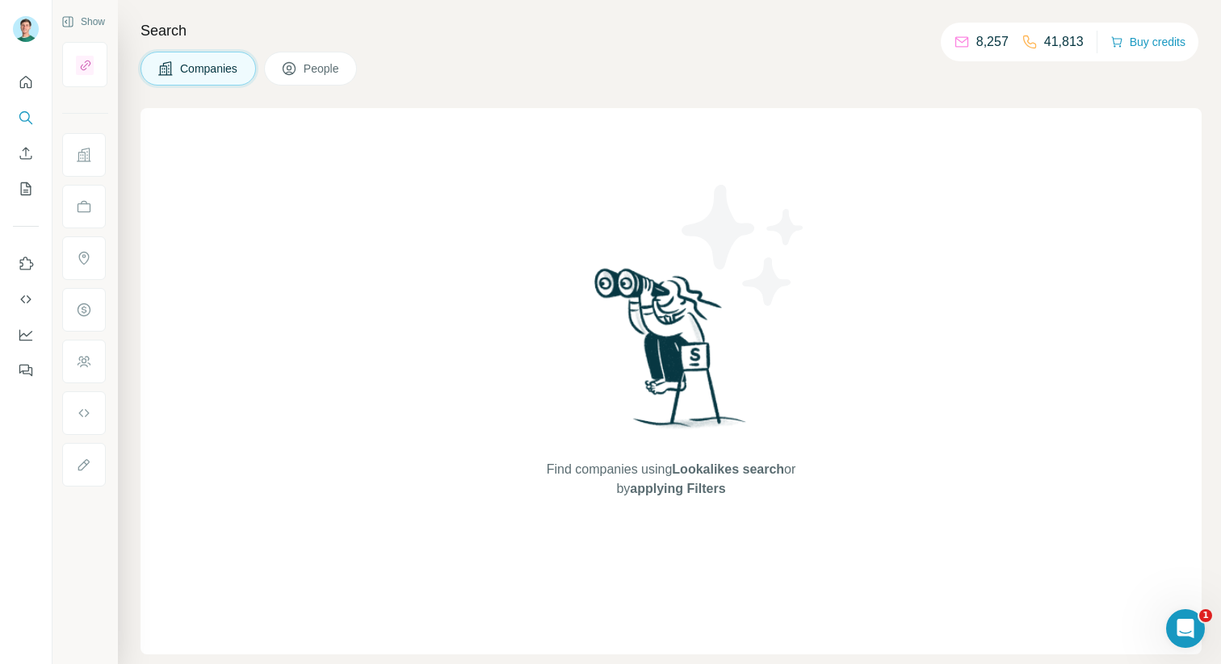
click at [308, 61] on span "People" at bounding box center [322, 69] width 37 height 16
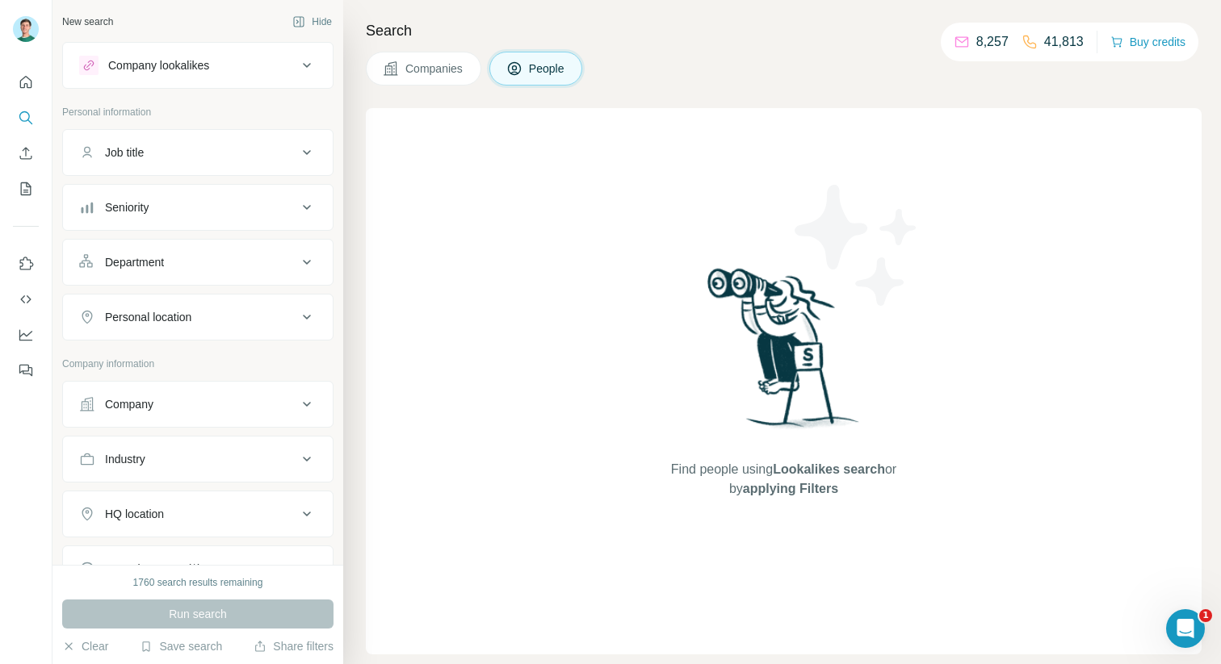
click at [193, 151] on div "Job title" at bounding box center [188, 153] width 218 height 16
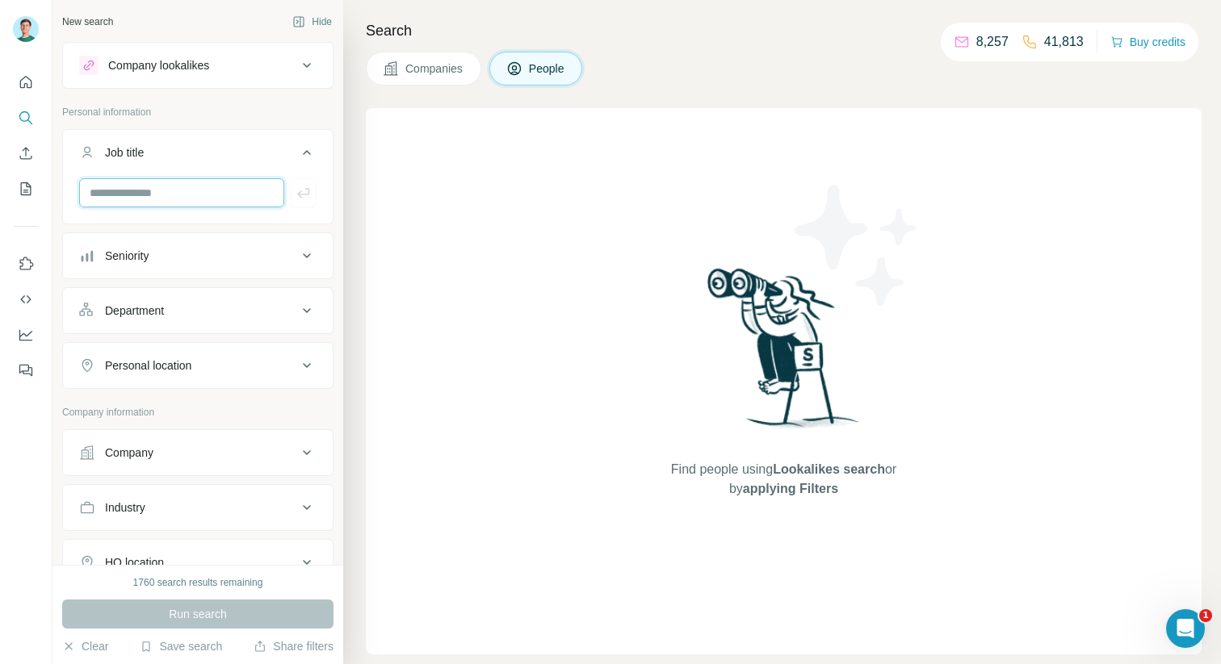
click at [170, 194] on input "text" at bounding box center [181, 192] width 205 height 29
click at [204, 212] on div "**********" at bounding box center [198, 199] width 270 height 42
click at [186, 196] on input "**********" at bounding box center [181, 192] width 205 height 29
type input "**********"
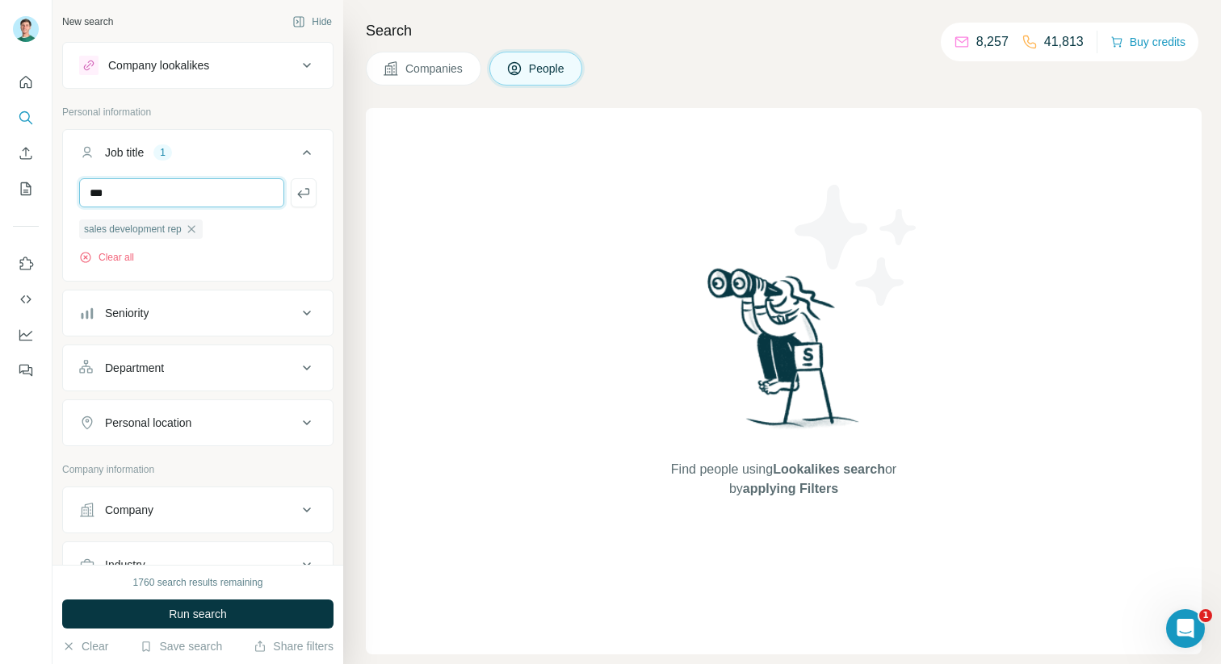
type input "***"
click at [213, 197] on input "text" at bounding box center [181, 192] width 205 height 29
type input "*"
type input "***"
click at [213, 197] on input "text" at bounding box center [181, 192] width 205 height 29
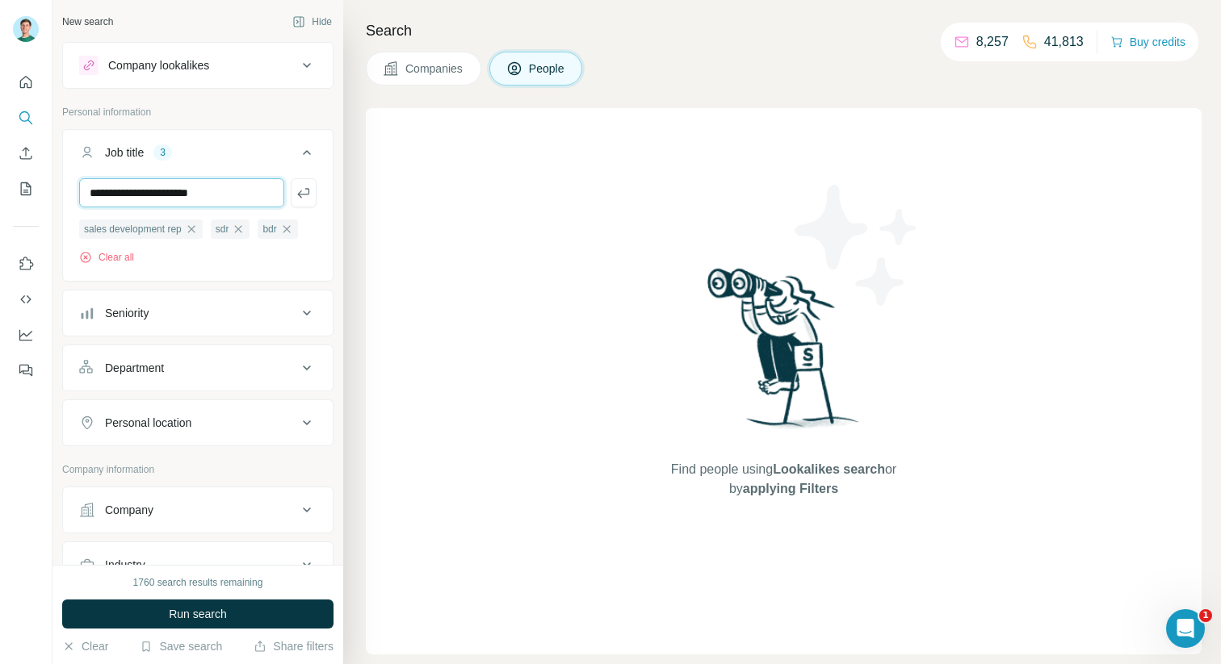
type input "**********"
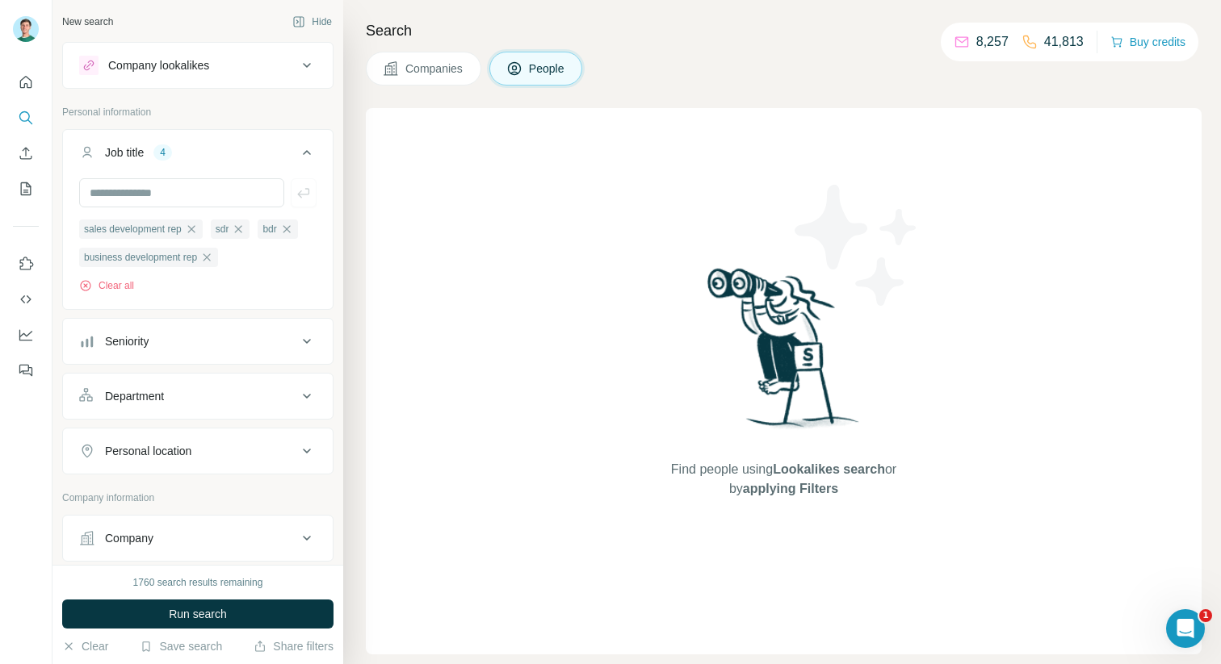
click at [191, 444] on div "Personal location" at bounding box center [148, 451] width 86 height 16
click at [166, 488] on input "text" at bounding box center [197, 491] width 237 height 29
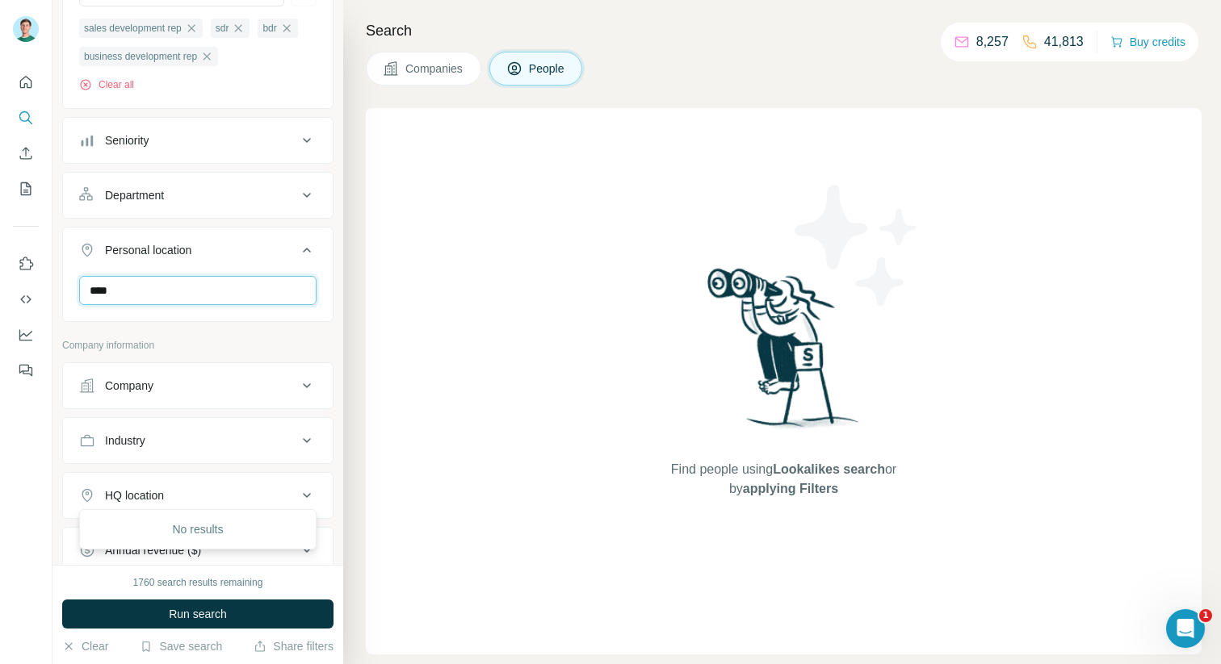
scroll to position [210, 0]
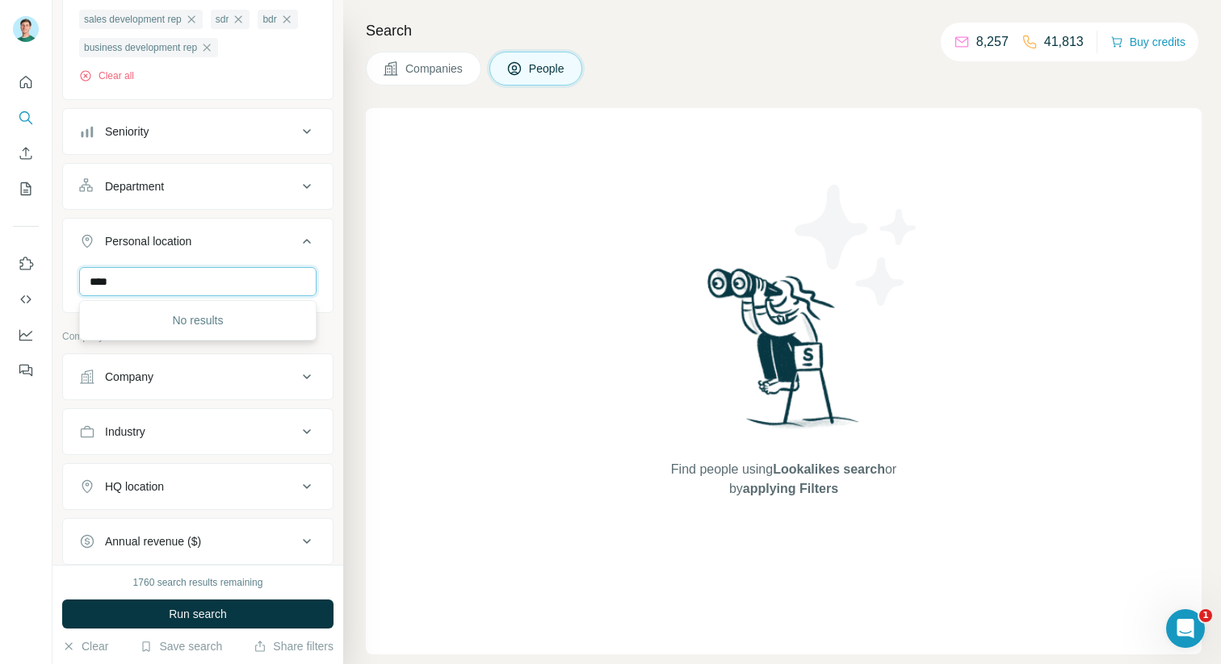
click at [126, 283] on input "****" at bounding box center [197, 281] width 237 height 29
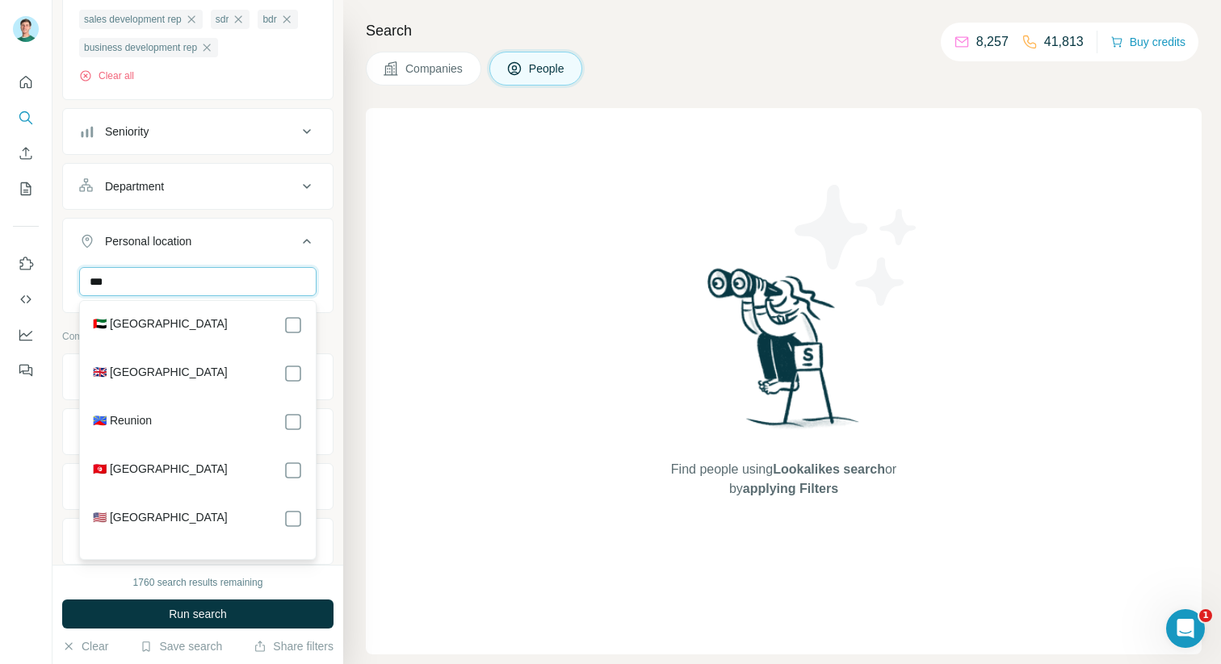
type input "***"
click at [144, 521] on label "🇺🇸 [GEOGRAPHIC_DATA]" at bounding box center [160, 518] width 135 height 19
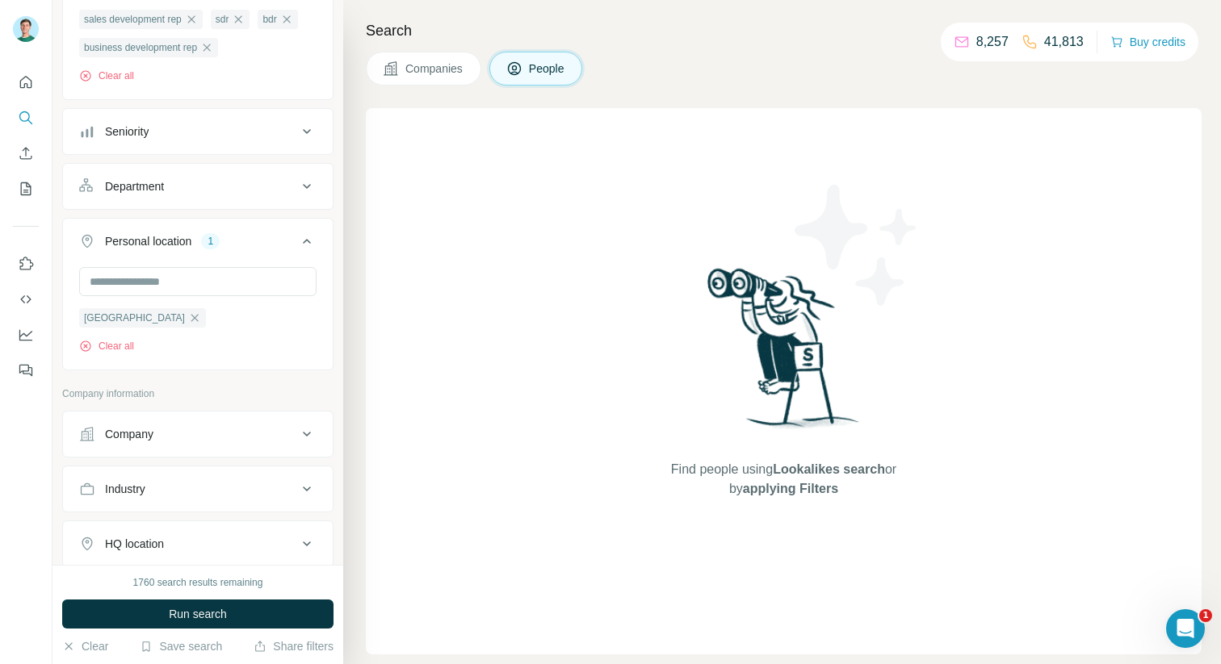
click at [182, 250] on button "Personal location 1" at bounding box center [198, 244] width 270 height 45
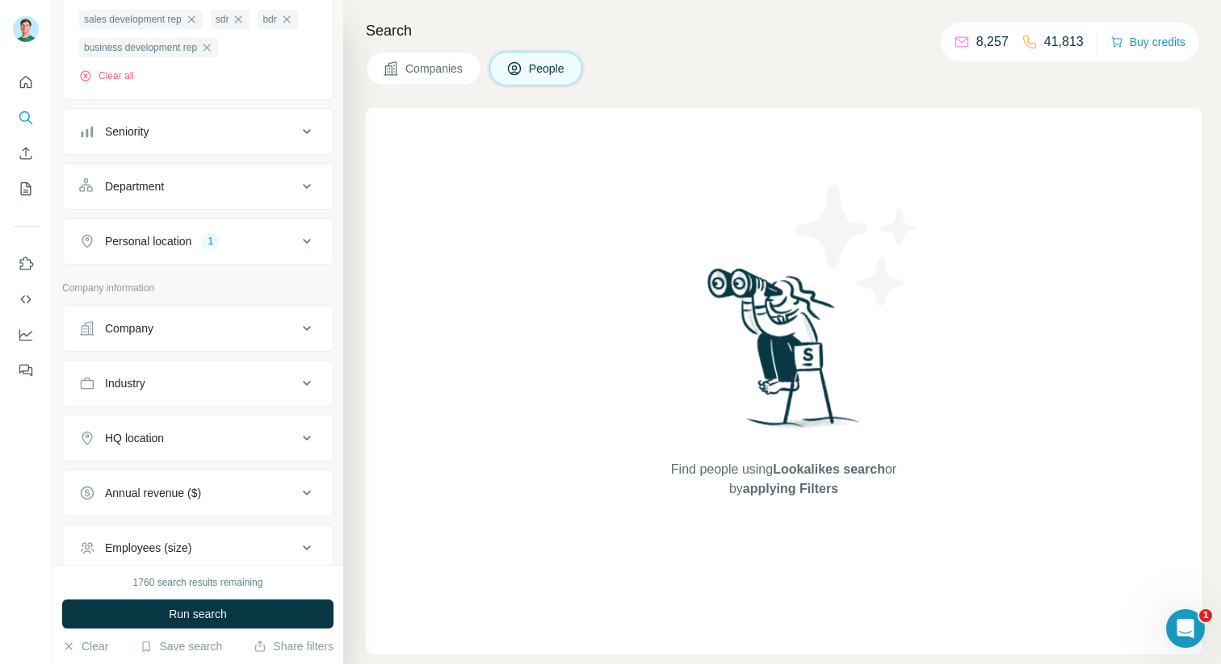
click at [181, 660] on div "1760 search results remaining Run search Clear Save search Share filters" at bounding box center [197, 614] width 291 height 99
click at [176, 654] on button "Save search" at bounding box center [181, 647] width 82 height 16
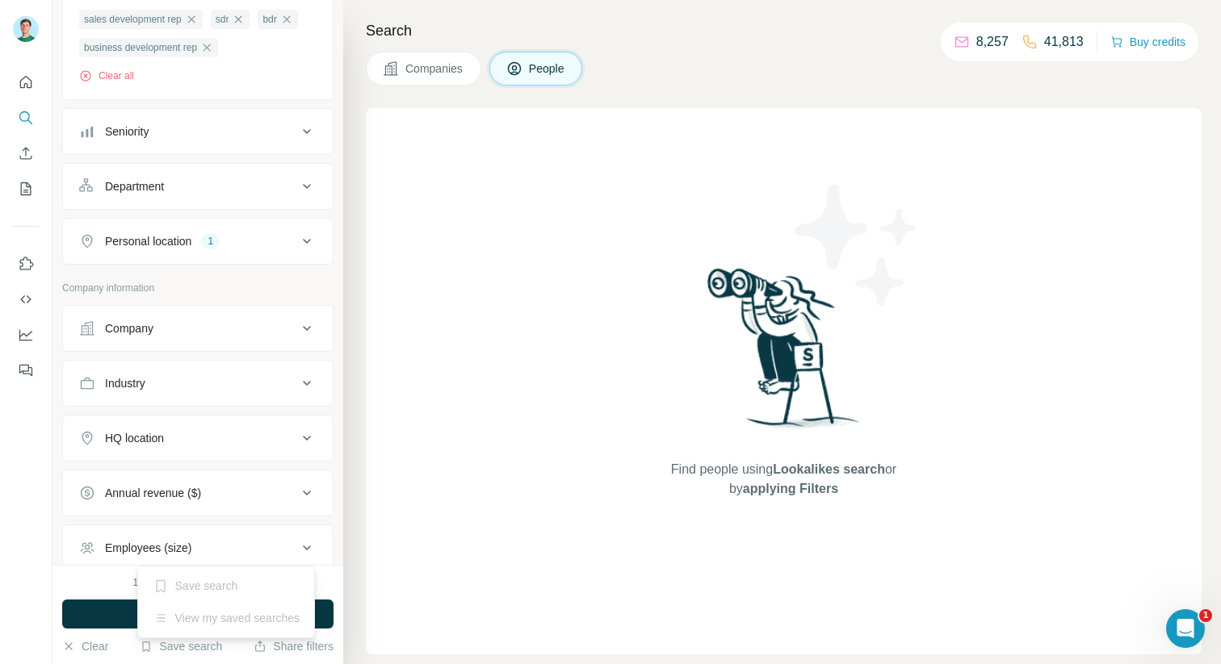
click at [190, 587] on div "Save search" at bounding box center [226, 586] width 170 height 32
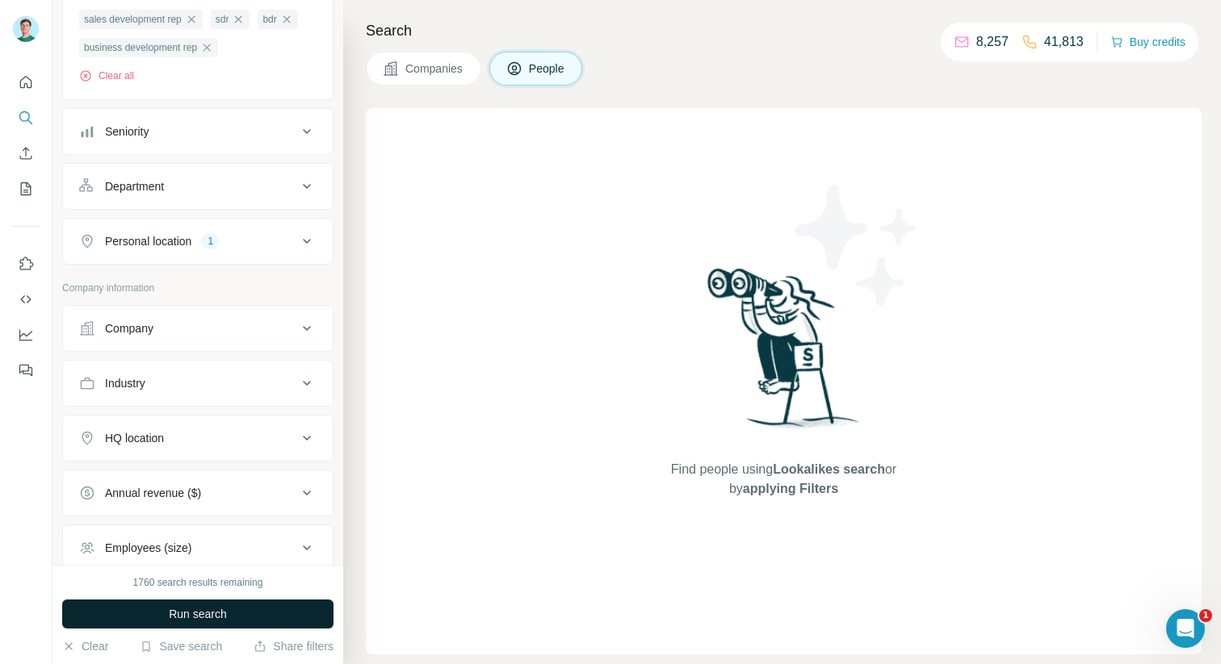
click at [190, 619] on span "Run search" at bounding box center [198, 614] width 58 height 16
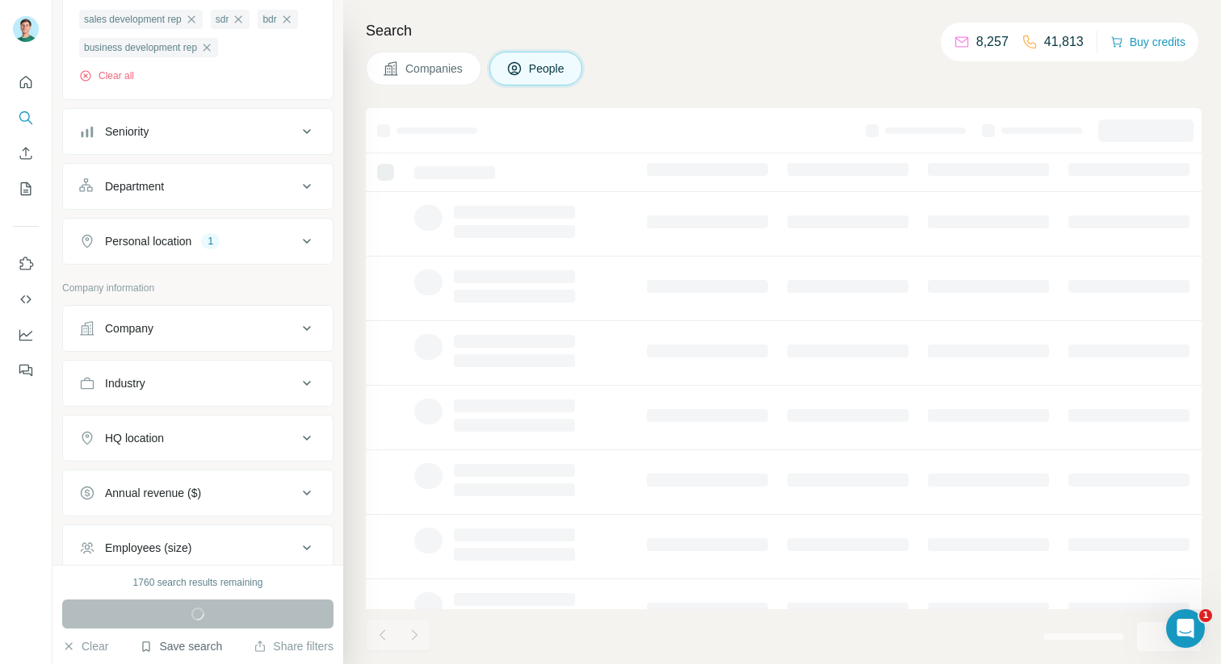
click at [167, 651] on button "Save search" at bounding box center [181, 647] width 82 height 16
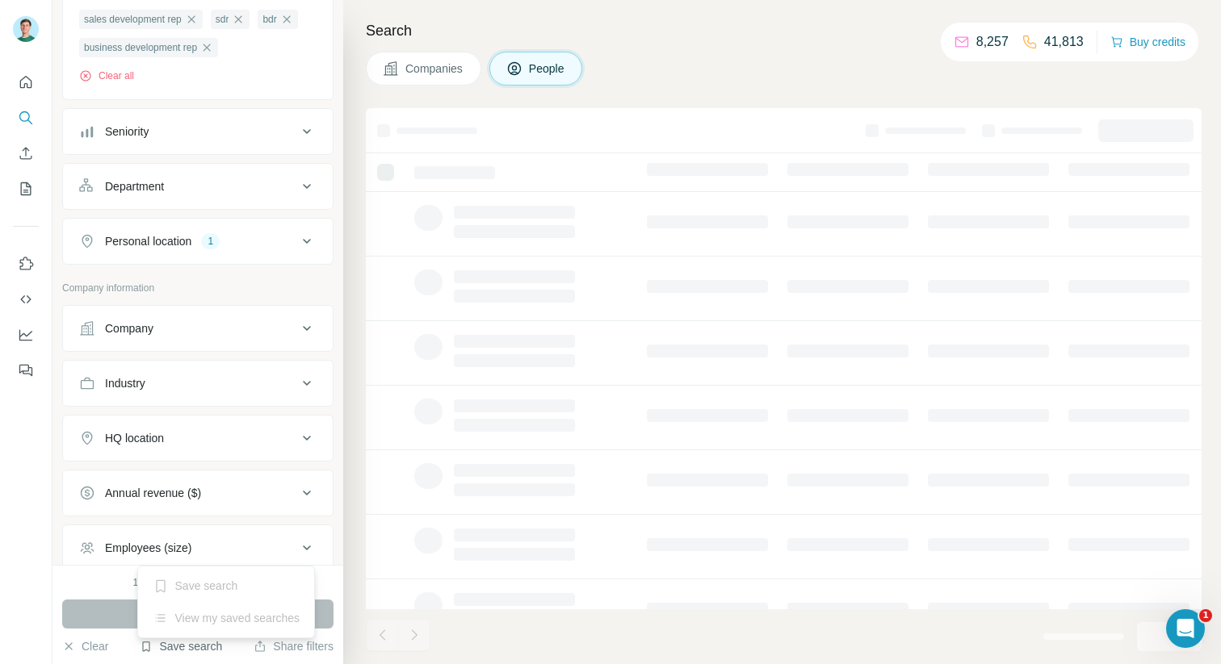
click at [176, 647] on button "Save search" at bounding box center [181, 647] width 82 height 16
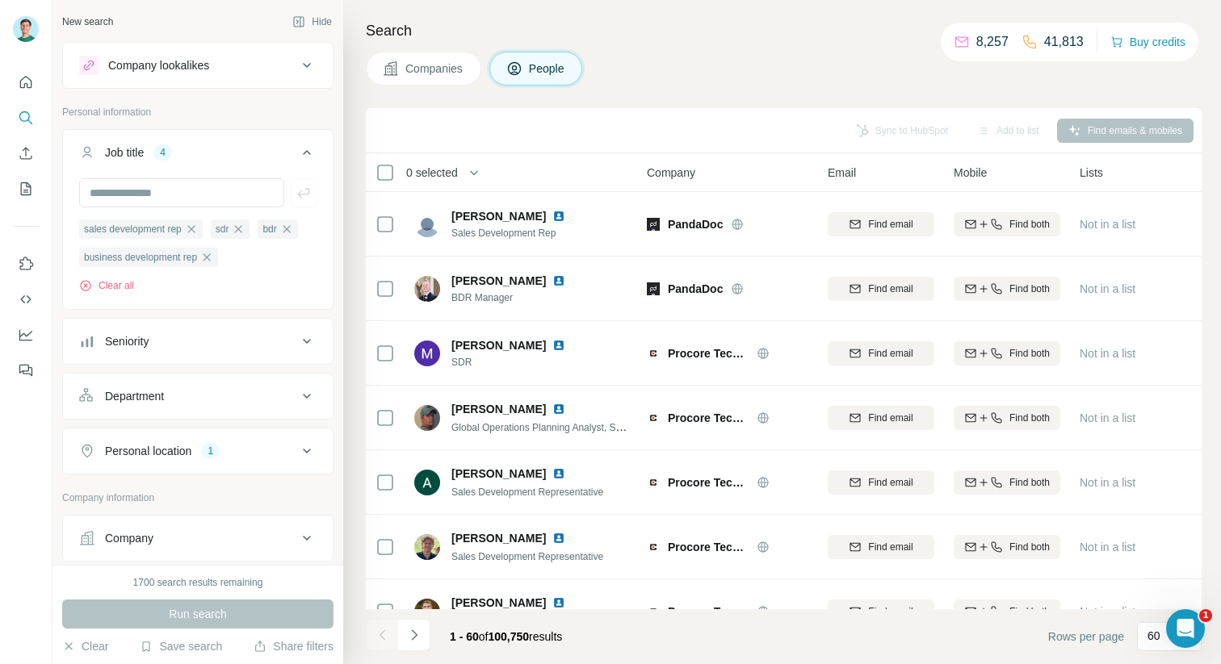
click at [230, 459] on div "Personal location 1" at bounding box center [188, 451] width 218 height 16
click at [181, 643] on button "Save search" at bounding box center [181, 647] width 82 height 16
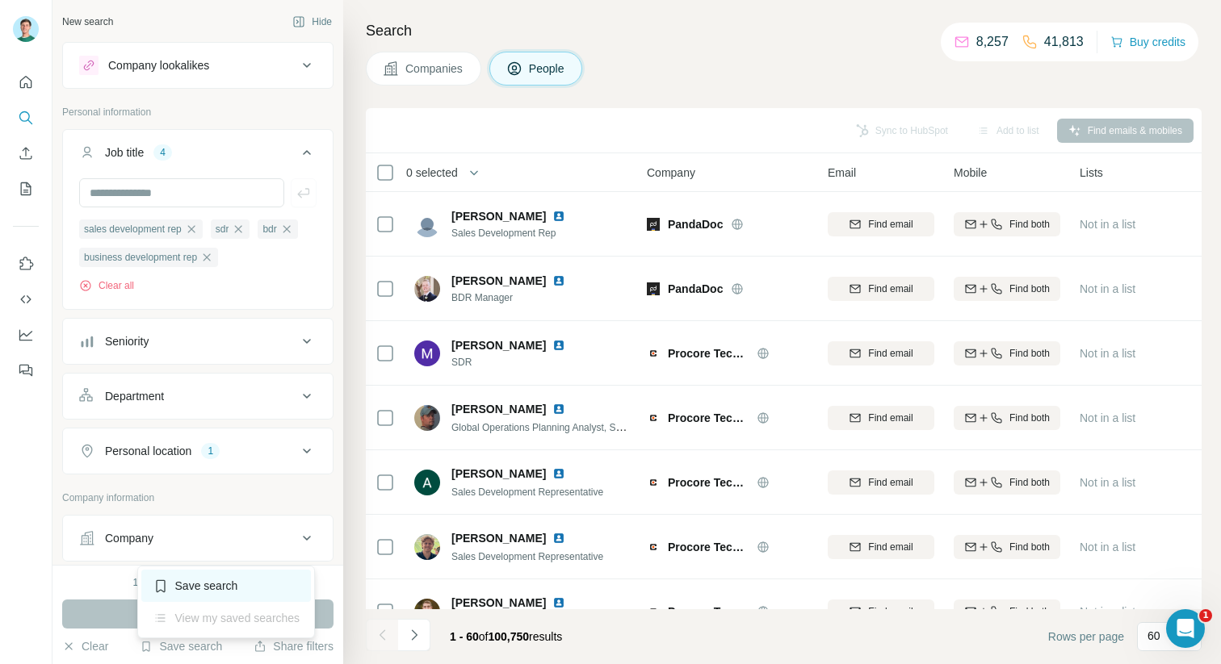
click at [183, 590] on div "Save search" at bounding box center [226, 586] width 170 height 32
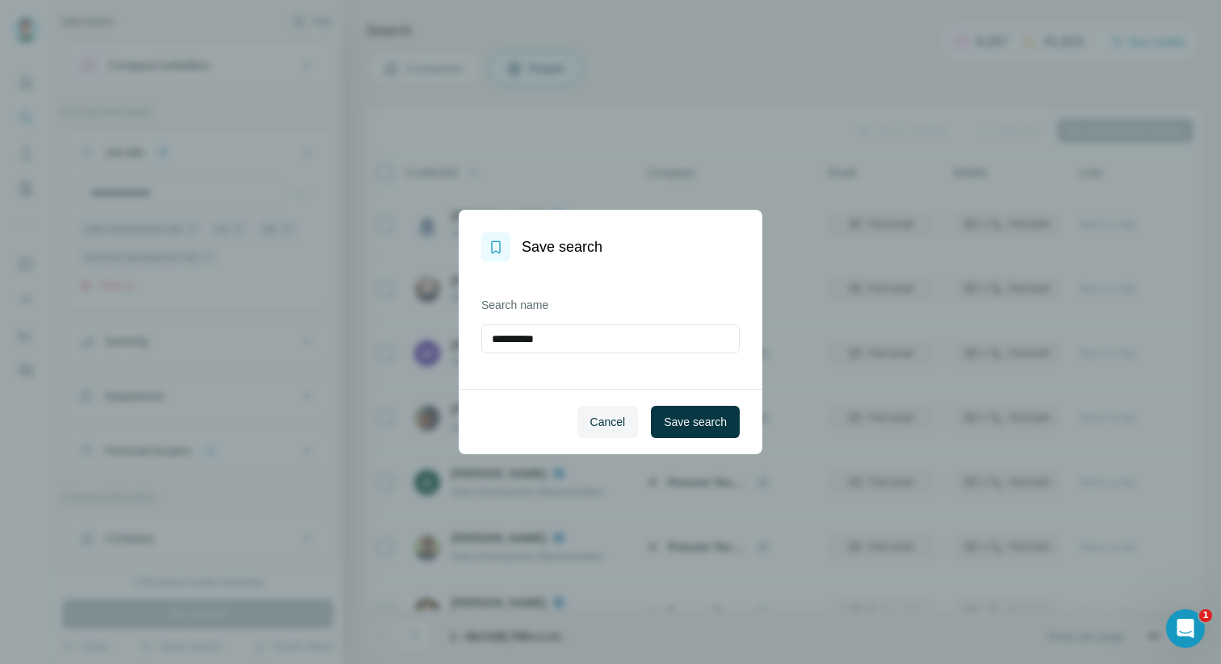
drag, startPoint x: 578, startPoint y: 338, endPoint x: 345, endPoint y: 338, distance: 233.3
click at [351, 339] on div "**********" at bounding box center [610, 332] width 1221 height 664
type input "*******"
click at [714, 409] on button "Save search" at bounding box center [695, 422] width 89 height 32
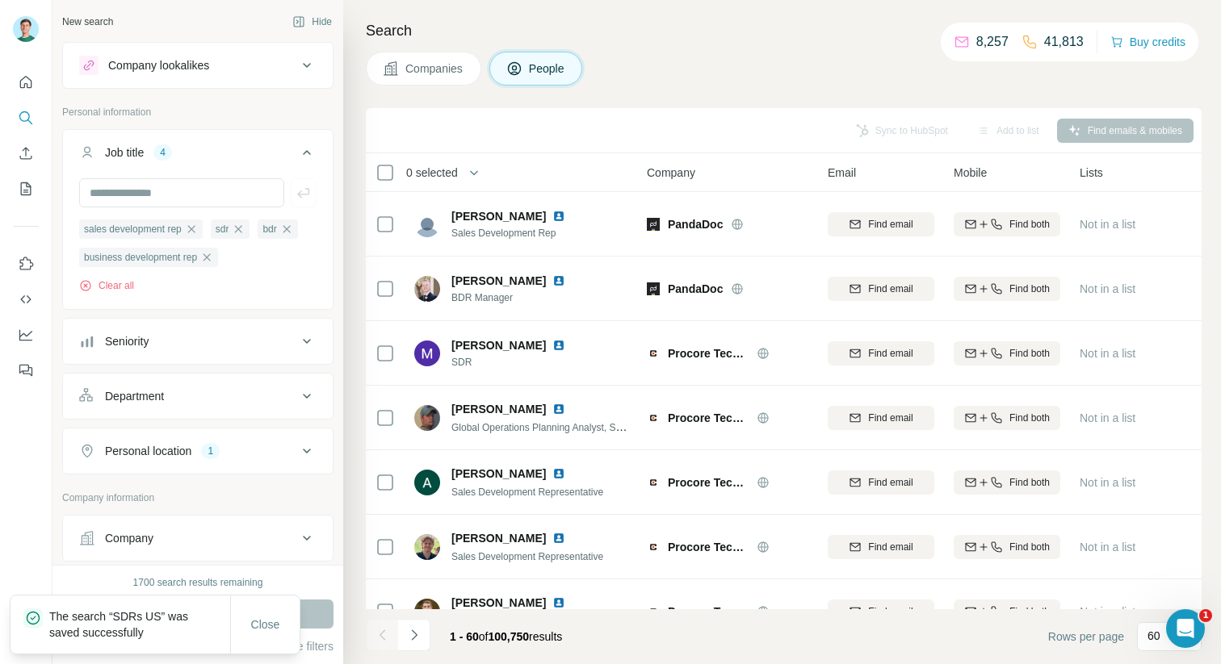
click at [421, 69] on span "Companies" at bounding box center [434, 69] width 59 height 16
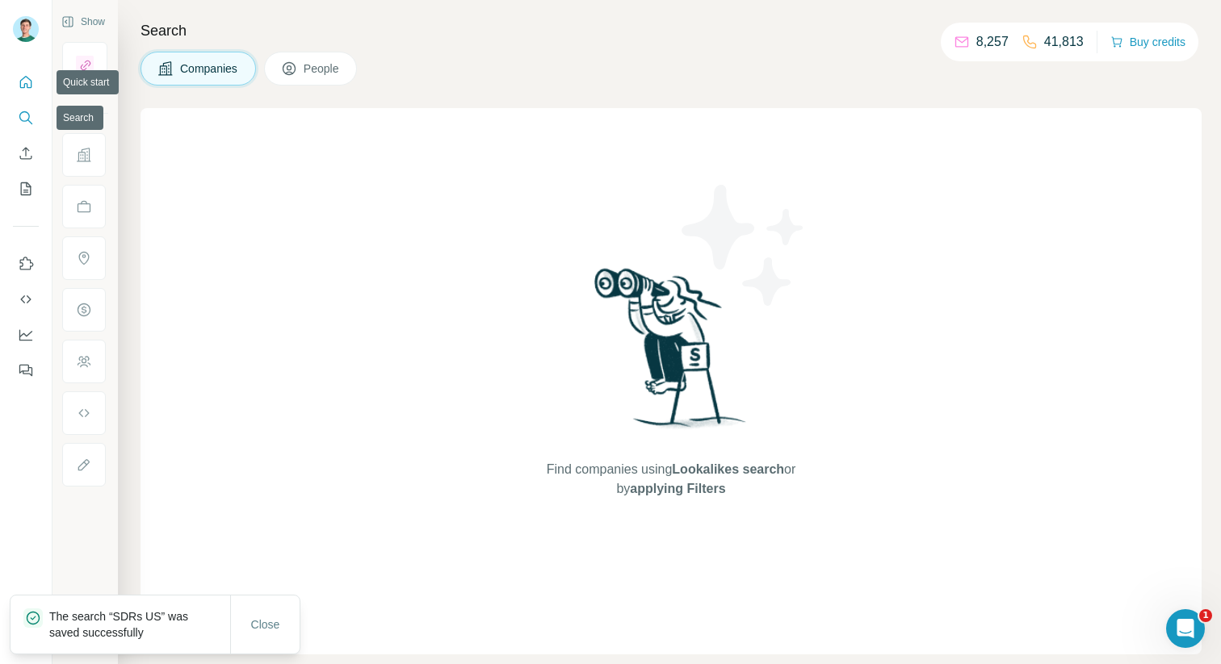
click at [33, 94] on button "Quick start" at bounding box center [26, 82] width 26 height 29
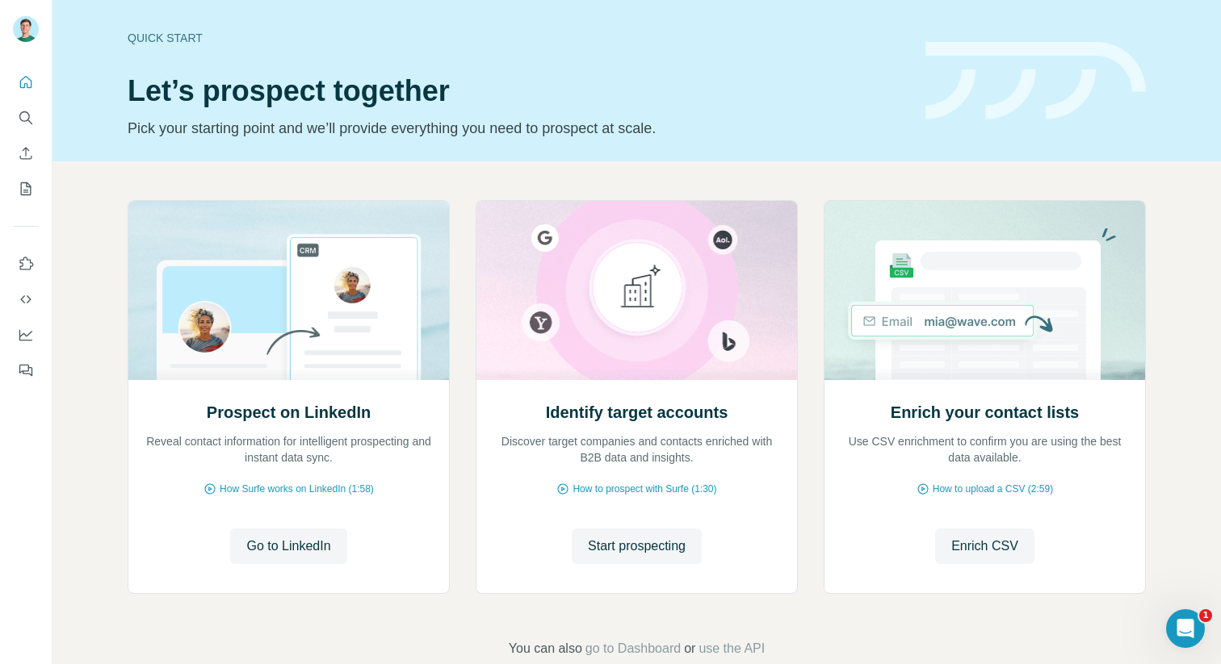
click at [18, 128] on button "Search" at bounding box center [26, 117] width 26 height 29
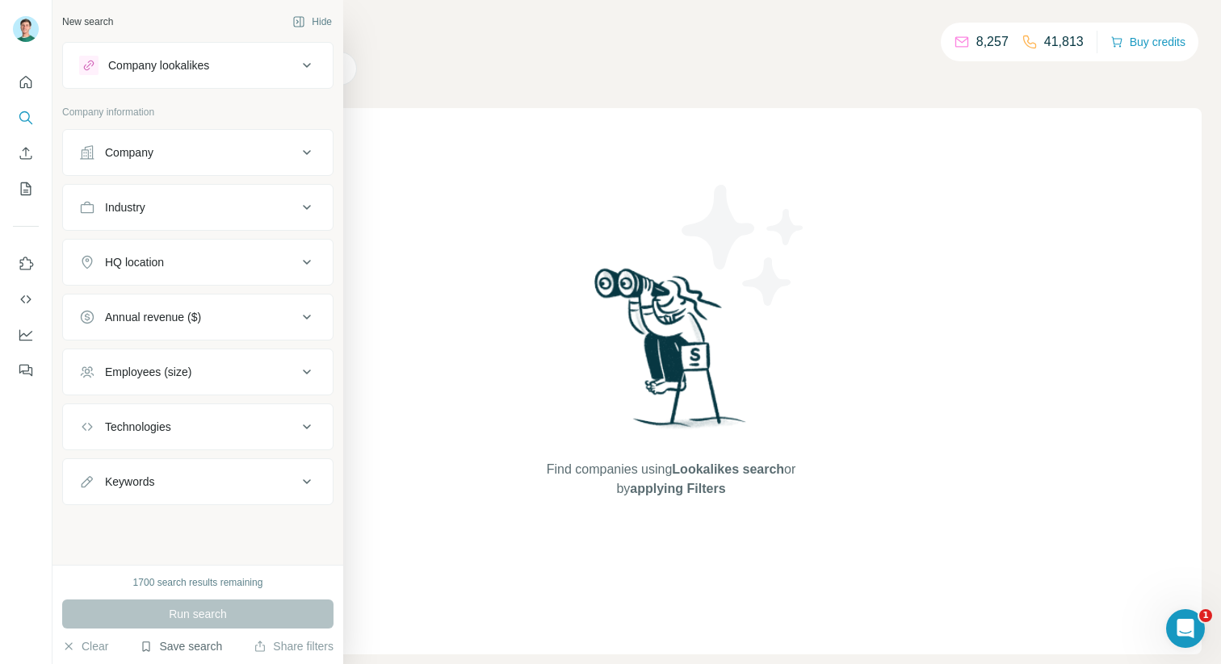
click at [154, 639] on button "Save search" at bounding box center [181, 647] width 82 height 16
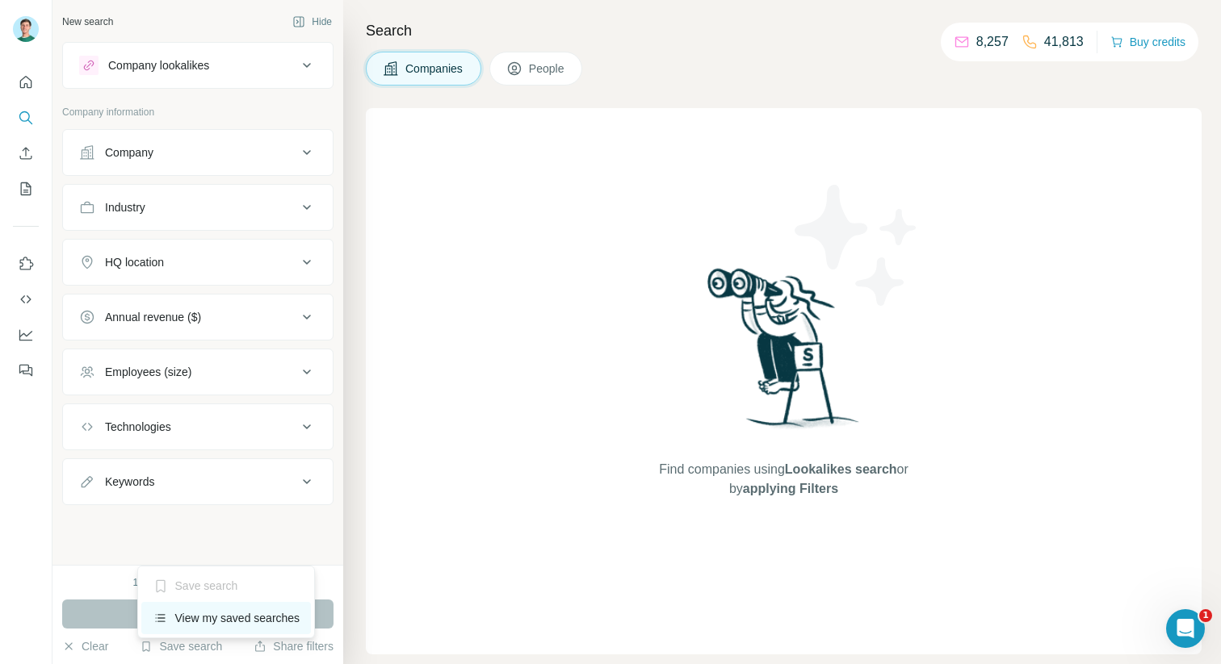
click at [174, 621] on div "View my saved searches" at bounding box center [226, 618] width 170 height 32
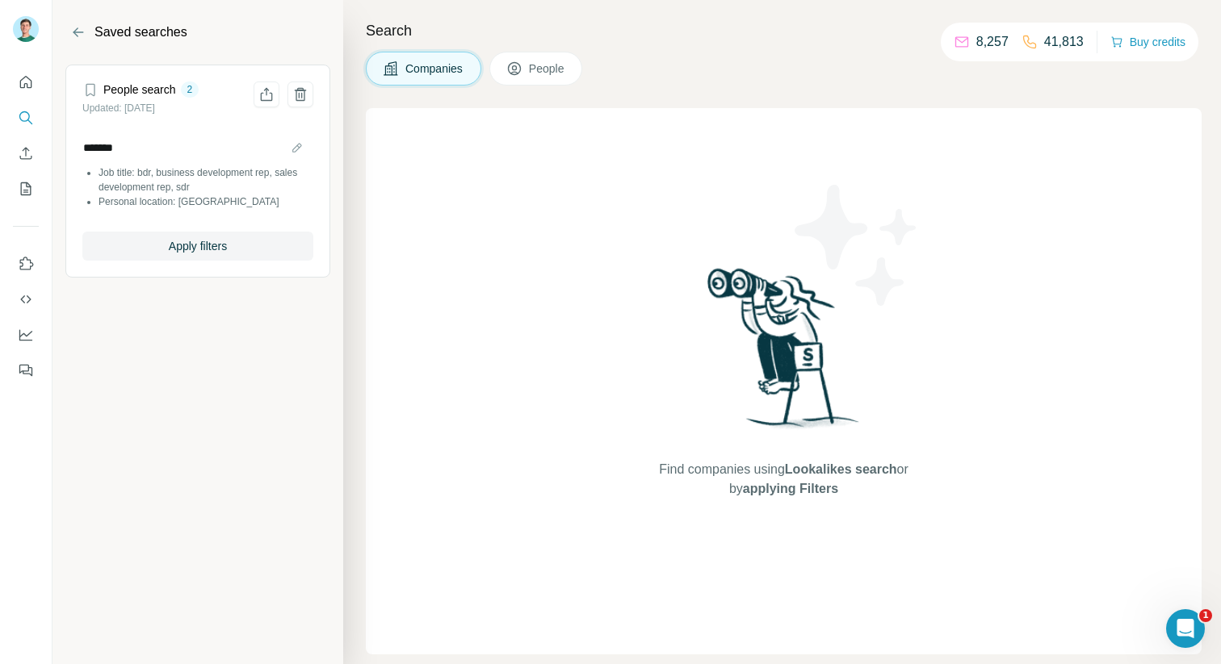
click at [184, 183] on li "Job title: bdr, business development rep, sales development rep, sdr" at bounding box center [205, 180] width 215 height 29
click at [199, 252] on span "Apply filters" at bounding box center [198, 246] width 58 height 16
